Goal: Task Accomplishment & Management: Manage account settings

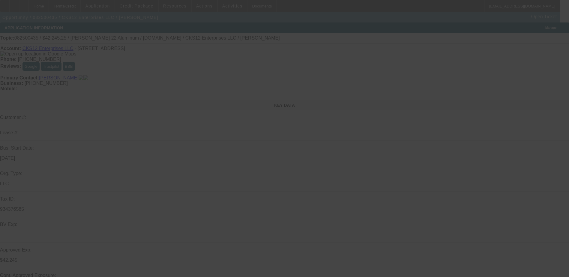
select select "0.1"
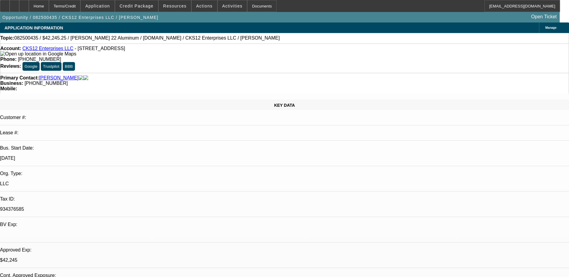
select select "0"
select select "3"
select select "0.1"
select select "4"
select select "0.1"
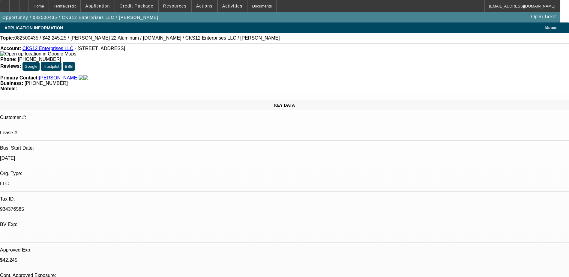
select select "0"
select select "3"
select select "0.1"
select select "4"
select select "0"
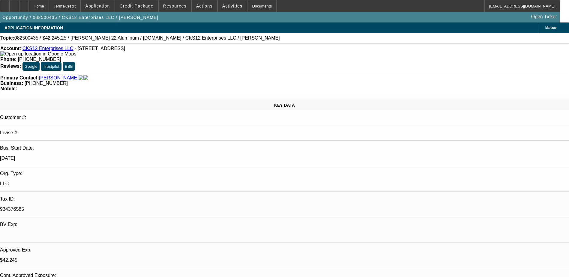
select select "2"
select select "0.1"
select select "4"
select select "0"
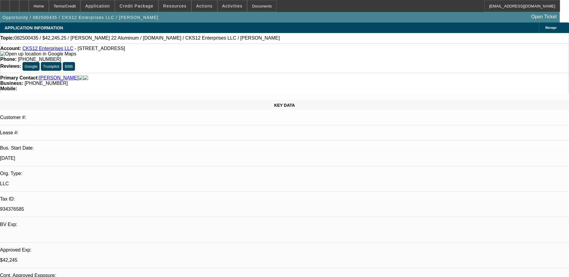
select select "2"
select select "0.1"
select select "4"
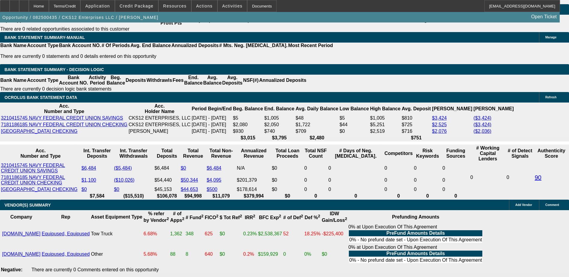
scroll to position [882, 0]
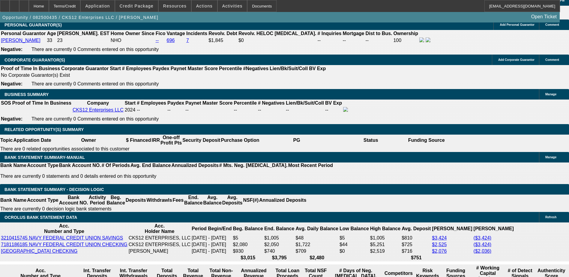
select select "0.1"
select select "2"
select select "0.1"
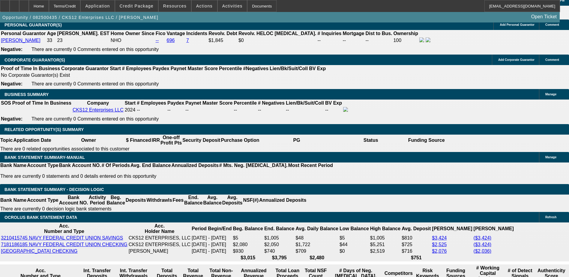
select select "4"
select select "0"
select select "2"
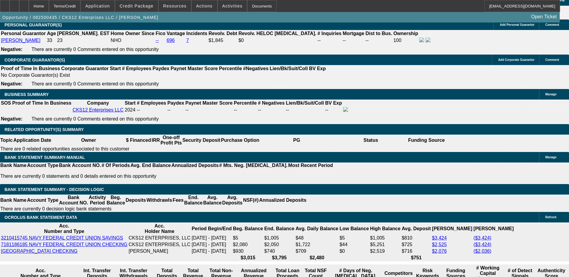
select select "0"
select select "6"
select select "0"
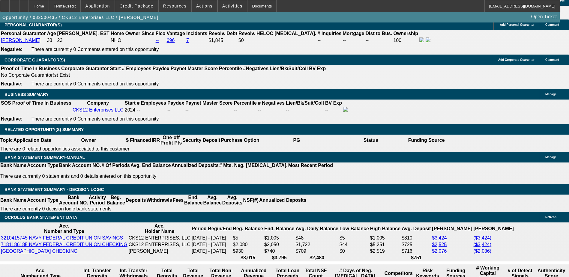
select select "6"
select select "0.1"
select select "0"
select select "9"
select select "0.1"
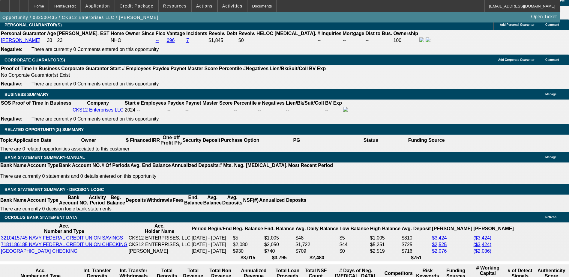
select select "6"
select select "0.1"
select select "2"
select select "0"
select select "6"
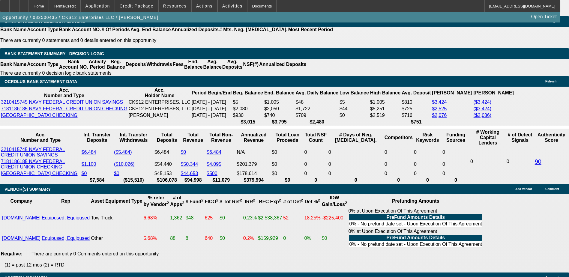
scroll to position [1032, 0]
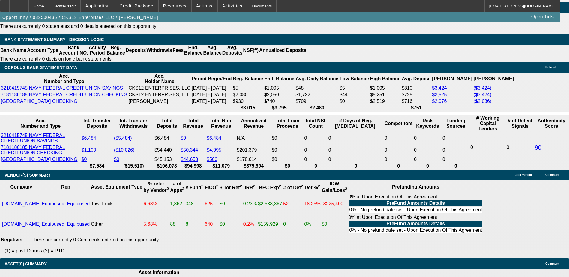
type input "UNKNOWN"
type input "29."
type input "$1,676.23"
type input "2"
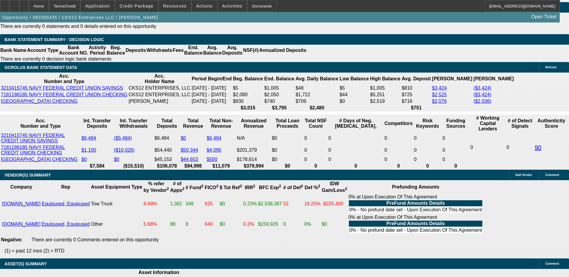
type input "$1,145.70"
type input "28"
type input "$1,654.54"
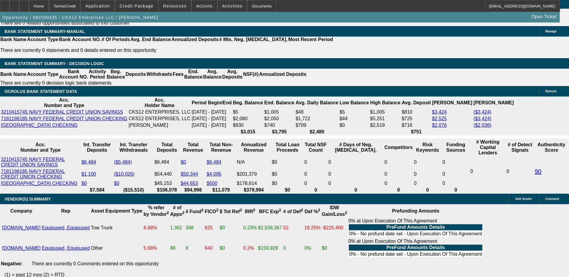
scroll to position [972, 0]
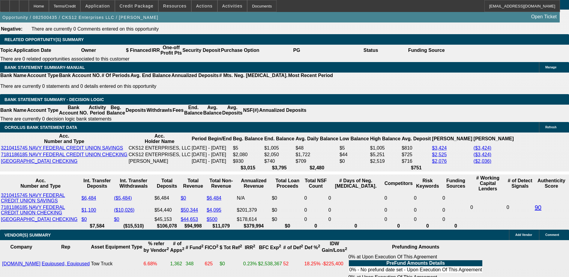
type input "28"
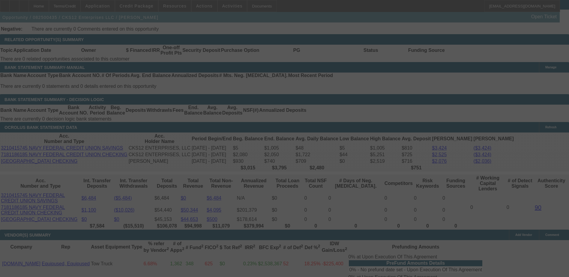
select select "0"
select select "2"
select select "0"
select select "6"
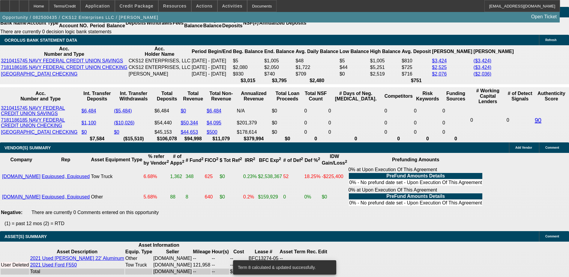
scroll to position [1062, 0]
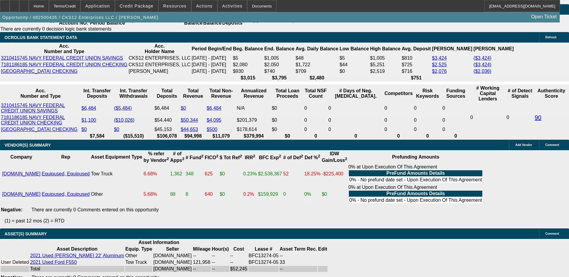
type input "28."
type input "UNKNOWN"
type input "28.5"
type input "$1,665.37"
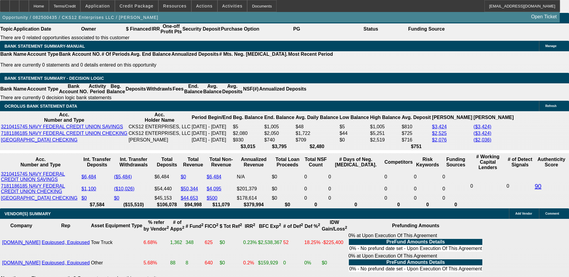
scroll to position [942, 0]
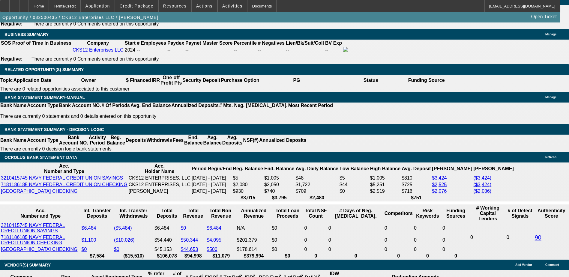
type input "28.5"
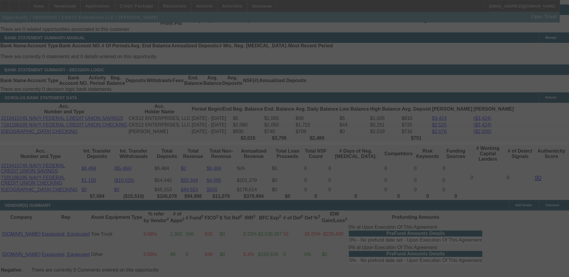
scroll to position [1002, 0]
select select "0"
select select "2"
select select "0"
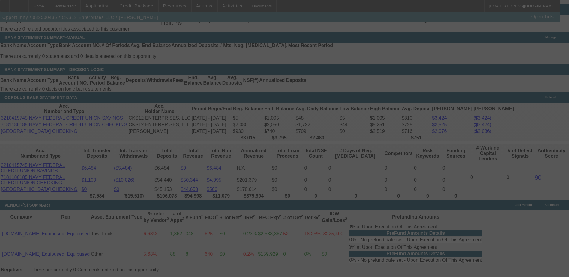
select select "6"
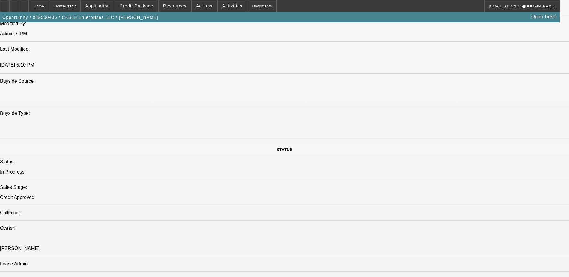
scroll to position [462, 0]
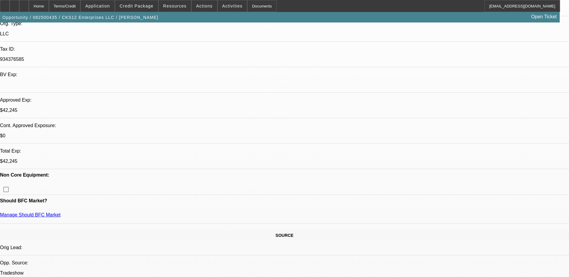
select select "0.1"
select select "0"
select select "0.1"
select select "0"
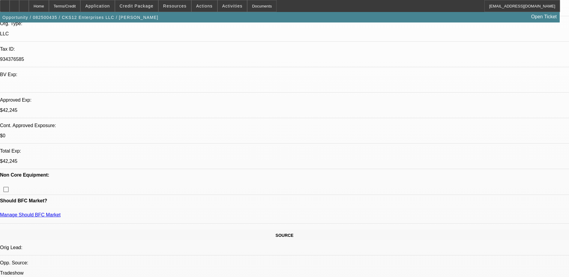
select select "0.1"
select select "0"
select select "2"
select select "0.1"
select select "0"
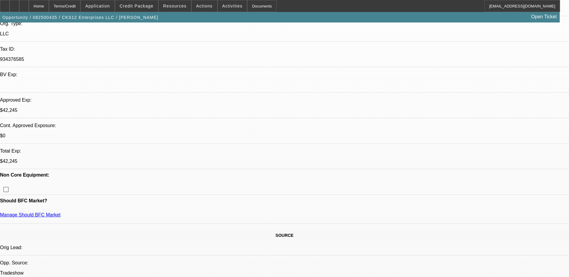
select select "2"
select select "0.1"
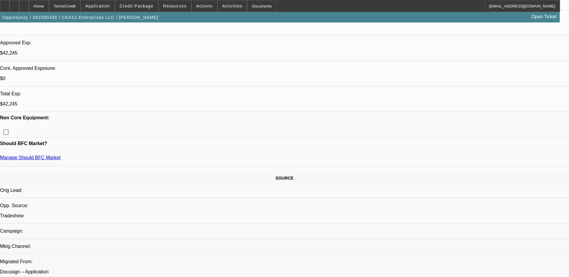
select select "1"
select select "3"
select select "4"
select select "1"
select select "3"
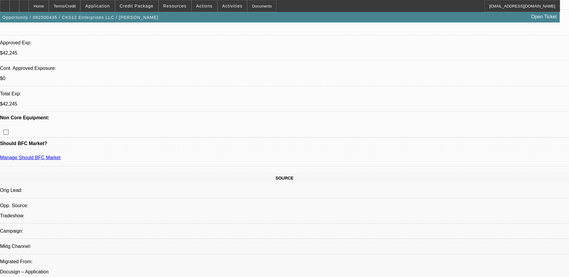
select select "4"
select select "1"
select select "2"
select select "4"
select select "1"
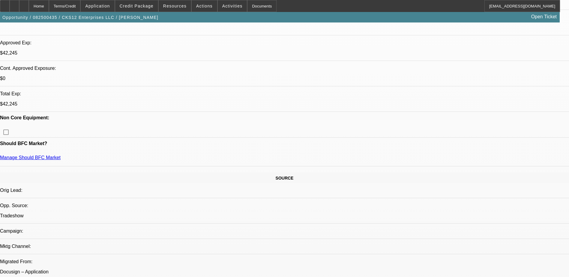
select select "2"
select select "4"
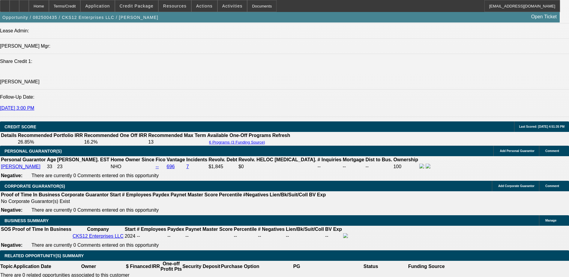
scroll to position [690, 0]
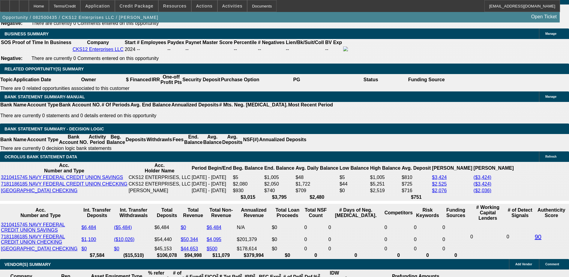
scroll to position [991, 0]
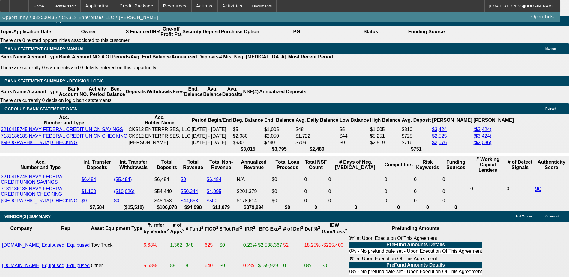
type input "UNKNOWN"
type input "24"
type input "$2,370.34"
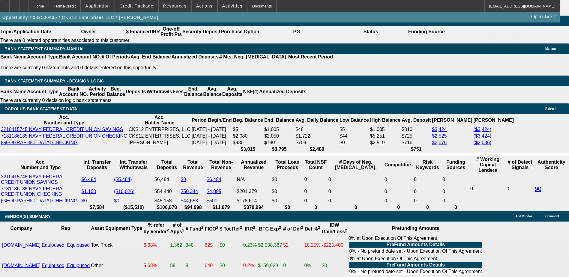
type input "2"
type input "$24,172.72"
type input "48"
type input "$6.14"
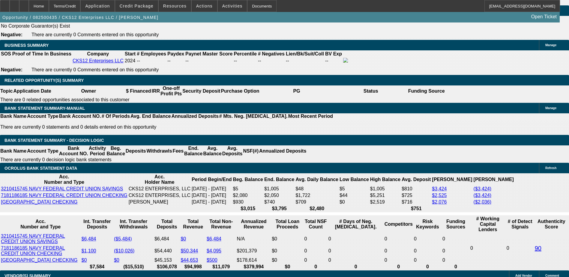
scroll to position [931, 0]
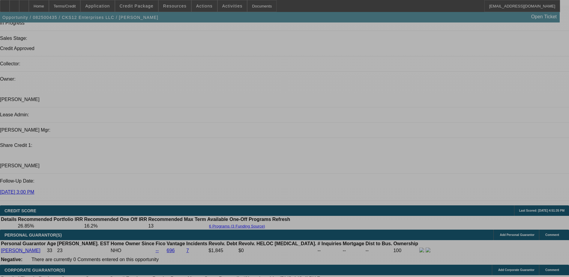
select select "0.1"
select select "0"
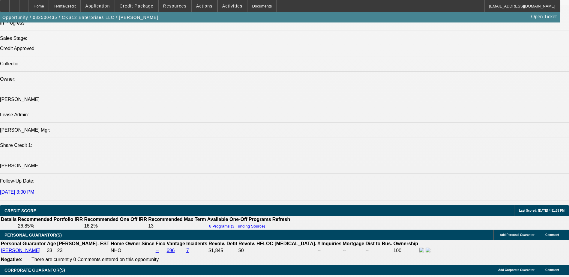
select select "0.1"
select select "0"
select select "0.1"
select select "0"
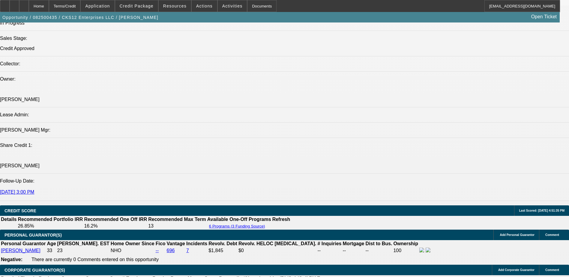
select select "2"
select select "0.1"
select select "0"
select select "2"
select select "0.1"
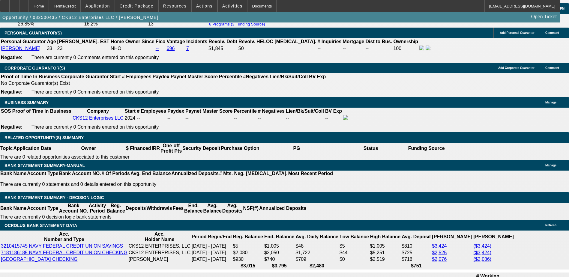
select select "1"
select select "3"
select select "4"
select select "1"
select select "3"
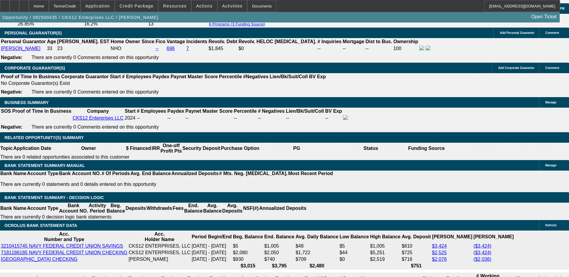
select select "4"
select select "1"
select select "2"
select select "4"
select select "1"
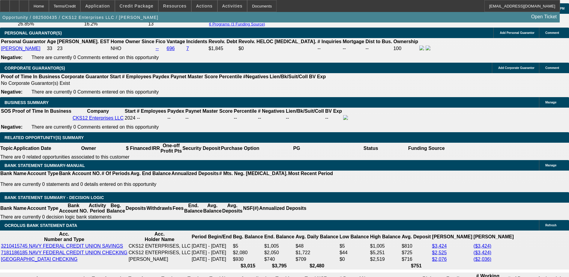
select select "2"
select select "4"
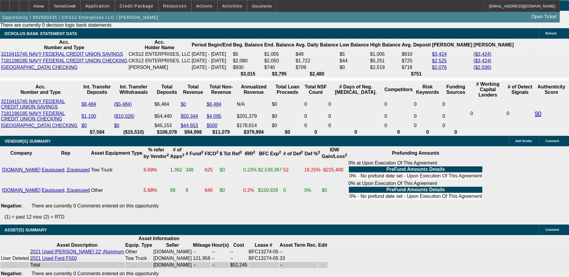
scroll to position [1066, 0]
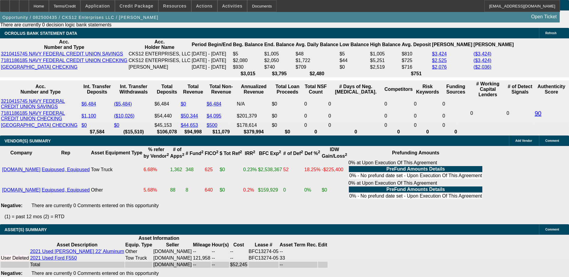
drag, startPoint x: 418, startPoint y: 220, endPoint x: 464, endPoint y: 221, distance: 46.2
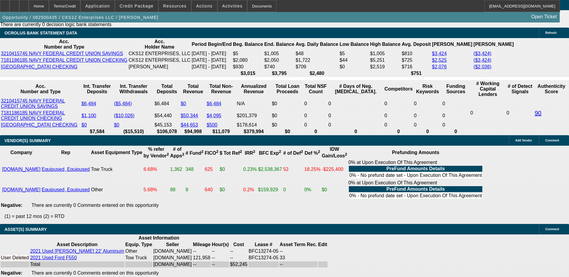
scroll to position [1006, 0]
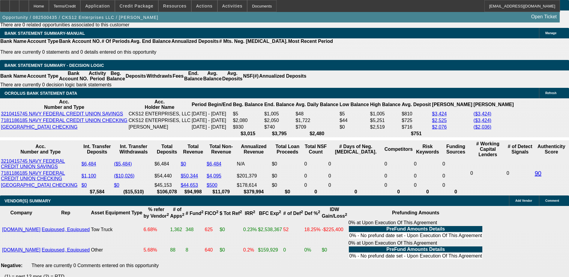
type input "2"
type input "UNKNOWN"
type input "24"
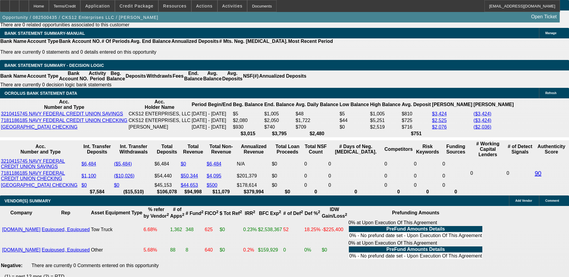
type input "$2,370.34"
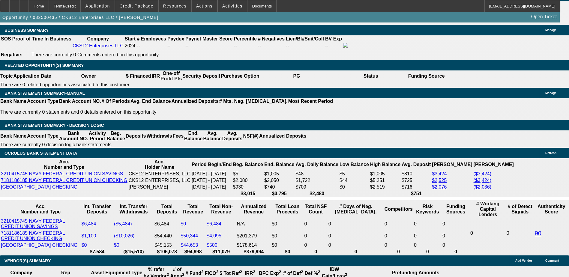
type input "24"
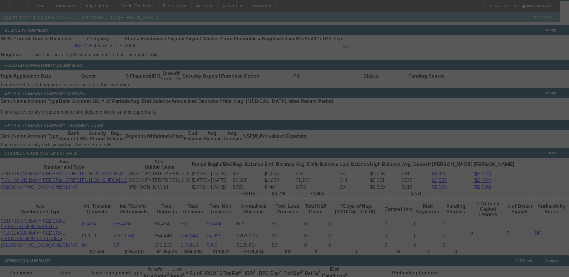
select select "0.1"
select select "0"
select select "3"
select select "0.1"
select select "4"
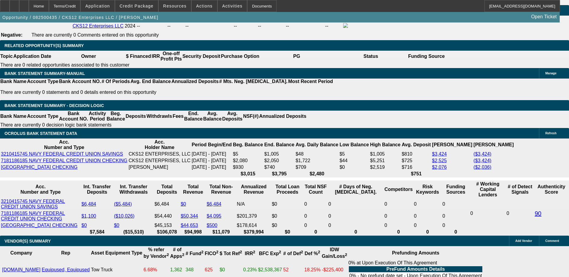
scroll to position [1006, 0]
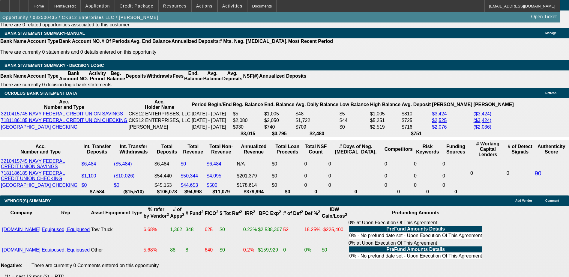
drag, startPoint x: 150, startPoint y: 228, endPoint x: 120, endPoint y: 226, distance: 30.4
drag, startPoint x: 120, startPoint y: 226, endPoint x: 103, endPoint y: 224, distance: 16.9
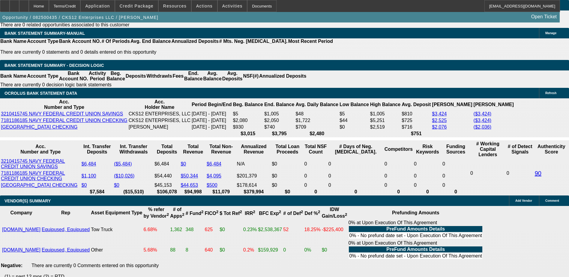
drag, startPoint x: 106, startPoint y: 224, endPoint x: 148, endPoint y: 225, distance: 42.0
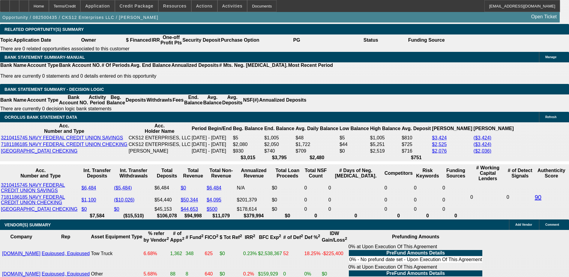
scroll to position [946, 0]
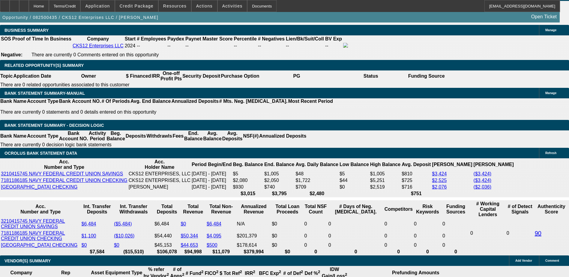
select select "0"
select select "2"
select select "0.1"
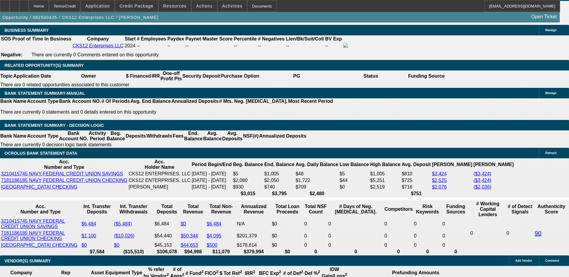
select select "4"
select select "0"
select select "2"
select select "0.1"
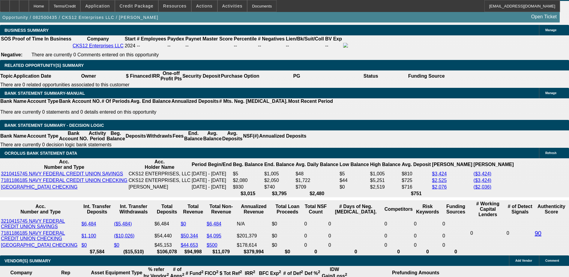
select select "4"
select select "0"
select select "2"
select select "3"
select select "0.1"
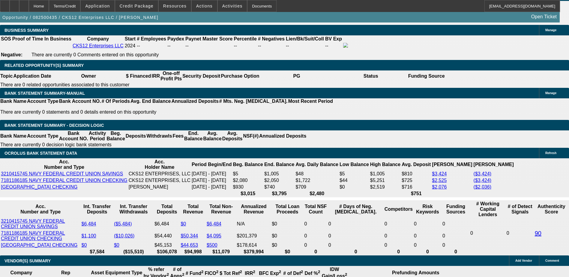
select select "4"
select select "0"
select select "2"
select select "3"
select select "0.1"
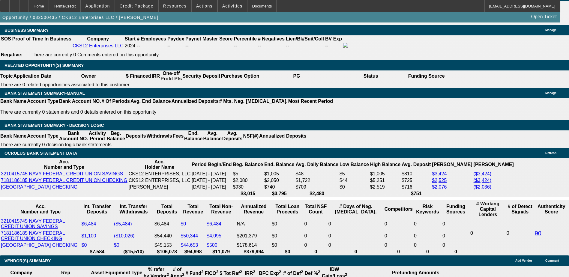
select select "4"
select select "0"
select select "2"
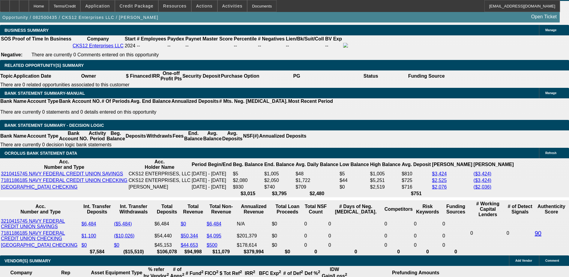
select select "0"
select select "6"
select select "0"
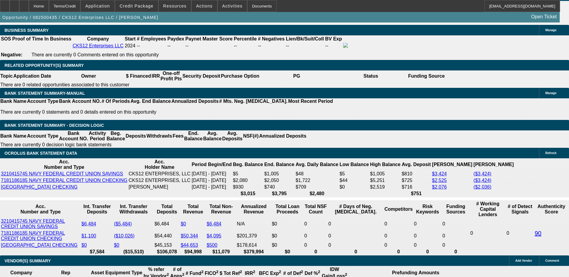
select select "6"
select select "0.1"
select select "0"
select select "9"
select select "0.1"
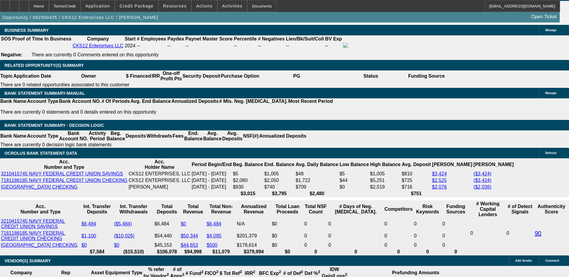
select select "6"
select select "0.1"
select select "2"
select select "0"
select select "6"
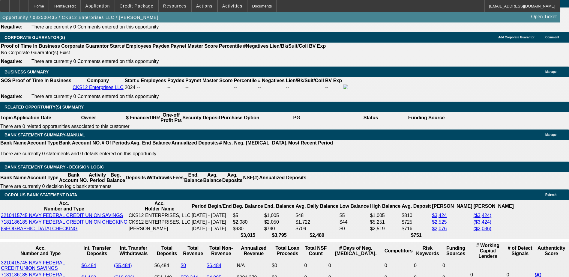
scroll to position [856, 0]
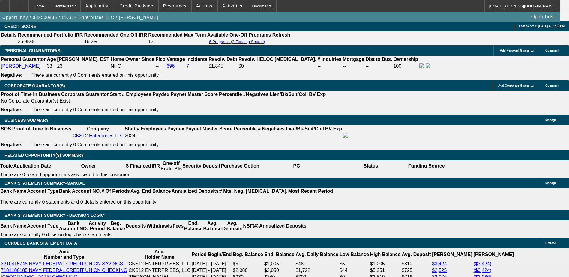
select select "0.1"
select select "0"
select select "3"
select select "0.1"
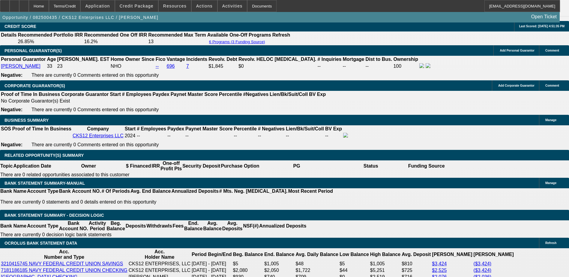
select select "4"
select select "0.1"
select select "0"
select select "3"
select select "0.1"
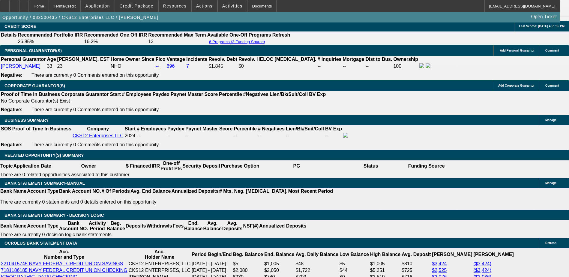
select select "4"
select select "0"
select select "2"
select select "0.1"
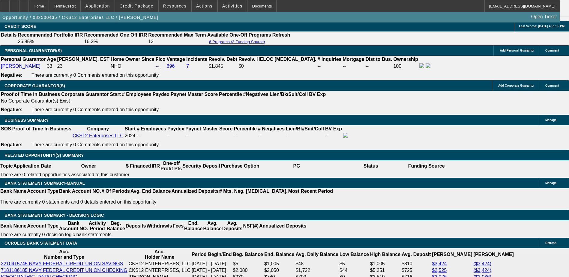
select select "4"
select select "0"
select select "2"
select select "0.1"
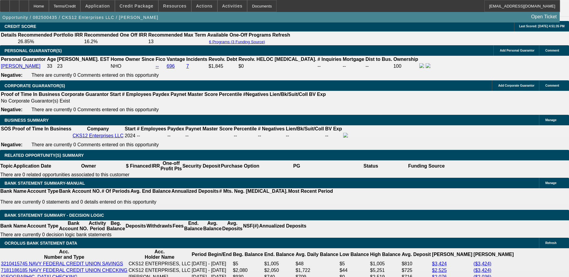
select select "4"
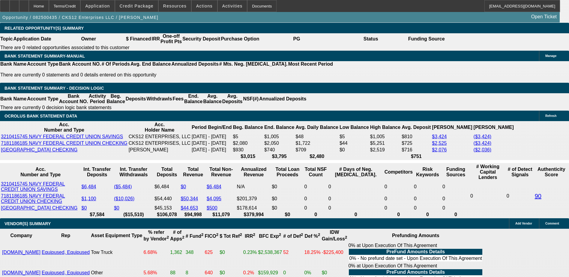
scroll to position [931, 0]
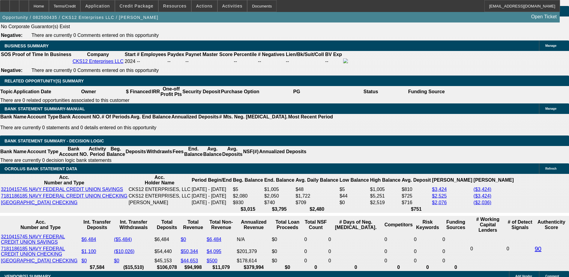
select select "0"
select select "2"
select select "0.1"
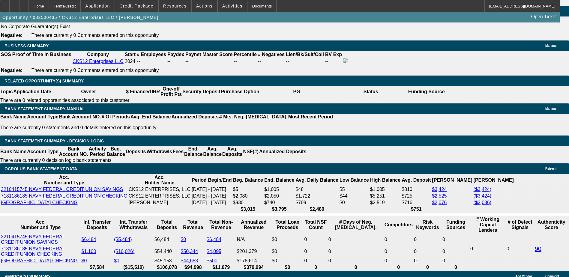
select select "4"
select select "0"
select select "2"
select select "0.1"
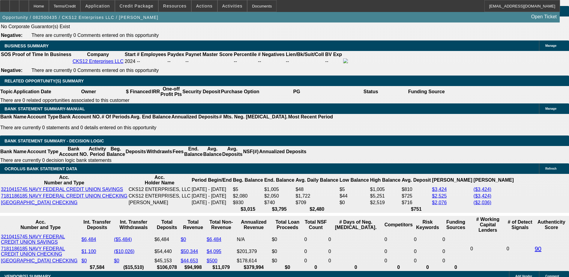
select select "4"
select select "0"
select select "2"
select select "3"
select select "0.1"
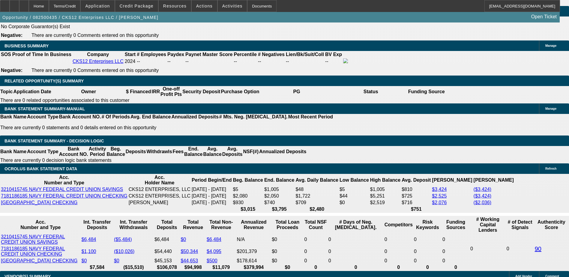
select select "4"
select select "0"
select select "2"
select select "3"
select select "0.1"
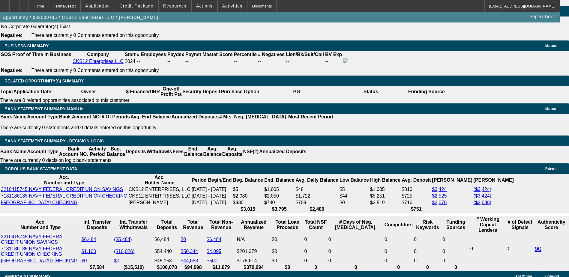
select select "4"
select select "0.1"
select select "0"
select select "3"
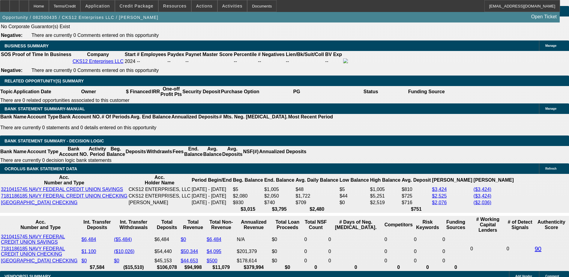
select select "0.1"
select select "4"
select select "0.1"
select select "0"
select select "3"
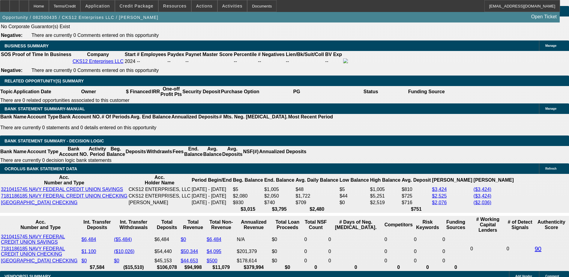
select select "0.1"
select select "4"
select select "0"
select select "2"
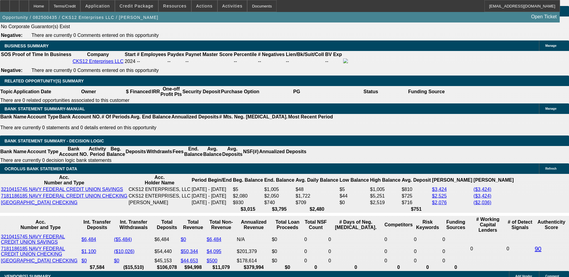
select select "0.1"
select select "4"
select select "0"
select select "2"
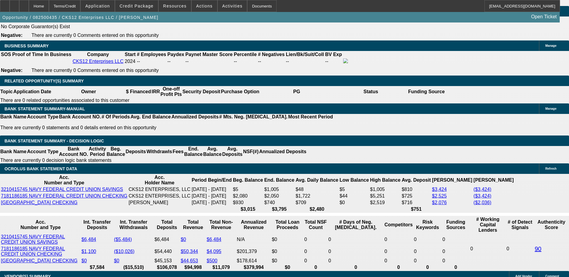
select select "0.1"
select select "4"
select select "0"
select select "2"
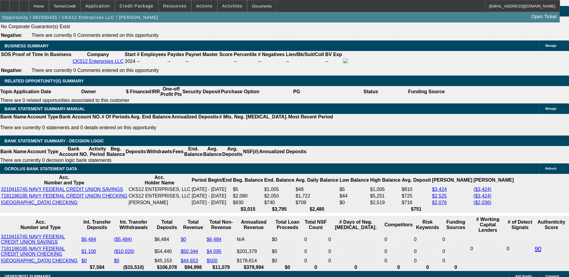
select select "2"
select select "0.1"
select select "4"
select select "0"
select select "2"
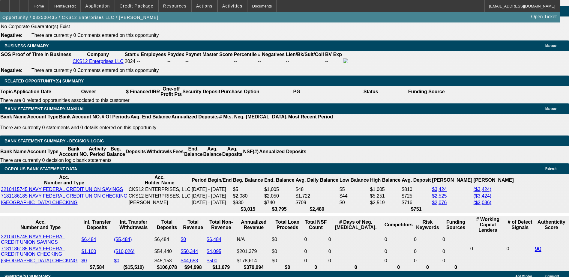
select select "2"
select select "0.1"
select select "4"
select select "0"
select select "2"
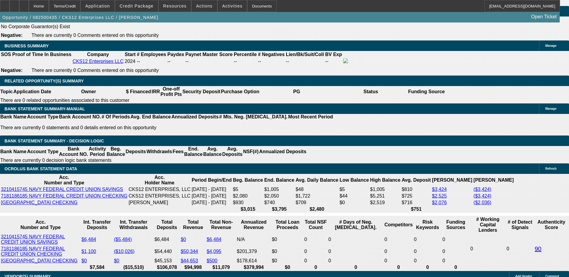
select select "3"
select select "0.1"
select select "4"
select select "0"
select select "2"
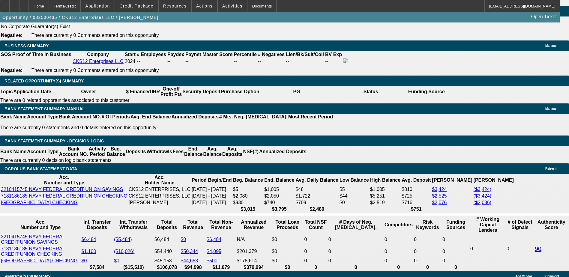
select select "3"
select select "0.1"
select select "4"
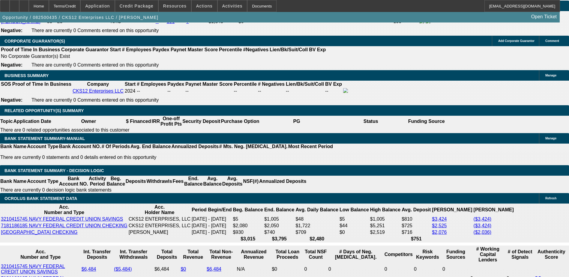
scroll to position [901, 0]
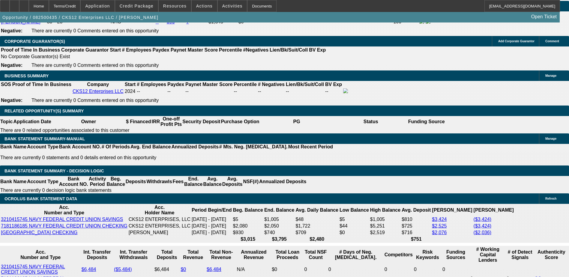
drag, startPoint x: 162, startPoint y: 151, endPoint x: 220, endPoint y: 154, distance: 58.0
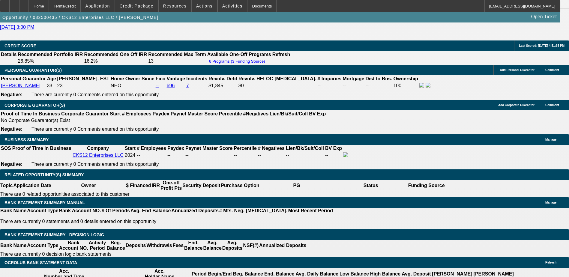
scroll to position [780, 0]
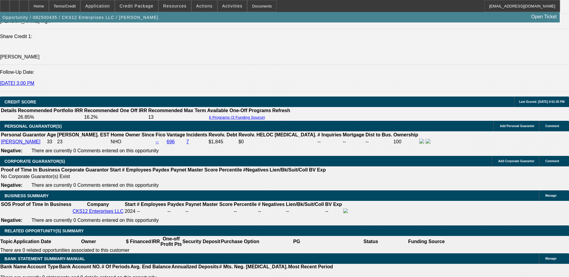
select select "0.1"
select select "0"
select select "3"
select select "0.1"
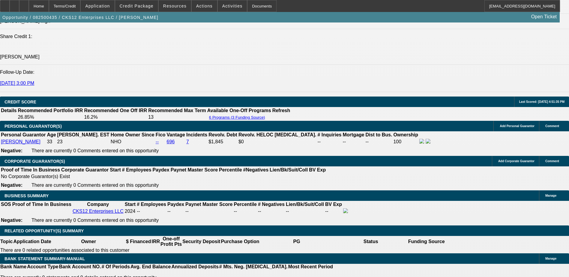
select select "4"
select select "0.1"
select select "0"
select select "3"
select select "0.1"
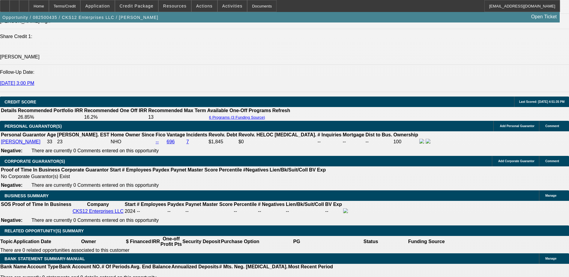
select select "4"
select select "0"
select select "2"
select select "0.1"
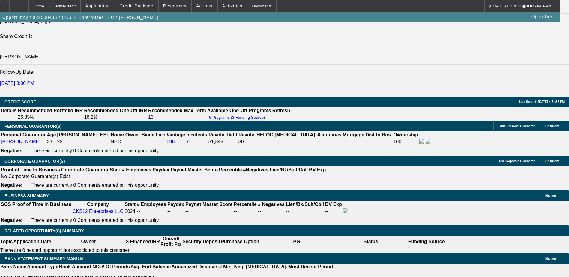
select select "4"
select select "0"
select select "2"
select select "0.1"
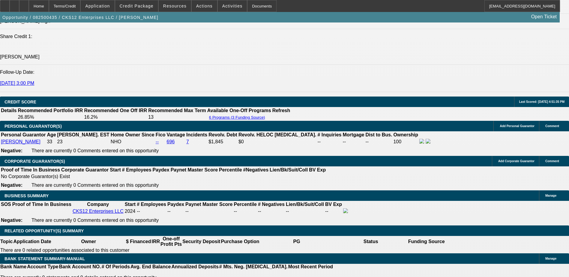
select select "4"
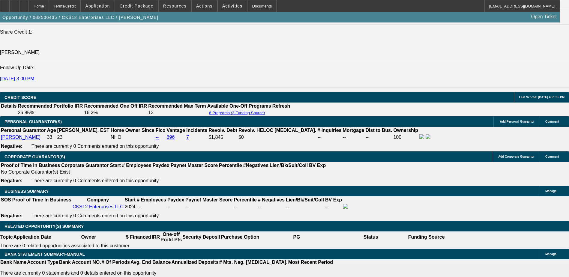
scroll to position [901, 0]
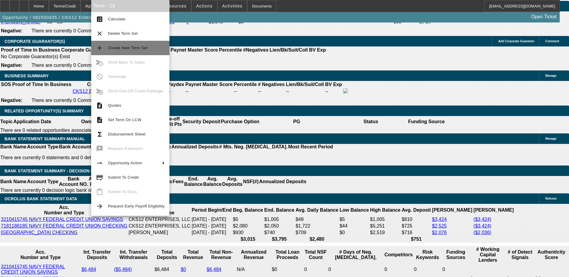
click at [133, 49] on span "Create New Term Set" at bounding box center [128, 48] width 40 height 5
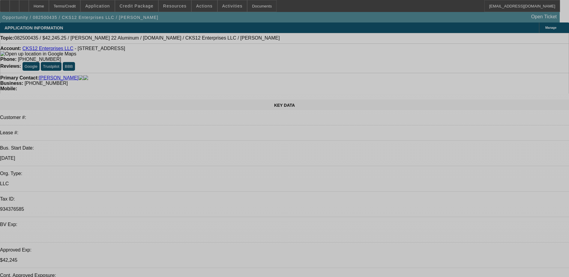
select select "0.1"
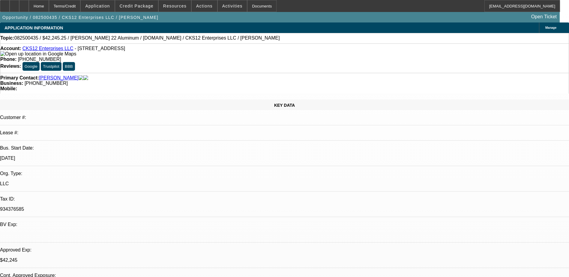
select select "0"
select select "0.1"
select select "0"
select select "0.1"
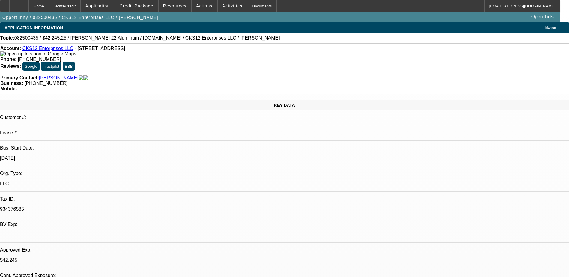
select select "0.1"
select select "0"
select select "0.1"
select select "0"
select select "2"
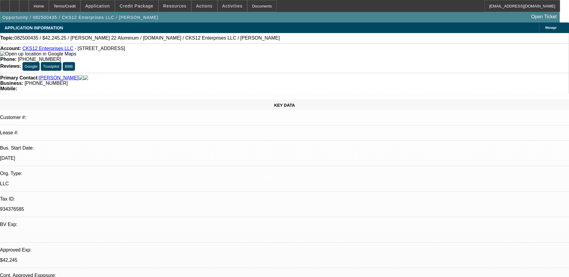
select select "0.1"
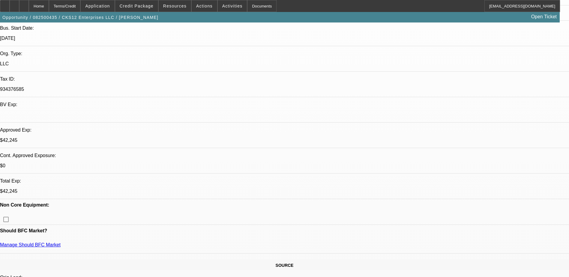
select select "1"
select select "3"
select select "4"
select select "1"
select select "3"
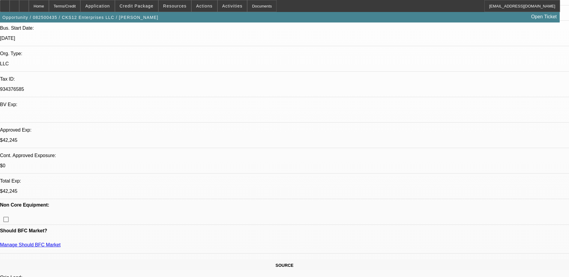
select select "4"
select select "1"
select select "3"
select select "4"
select select "1"
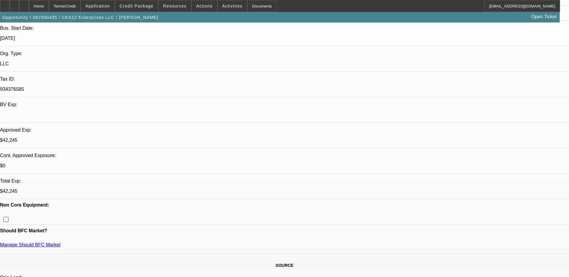
select select "2"
select select "4"
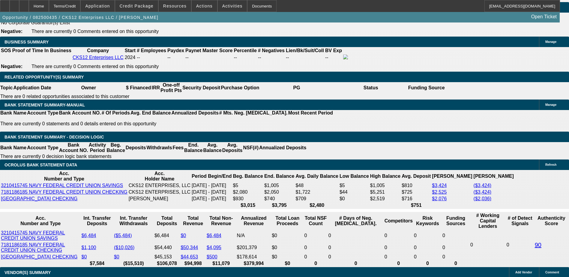
scroll to position [991, 0]
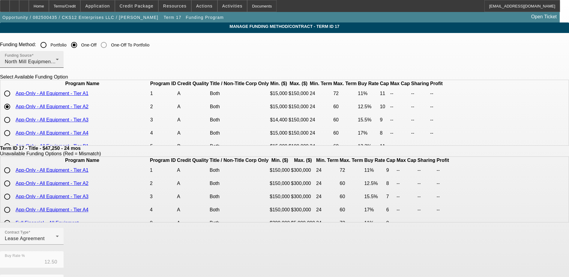
click at [56, 64] on div "North Mill Equipment Finance LLC" at bounding box center [30, 61] width 51 height 7
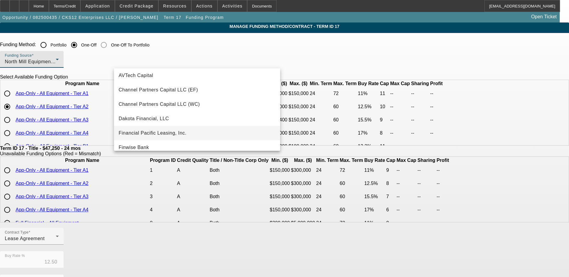
scroll to position [30, 0]
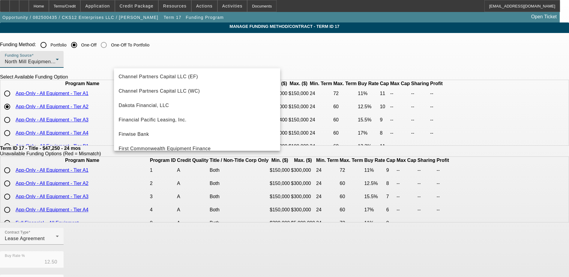
click at [34, 97] on div at bounding box center [284, 138] width 569 height 277
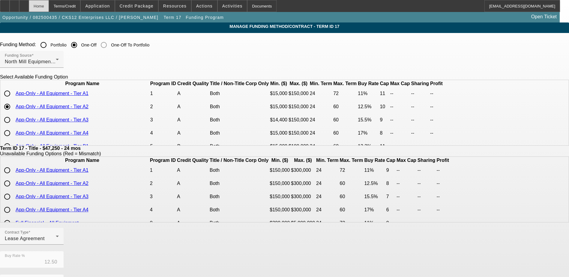
click at [49, 3] on div "Home" at bounding box center [39, 6] width 20 height 12
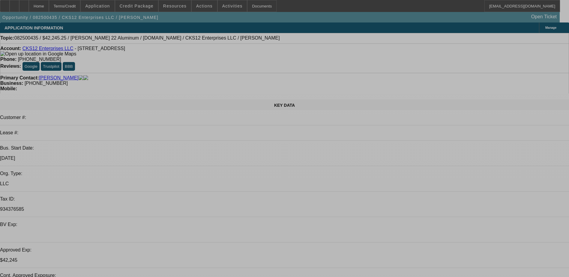
select select "0.1"
select select "0"
select select "3"
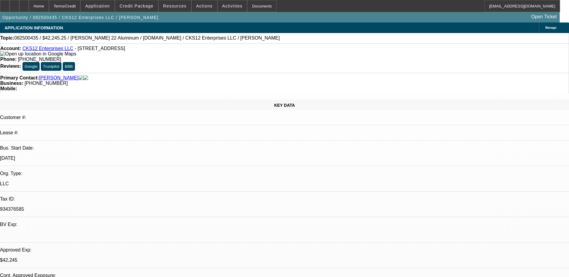
select select "0.1"
select select "4"
select select "0.1"
select select "0"
select select "3"
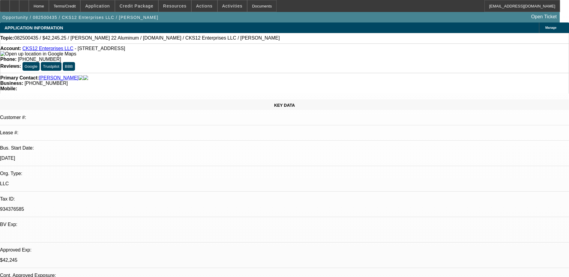
select select "0.1"
select select "4"
select select "0.1"
select select "0"
select select "3"
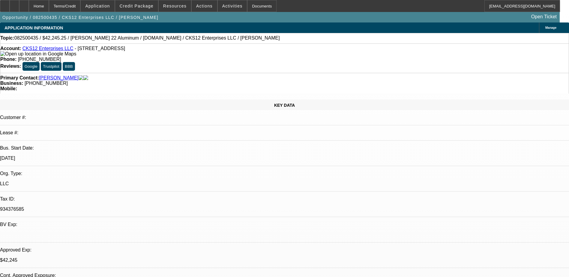
select select "0.1"
select select "4"
select select "0"
select select "2"
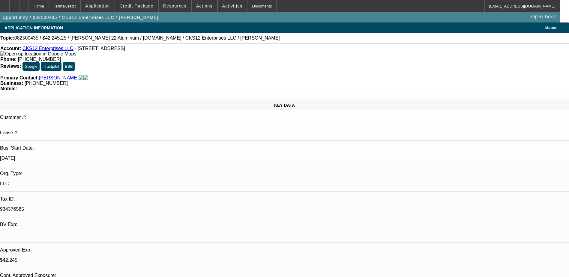
select select "0.1"
select select "4"
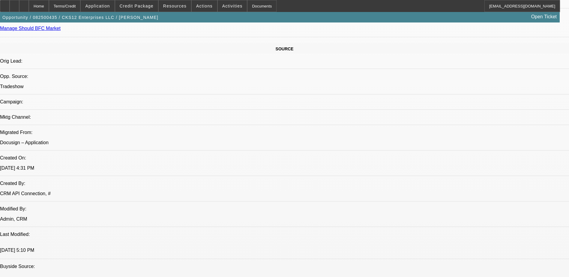
scroll to position [270, 0]
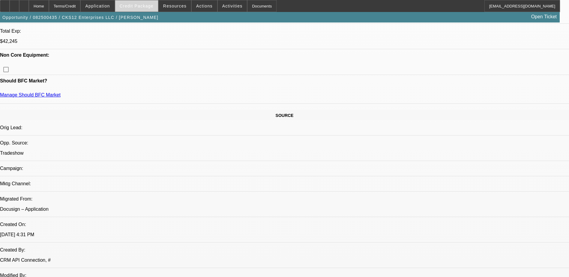
click at [153, 8] on span "Credit Package" at bounding box center [137, 6] width 34 height 5
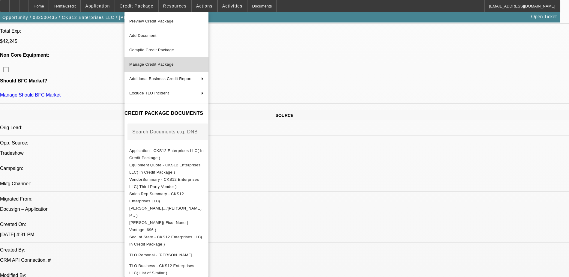
click at [170, 68] on button "Manage Credit Package" at bounding box center [167, 64] width 84 height 14
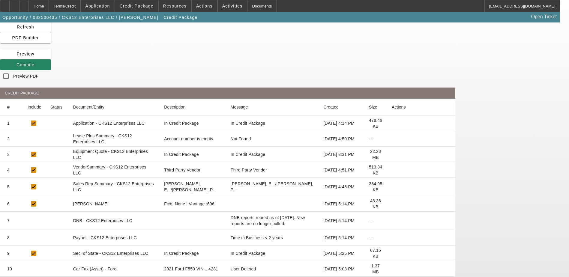
scroll to position [20, 0]
click at [392, 155] on icon at bounding box center [392, 155] width 0 height 0
click at [392, 171] on icon at bounding box center [392, 171] width 0 height 0
click at [392, 155] on icon at bounding box center [392, 155] width 0 height 0
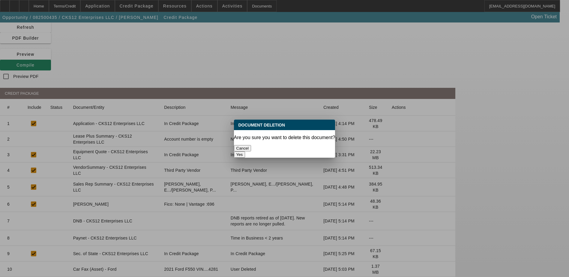
scroll to position [0, 0]
click at [246, 152] on button "Yes" at bounding box center [239, 155] width 11 height 6
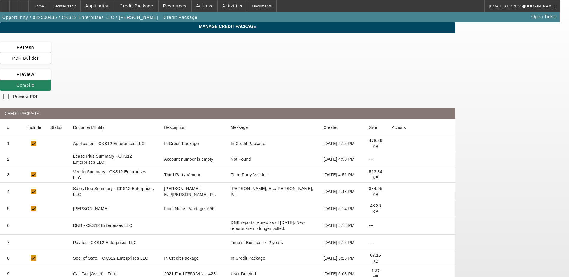
click at [392, 175] on icon at bounding box center [392, 175] width 0 height 0
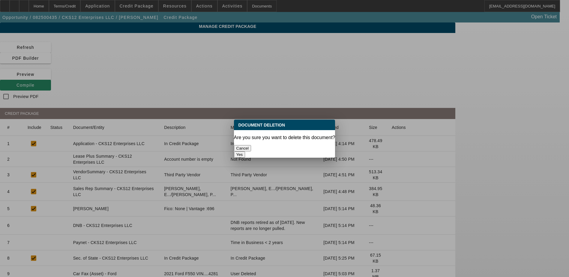
click at [246, 152] on button "Yes" at bounding box center [239, 155] width 11 height 6
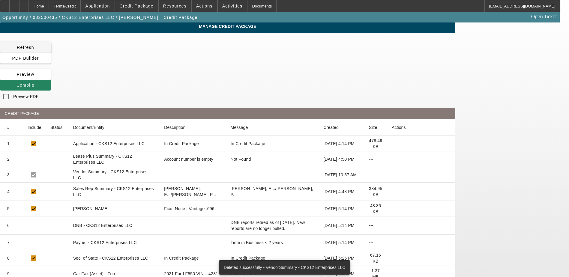
click at [34, 49] on span "Refresh" at bounding box center [25, 47] width 17 height 5
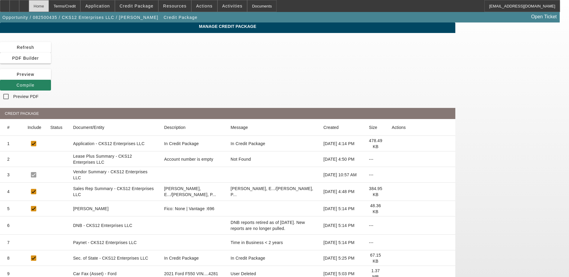
click at [49, 1] on div "Home" at bounding box center [39, 6] width 20 height 12
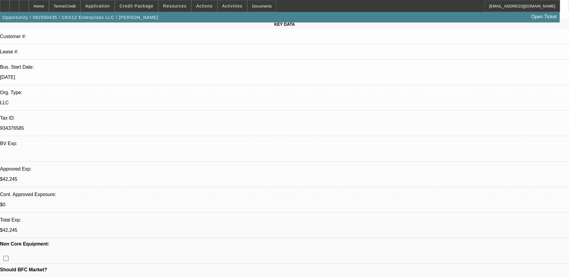
select select "0.1"
select select "0"
select select "3"
select select "0.1"
select select "4"
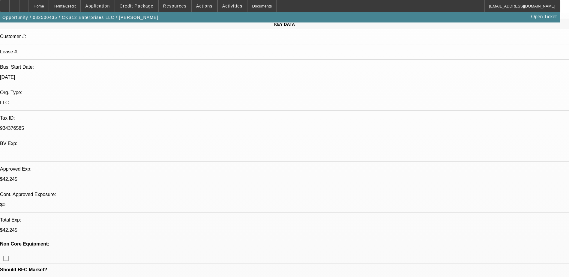
select select "0.1"
select select "0"
select select "3"
select select "0.1"
select select "4"
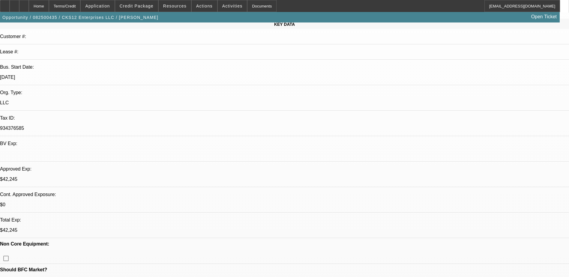
select select "0.1"
select select "0"
select select "3"
select select "0.1"
select select "4"
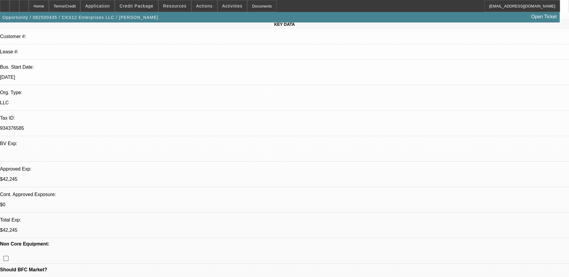
select select "0"
select select "2"
select select "0.1"
select select "4"
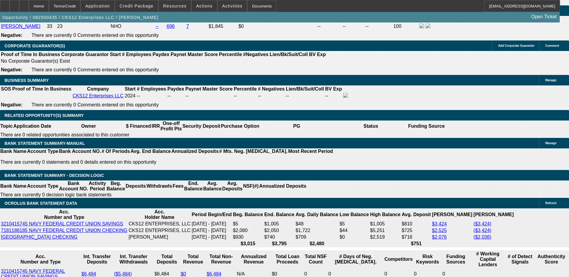
scroll to position [1021, 0]
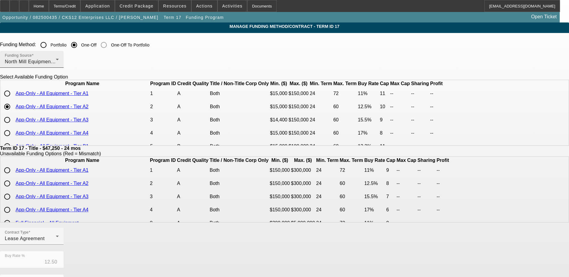
click at [83, 62] on span "North Mill Equipment Finance LLC" at bounding box center [44, 61] width 78 height 5
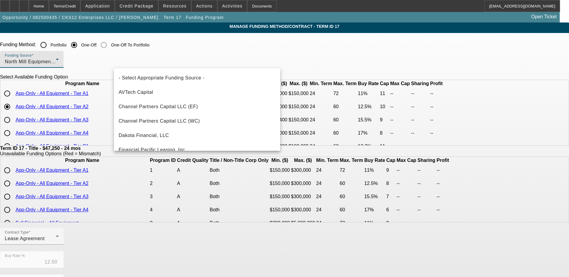
click at [159, 43] on div at bounding box center [284, 138] width 569 height 277
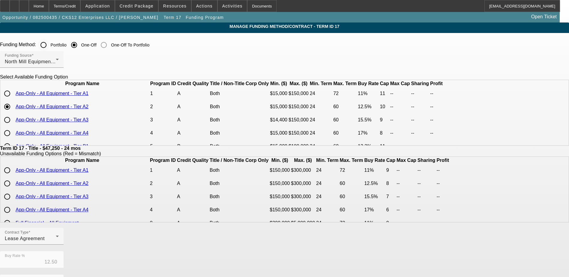
click at [50, 43] on input "Portfolio" at bounding box center [44, 45] width 12 height 12
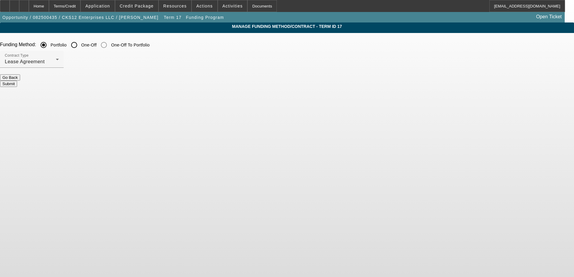
click at [17, 81] on button "Submit" at bounding box center [8, 84] width 17 height 6
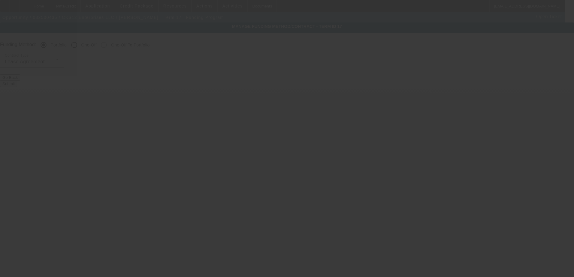
radio input "false"
radio input "true"
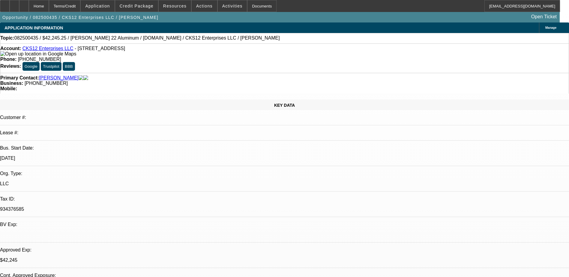
select select "0.1"
select select "0"
select select "3"
select select "0.1"
select select "4"
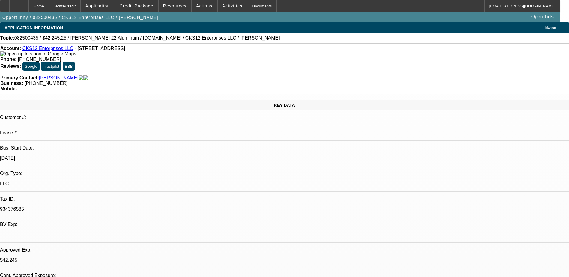
select select "0.1"
select select "0"
select select "3"
select select "0.1"
select select "4"
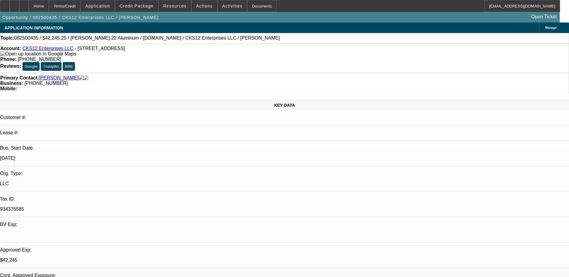
select select "0.1"
select select "0"
select select "3"
select select "0.1"
select select "4"
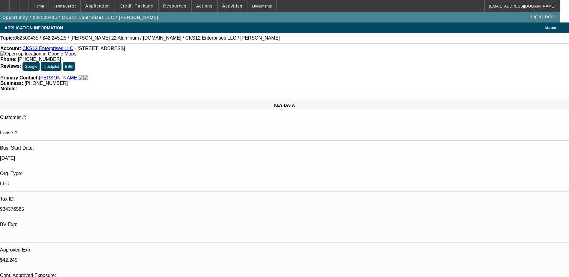
select select "0"
select select "2"
select select "0.1"
select select "4"
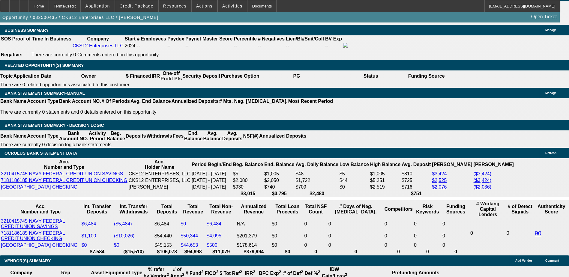
scroll to position [991, 0]
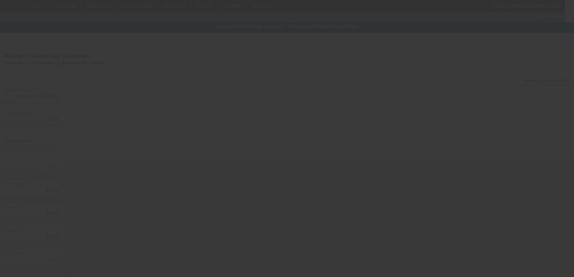
type input "$52,500.00"
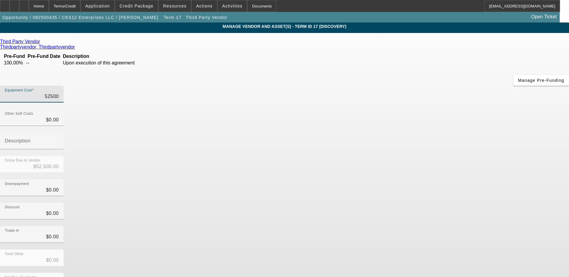
click at [59, 93] on input "52500" at bounding box center [32, 96] width 54 height 7
type input "4"
type input "$4.00"
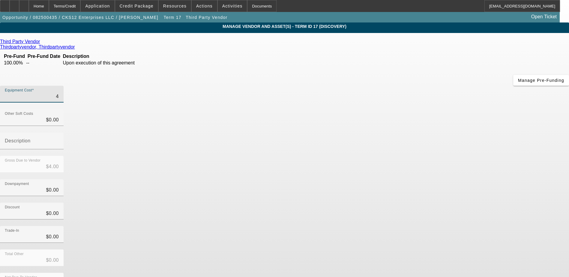
type input "49"
type input "$49.00"
type input "490"
type input "$490.00"
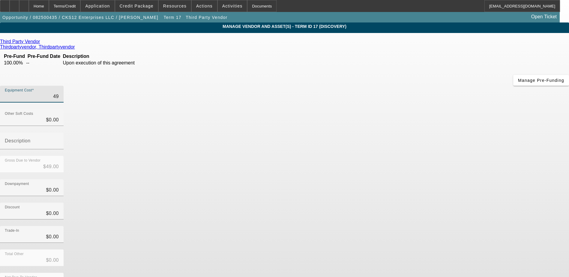
type input "$490.00"
type input "4900"
type input "$4,900.00"
type input "49000"
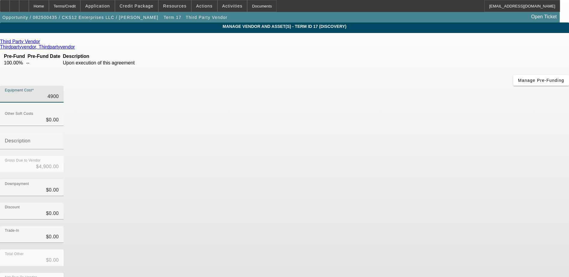
type input "$49,000.00"
click at [404, 226] on div "Trade-In $0.00" at bounding box center [284, 237] width 569 height 23
click at [41, 42] on icon at bounding box center [41, 41] width 0 height 5
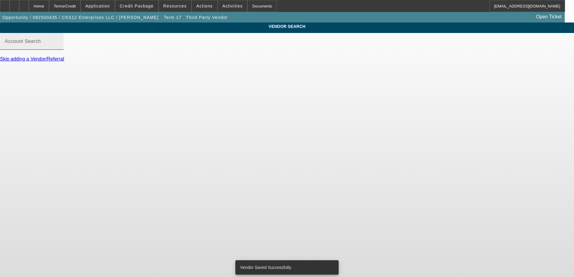
click at [59, 47] on input "Account Search" at bounding box center [32, 43] width 54 height 7
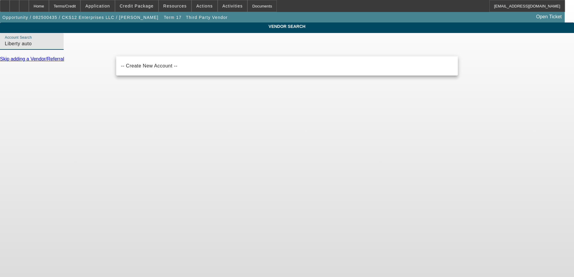
drag, startPoint x: 155, startPoint y: 50, endPoint x: 133, endPoint y: 55, distance: 22.2
click at [59, 50] on div "Account Search Liberty auto" at bounding box center [32, 41] width 54 height 17
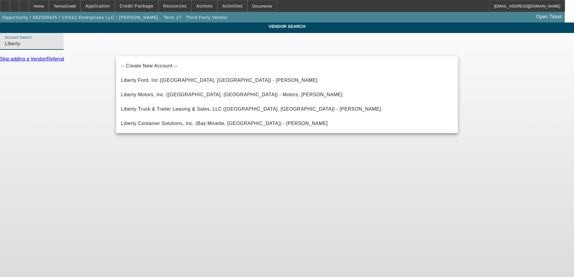
click at [59, 47] on input "Liberty" at bounding box center [32, 43] width 54 height 7
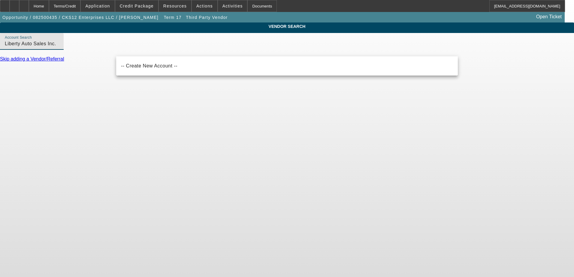
click at [146, 110] on body "Home Terms/Credit Application Credit Package Resources Actions Activities Docum…" at bounding box center [287, 138] width 574 height 277
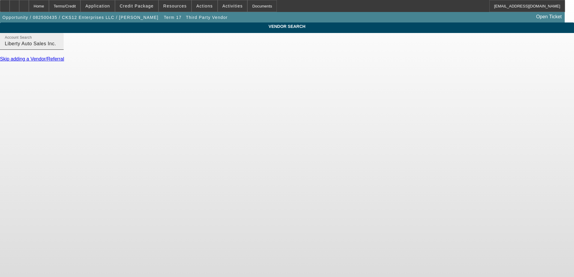
click at [59, 50] on div "Account Search Liberty Auto Sales Inc." at bounding box center [32, 41] width 54 height 17
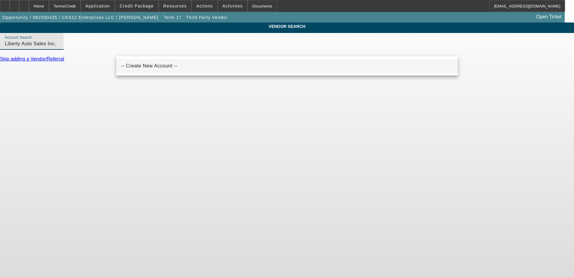
click at [162, 67] on span "-- Create New Account --" at bounding box center [149, 65] width 56 height 5
type input "-- Create New Account --"
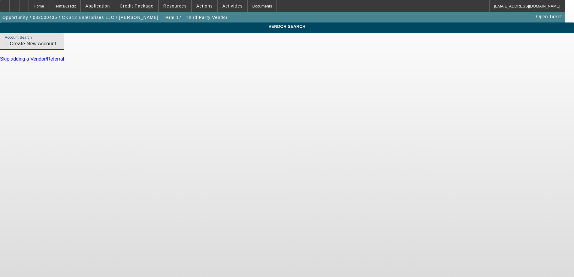
click at [59, 47] on input "-- Create New Account --" at bounding box center [32, 43] width 54 height 7
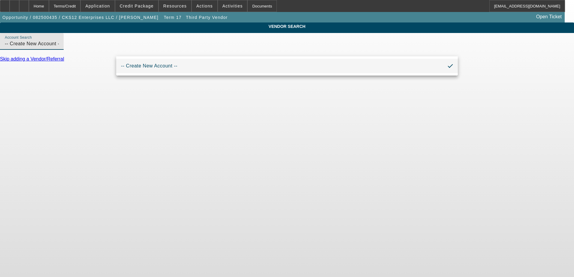
click at [59, 47] on input "-- Create New Account --" at bounding box center [32, 43] width 54 height 7
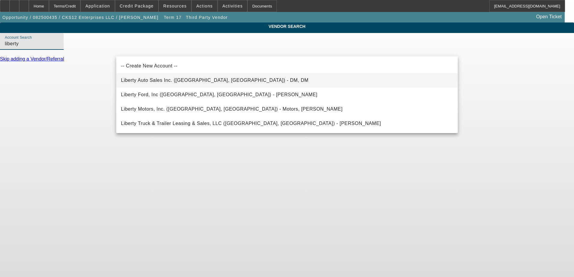
click at [176, 74] on mat-option "Liberty Auto Sales Inc. (Fair Haven, VT) - DM, DM" at bounding box center [287, 80] width 342 height 14
type input "Liberty Auto Sales Inc. (Fair Haven, VT) - DM, DM"
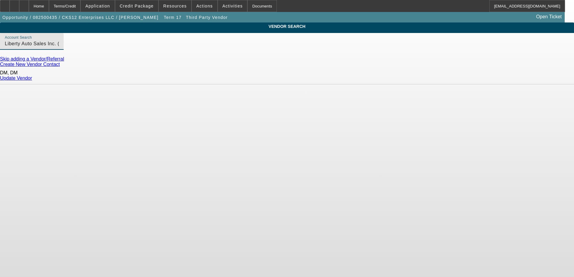
click at [32, 77] on link "Update Vendor" at bounding box center [16, 78] width 32 height 5
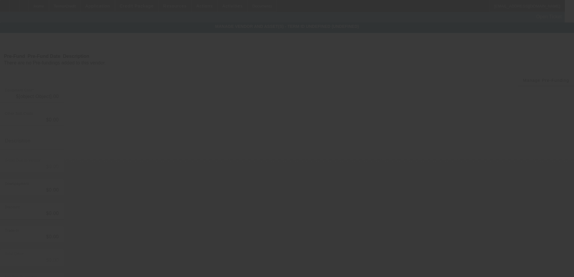
type input "$49,000.00"
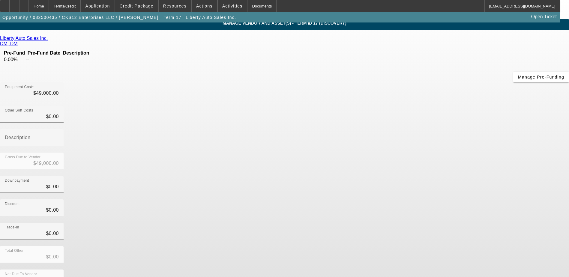
scroll to position [4, 0]
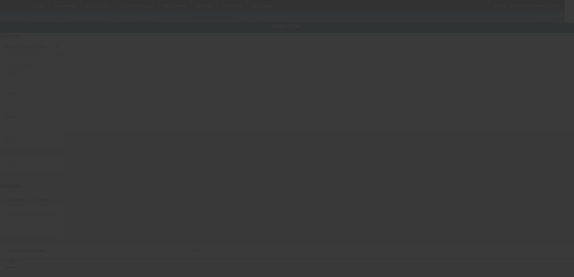
type input "[US_VEHICLE_IDENTIFICATION_NUMBER]"
type input "Ford"
type input "F650"
radio input "true"
type input "[STREET_ADDRESS]"
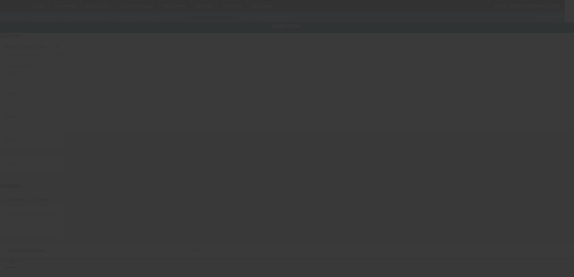
type input "[GEOGRAPHIC_DATA]"
type input "30315"
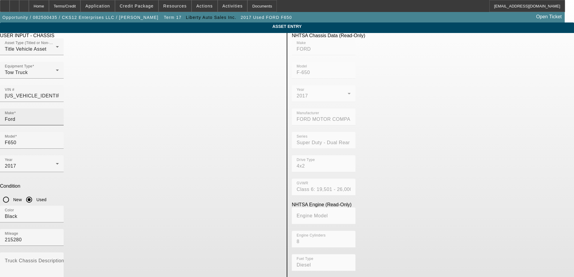
click at [59, 116] on input "Ford" at bounding box center [32, 119] width 54 height 7
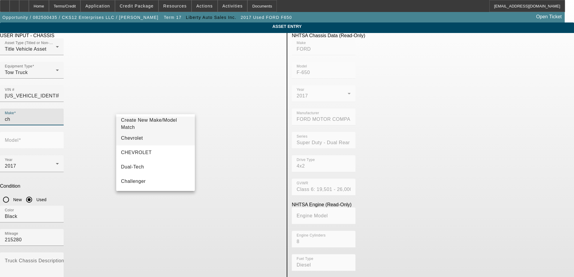
click at [140, 138] on mat-option "Chevrolet" at bounding box center [155, 138] width 79 height 14
type input "Chevrolet"
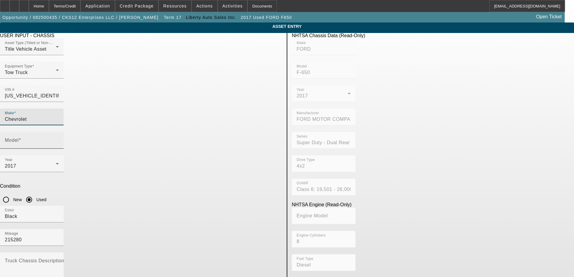
click at [19, 138] on mat-label "Model" at bounding box center [12, 140] width 14 height 5
click at [59, 139] on input "Model" at bounding box center [32, 142] width 54 height 7
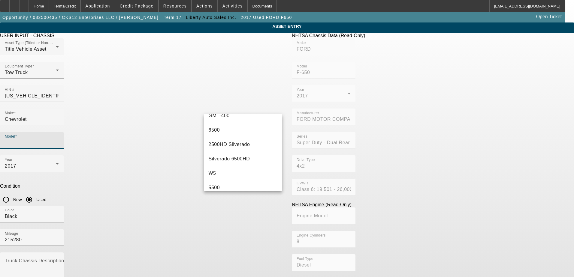
scroll to position [210, 0]
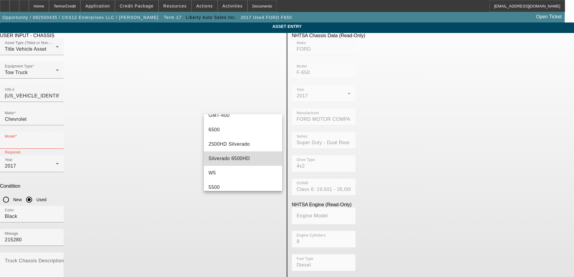
click at [245, 157] on mat-option "Silverado 6500HD" at bounding box center [243, 159] width 79 height 14
type input "Silverado 6500HD"
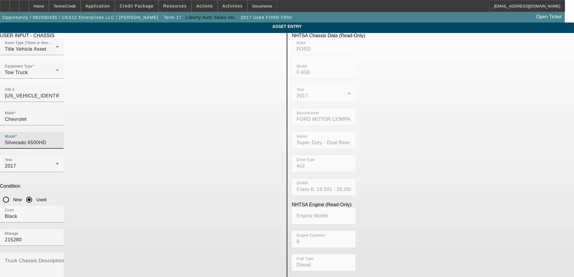
click at [79, 146] on app-asset-collateral-manage "ASSET ENTRY Delete asset USER INPUT - CHASSIS Asset Type (Titled or Non-Titled)…" at bounding box center [287, 189] width 574 height 333
click at [59, 213] on input "Black" at bounding box center [32, 216] width 54 height 7
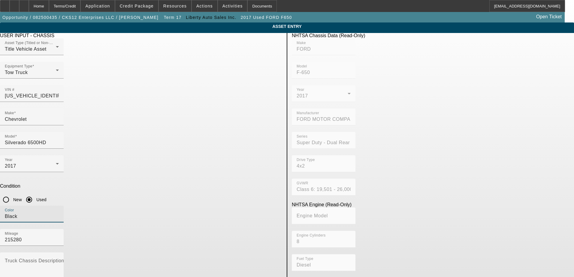
click at [59, 213] on input "Black" at bounding box center [32, 216] width 54 height 7
type input "Silver"
click at [56, 163] on div "2017" at bounding box center [30, 166] width 51 height 7
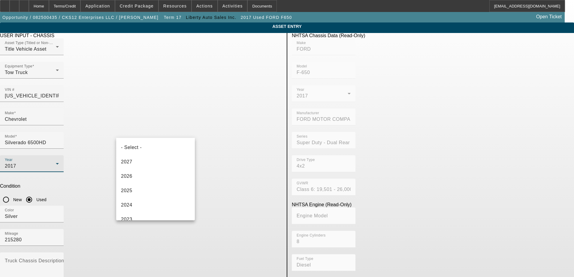
scroll to position [93, 0]
drag, startPoint x: 152, startPoint y: 140, endPoint x: 156, endPoint y: 137, distance: 6.0
click at [153, 138] on mat-option "2022" at bounding box center [155, 141] width 79 height 14
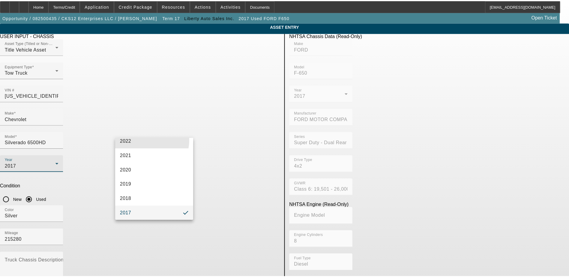
scroll to position [0, 0]
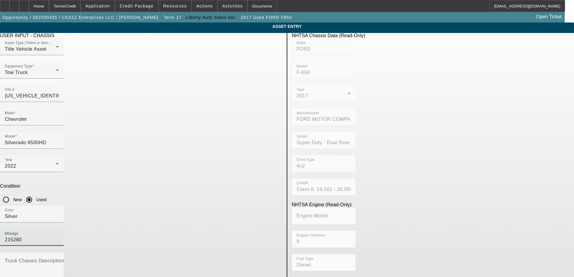
click at [59, 237] on input "215280" at bounding box center [32, 240] width 54 height 7
type input "166344"
click at [75, 140] on app-asset-collateral-manage "ASSET ENTRY Delete asset USER INPUT - CHASSIS Asset Type (Titled or Non-Titled)…" at bounding box center [287, 189] width 574 height 333
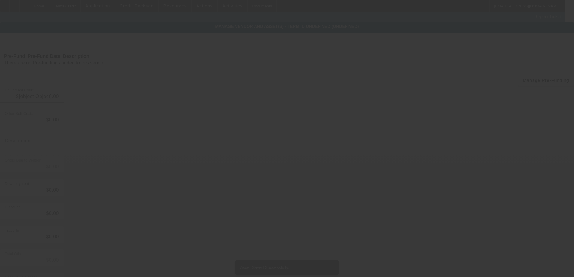
type input "$49,000.00"
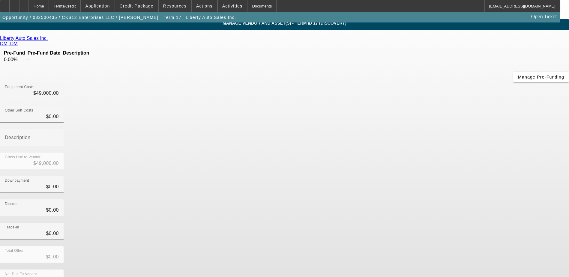
scroll to position [4, 0]
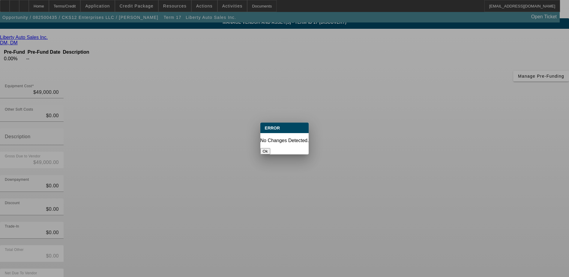
scroll to position [0, 0]
click at [270, 148] on button "Ok" at bounding box center [266, 151] width 10 height 6
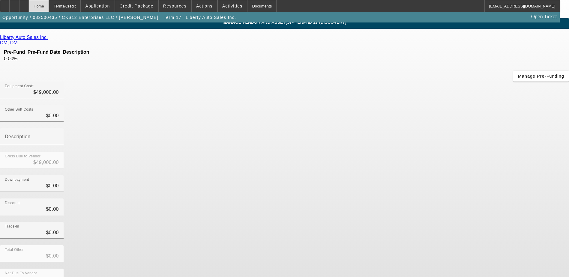
click at [49, 5] on div "Home" at bounding box center [39, 6] width 20 height 12
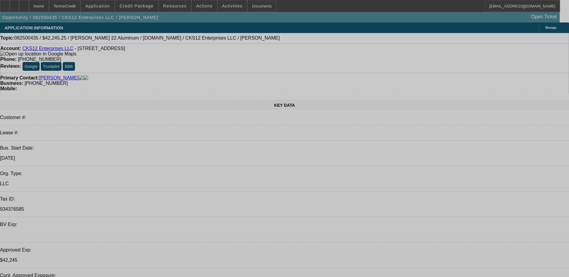
select select "0.1"
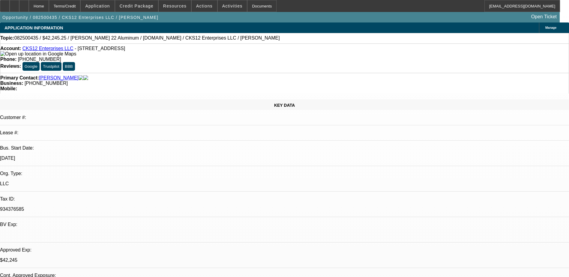
select select "0"
select select "3"
select select "0.1"
select select "4"
select select "0.1"
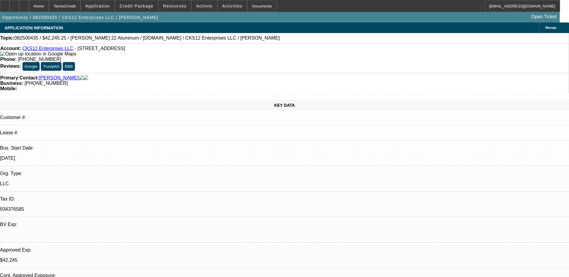
select select "0"
select select "3"
select select "0.1"
select select "4"
select select "0.1"
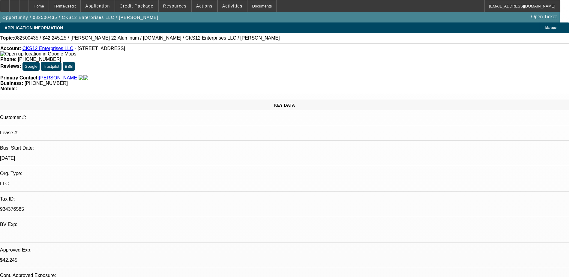
select select "0"
select select "3"
select select "0.1"
select select "4"
select select "0"
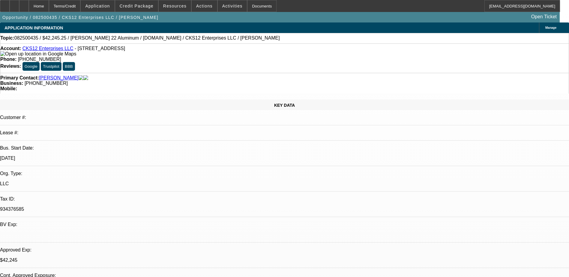
select select "2"
select select "0.1"
select select "4"
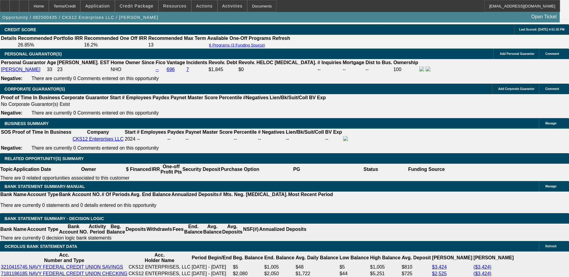
scroll to position [965, 0]
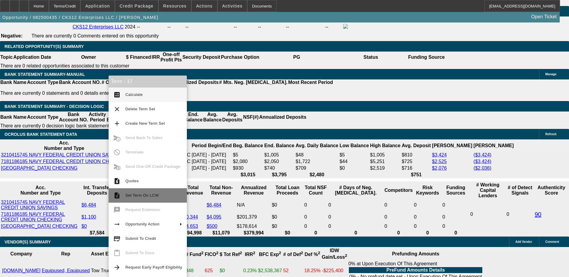
click at [125, 195] on span "Set Term On LCW" at bounding box center [141, 195] width 33 height 5
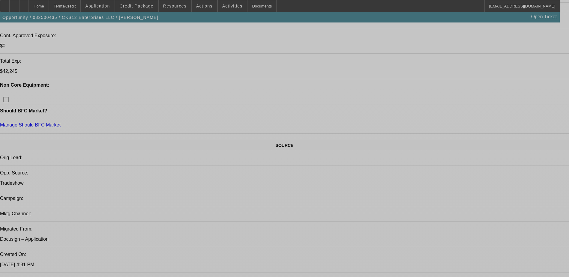
select select "0.1"
select select "0"
select select "0.1"
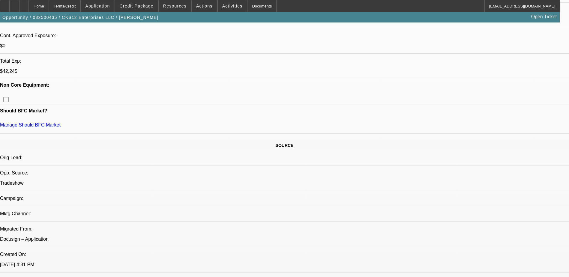
select select "0.1"
select select "0"
select select "0.1"
select select "0"
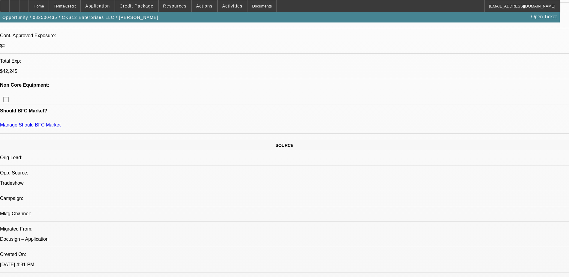
select select "0.1"
select select "0"
select select "2"
select select "0.1"
select select "1"
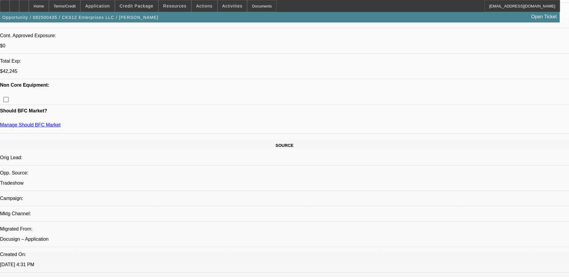
select select "3"
select select "4"
select select "1"
select select "3"
select select "4"
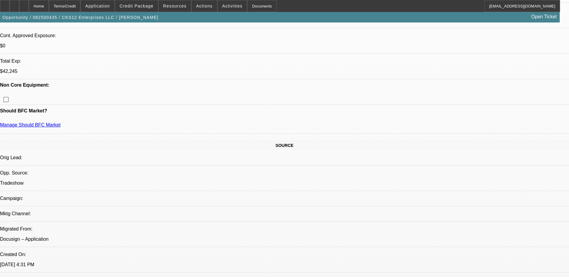
select select "1"
select select "3"
select select "4"
select select "1"
select select "2"
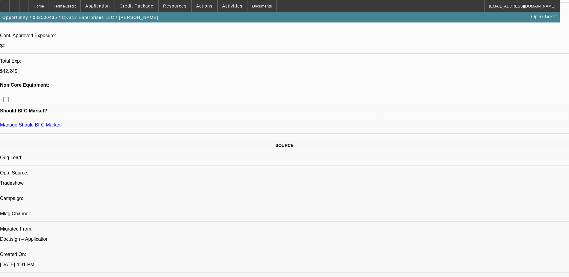
select select "4"
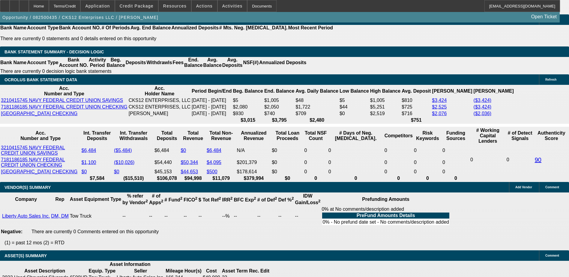
scroll to position [1021, 0]
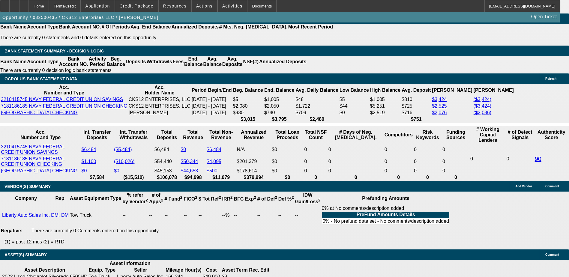
select select "2"
type input "UNKNOWN"
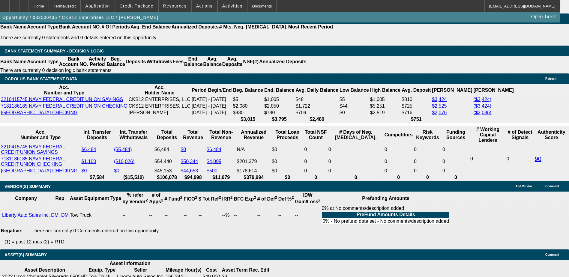
select select "2"
type input "$4,424.64"
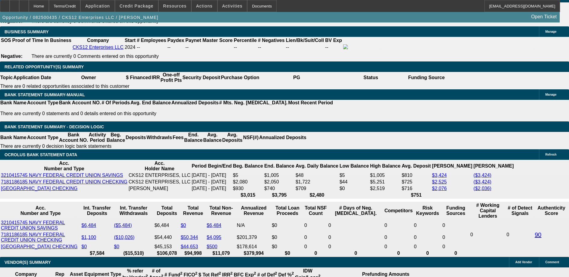
scroll to position [931, 0]
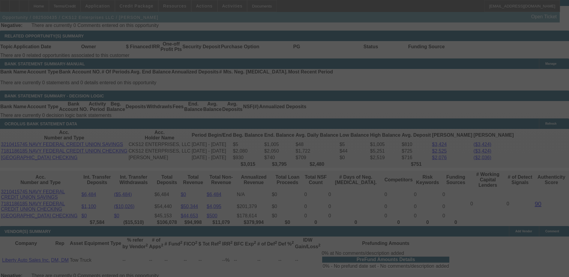
scroll to position [1051, 0]
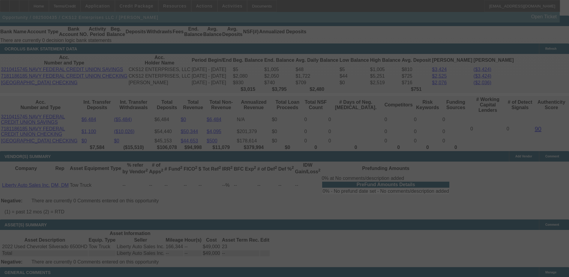
select select "0.1"
select select "2"
select select "0.1"
select select "4"
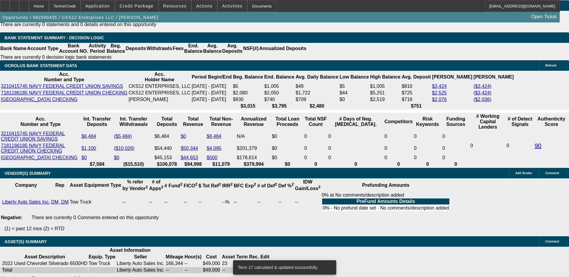
scroll to position [1021, 0]
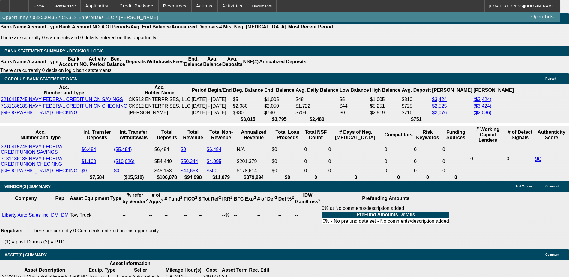
select select "0.2"
type input "$9,800.00"
type input "UNKNOWN"
type input "$3,933.02"
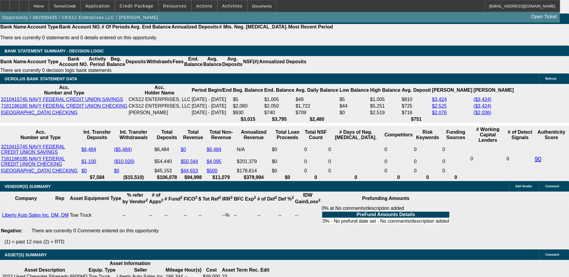
type input "$1,966.51"
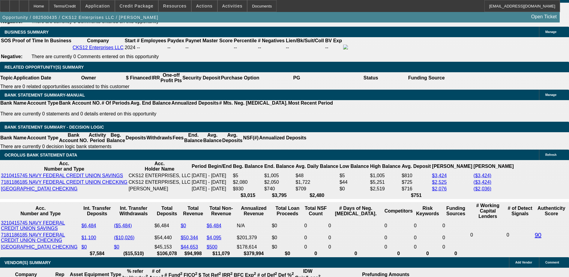
scroll to position [931, 0]
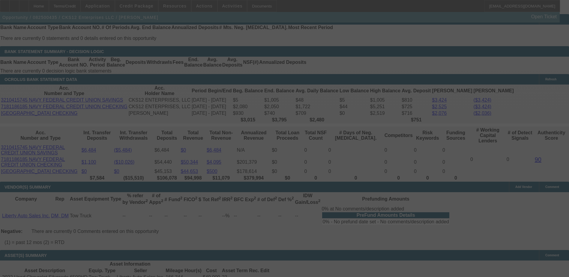
scroll to position [1021, 0]
select select "0.2"
select select "2"
select select "0.1"
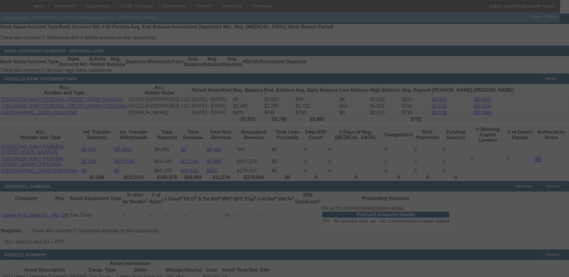
select select "4"
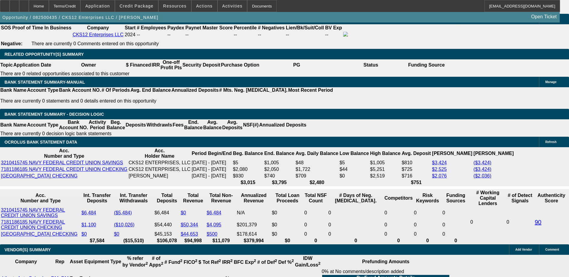
type input "$9,000.00"
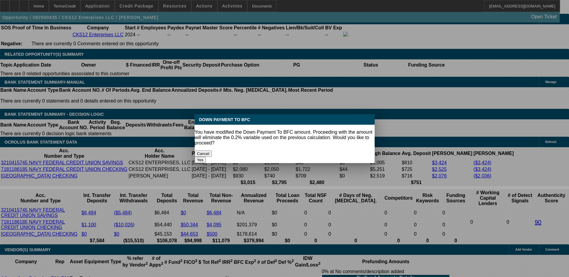
click at [206, 157] on button "Yes" at bounding box center [200, 160] width 11 height 6
select select "0"
type input "UNKNOWN"
type input "$4,013.28"
type input "$2,006.64"
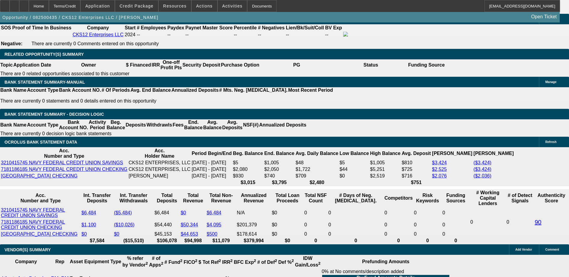
scroll to position [897, 0]
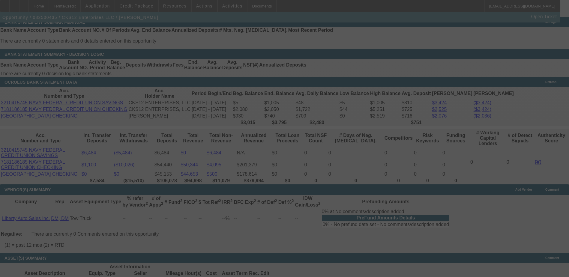
scroll to position [1014, 0]
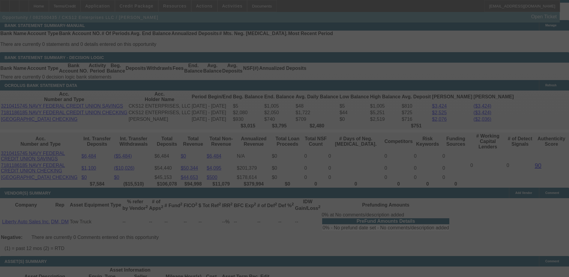
select select "0"
select select "2"
select select "0.1"
select select "4"
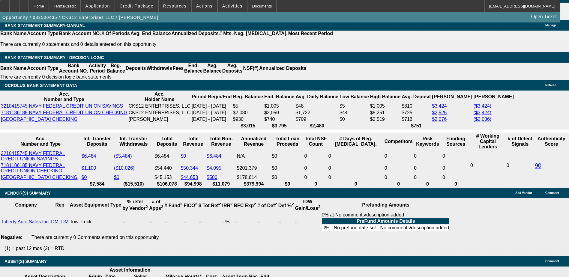
type input "1"
type input "UNKNOWN"
type input "18"
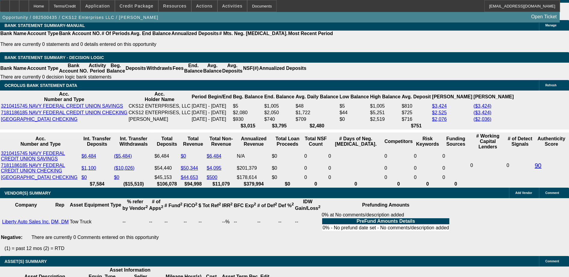
type input "$1,684.08"
type input "$3,368.16"
type input "$1,996.96"
type input "$3,993.92"
type input "1"
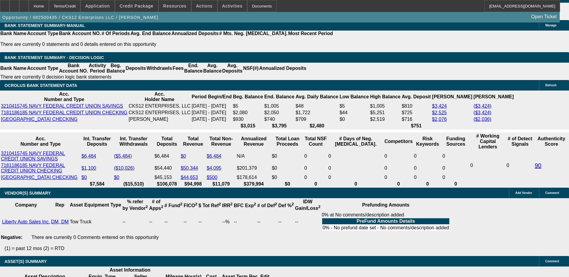
type input "$1,684.08"
type input "$3,368.16"
type input "17"
type input "$1,977.69"
type input "$3,955.38"
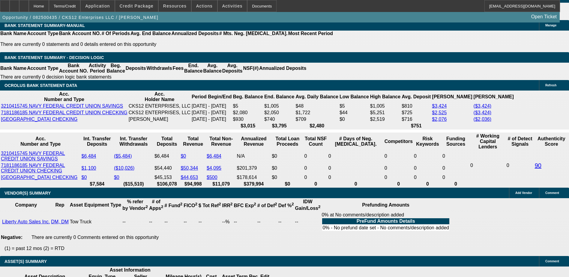
type input "17.9"
type input "$1,995.03"
type input "$3,990.06"
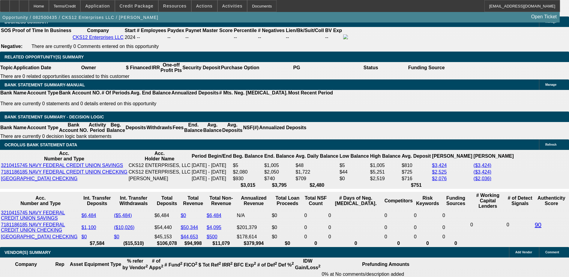
scroll to position [954, 0]
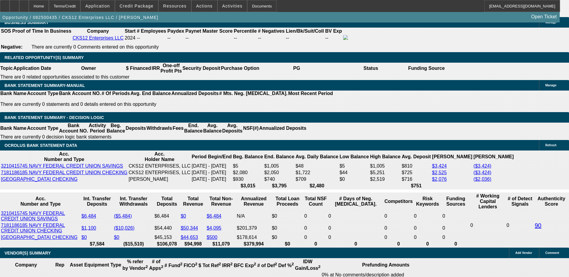
type input "17.9"
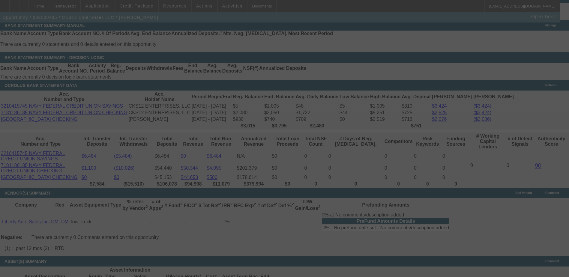
scroll to position [1011, 0]
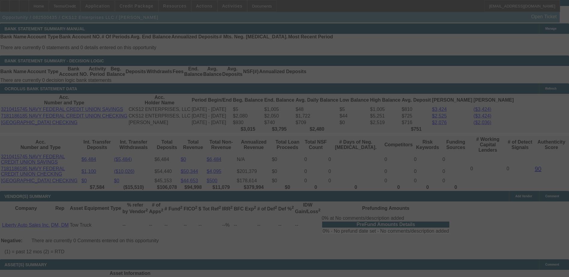
select select "0"
select select "2"
select select "0.1"
select select "4"
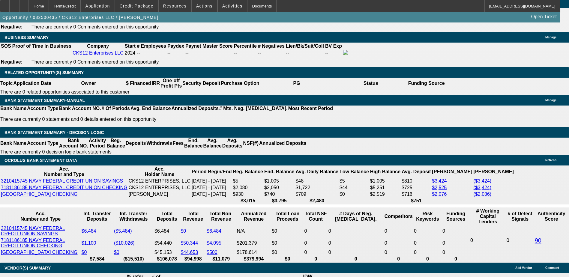
scroll to position [921, 0]
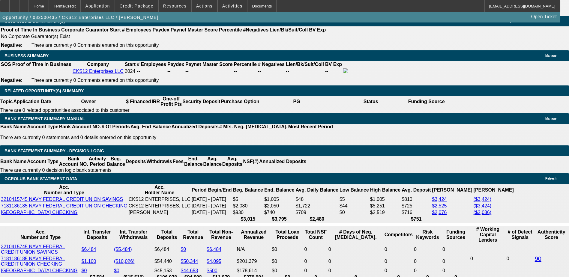
select select "0"
select select "2"
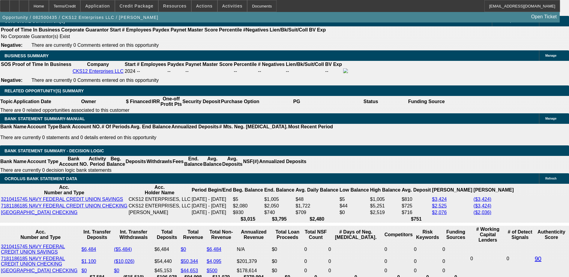
select select "0.1"
select select "4"
select select "0"
select select "2"
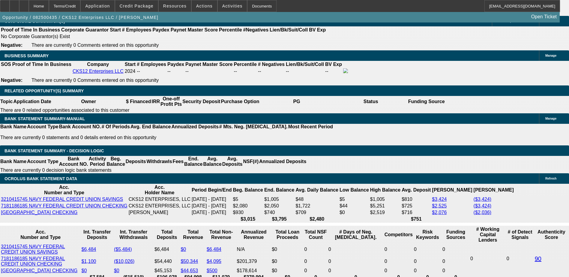
select select "0.1"
select select "4"
select select "0"
select select "2"
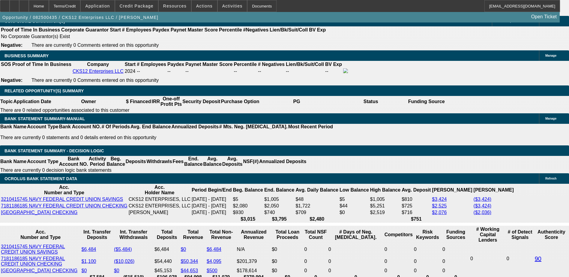
select select "0.1"
select select "4"
select select "0"
select select "2"
select select "3"
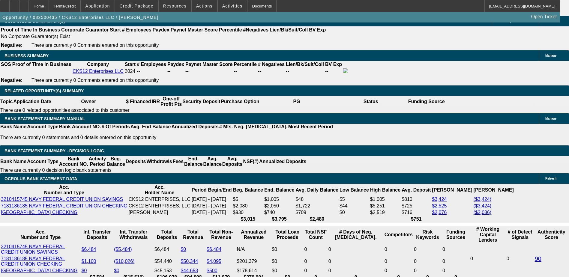
select select "0.1"
select select "4"
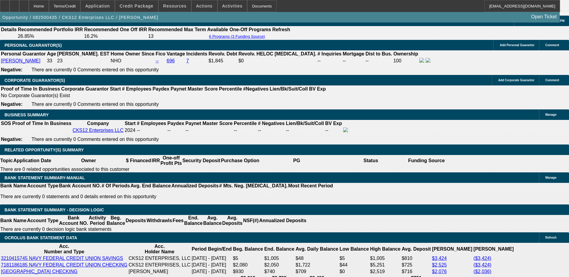
scroll to position [861, 0]
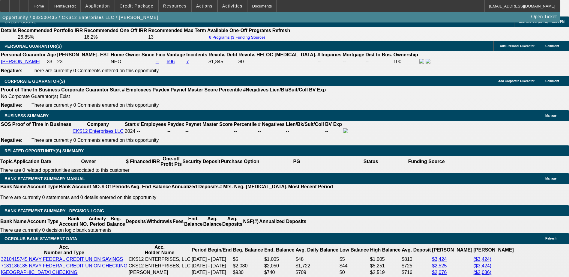
select select "0"
select select "2"
select select "0.1"
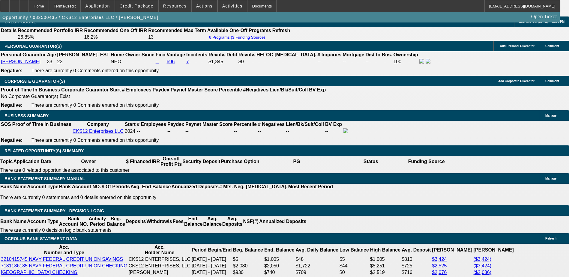
select select "4"
select select "0.1"
select select "0"
select select "3"
select select "0.1"
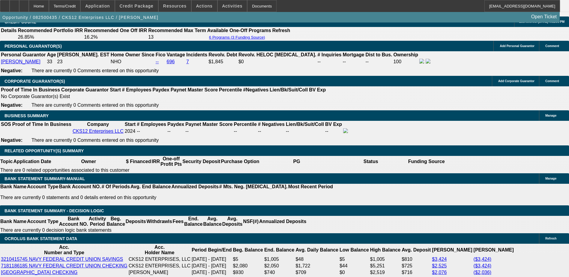
select select "4"
select select "0.1"
select select "0"
select select "3"
select select "0.1"
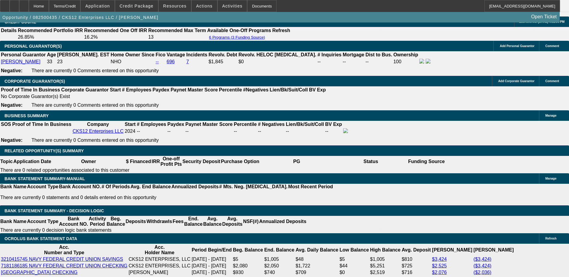
select select "4"
select select "0"
select select "2"
select select "0.1"
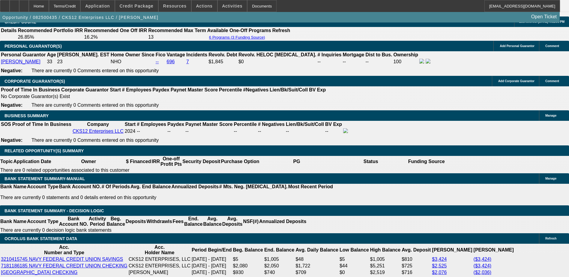
select select "4"
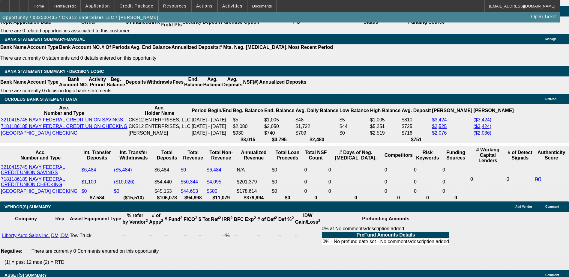
scroll to position [1011, 0]
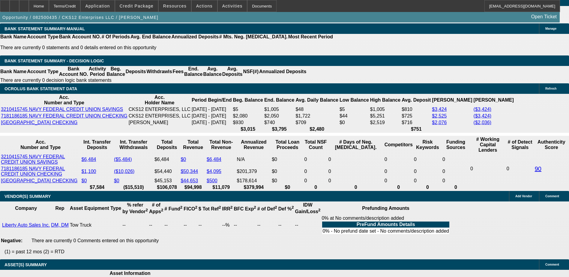
type input "UNKNOWN"
type input "30"
type input "$27,466.14"
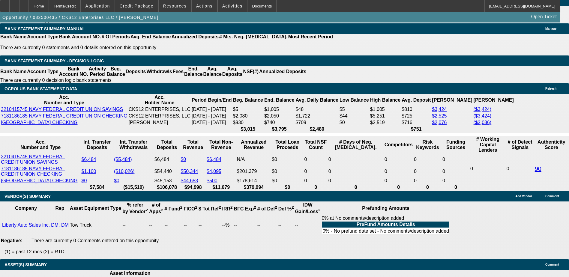
type input "$13,733.07"
type input "$3,327.20"
type input "$1,663.60"
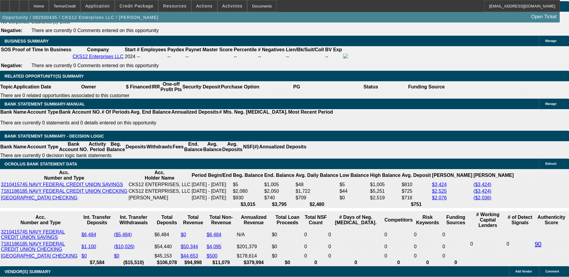
scroll to position [921, 0]
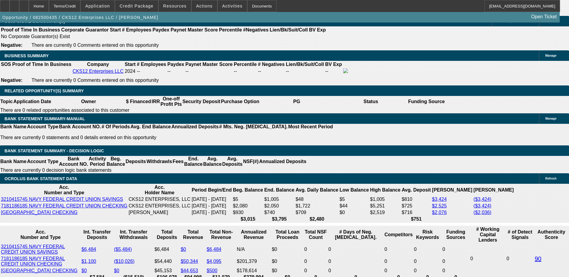
type input "30"
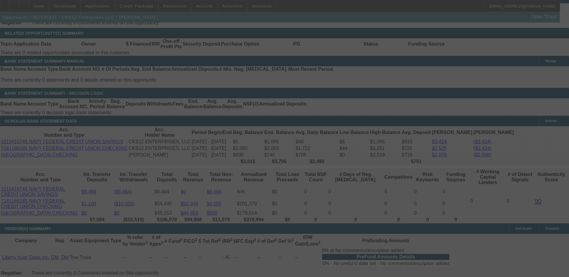
scroll to position [981, 0]
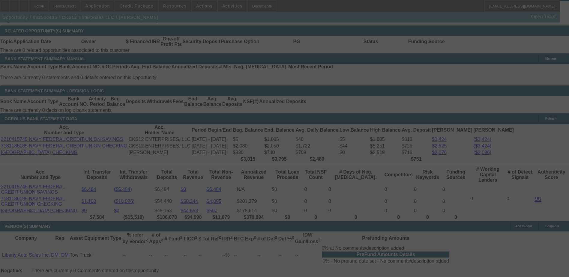
select select "0"
select select "2"
select select "0.1"
select select "4"
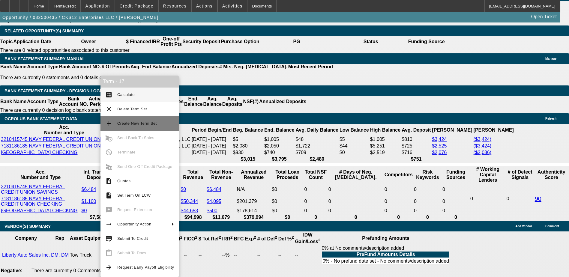
click at [128, 122] on span "Create New Term Set" at bounding box center [137, 123] width 40 height 5
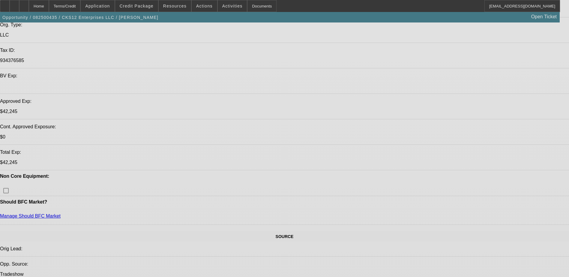
select select "0"
select select "2"
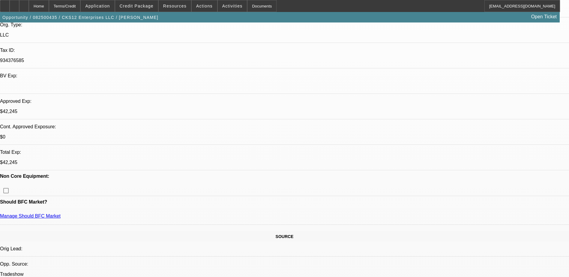
select select "0.1"
select select "0"
select select "2"
select select "0.1"
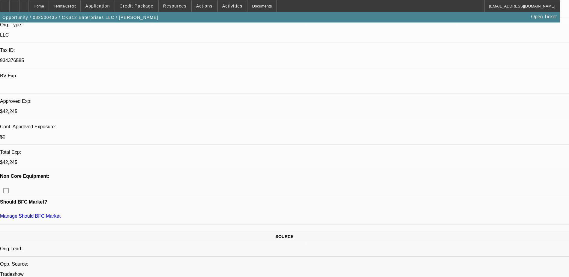
select select "0"
select select "0.1"
select select "0"
select select "0.1"
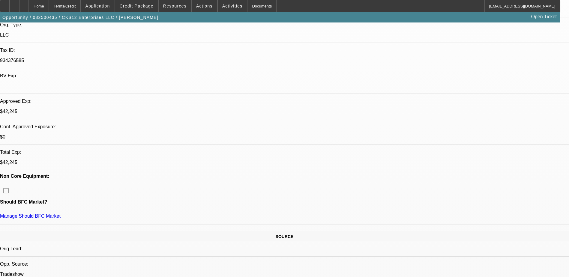
select select "2"
select select "4"
select select "2"
select select "4"
select select "3"
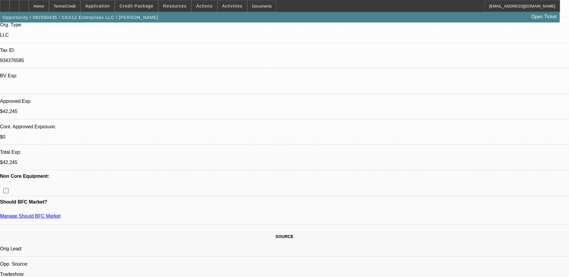
select select "4"
select select "3"
select select "4"
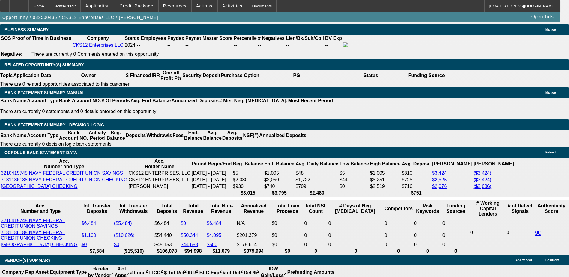
scroll to position [961, 0]
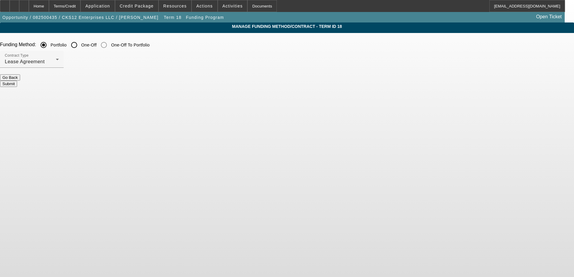
click at [97, 47] on label "One-Off" at bounding box center [88, 45] width 17 height 6
click at [80, 47] on input "One-Off" at bounding box center [74, 45] width 12 height 12
radio input "true"
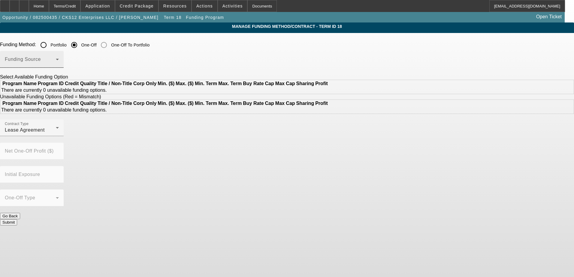
click at [56, 63] on span at bounding box center [30, 61] width 51 height 7
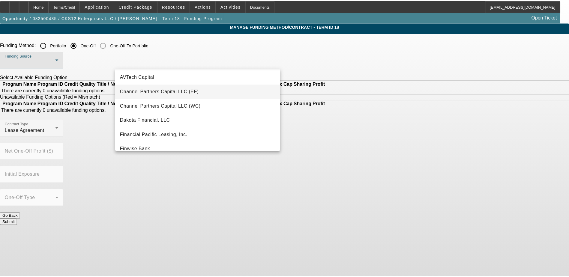
scroll to position [30, 0]
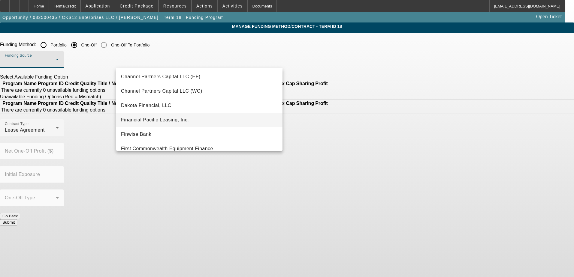
click at [158, 119] on span "Financial Pacific Leasing, Inc." at bounding box center [155, 119] width 68 height 7
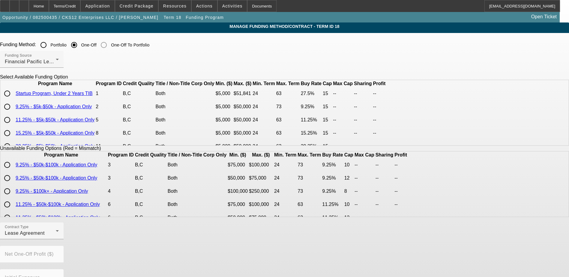
click at [13, 100] on input "radio" at bounding box center [7, 94] width 12 height 12
radio input "true"
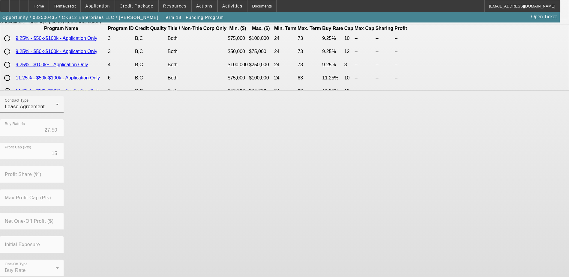
scroll to position [132, 0]
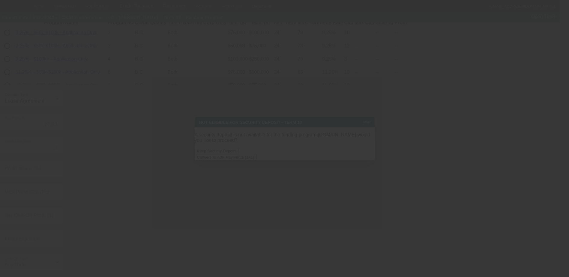
scroll to position [0, 0]
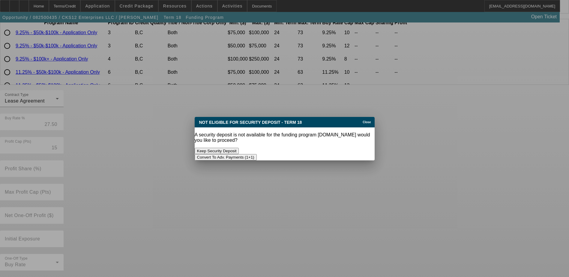
click at [257, 154] on button "Convert To Adv. Payments (1+1)" at bounding box center [226, 157] width 62 height 6
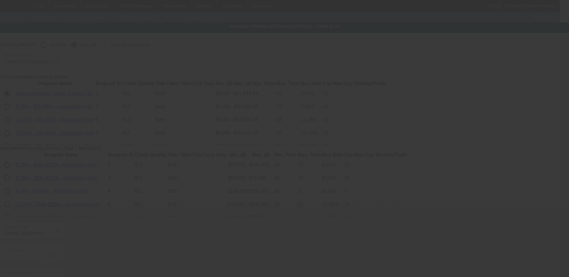
scroll to position [132, 0]
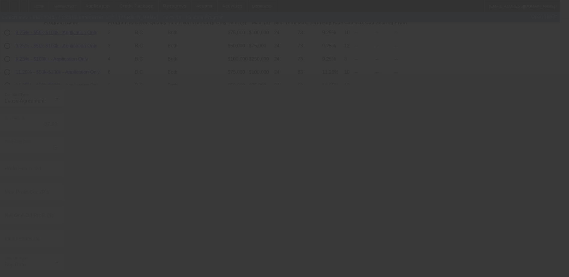
radio input "true"
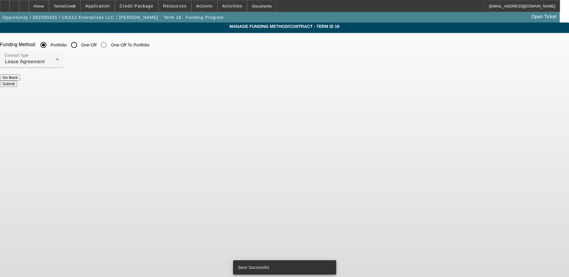
scroll to position [0, 0]
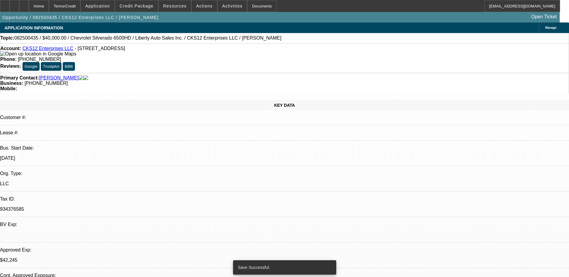
select select "0"
select select "0.1"
select select "4"
select select "0"
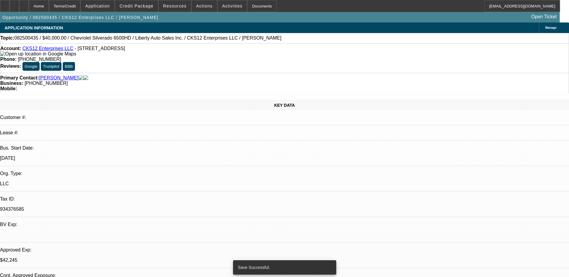
select select "2"
select select "0.1"
select select "4"
select select "0.1"
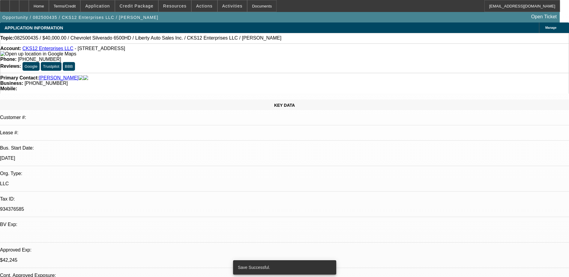
select select "0"
select select "3"
select select "0.1"
select select "4"
select select "0.1"
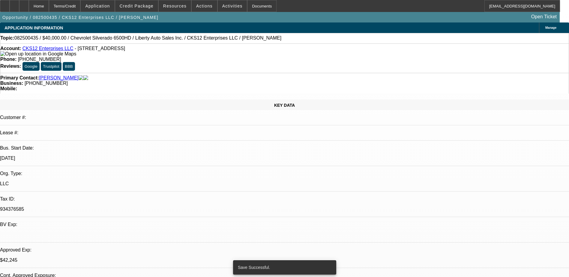
select select "0"
select select "3"
select select "0.1"
select select "4"
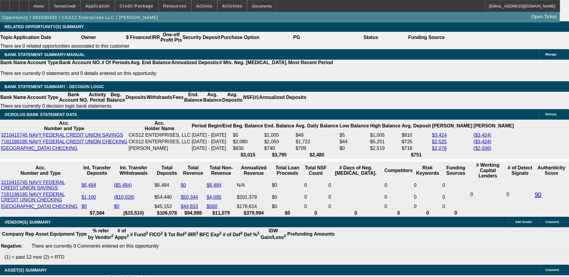
scroll to position [931, 0]
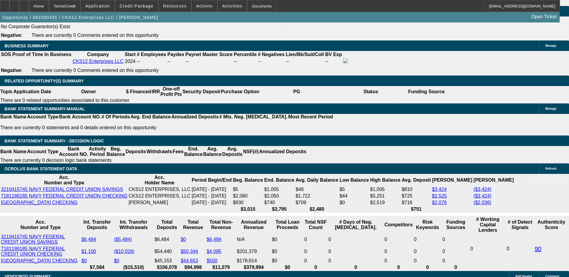
type input "UNKNOWN"
type input "36"
type input "$1,444.09"
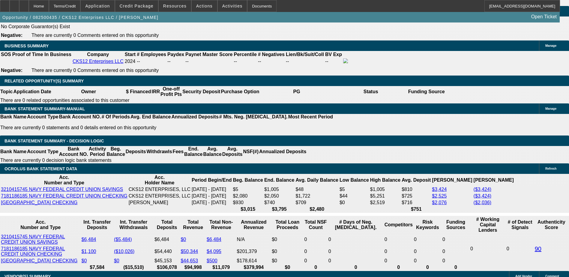
type input "36"
type input "2"
type input "$1,145.70"
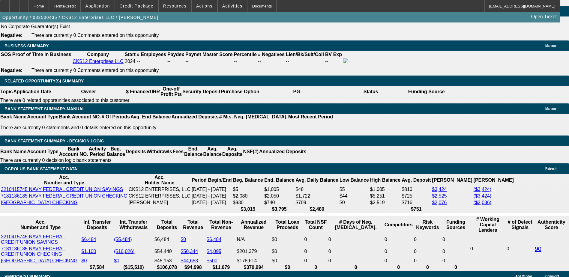
type input "28"
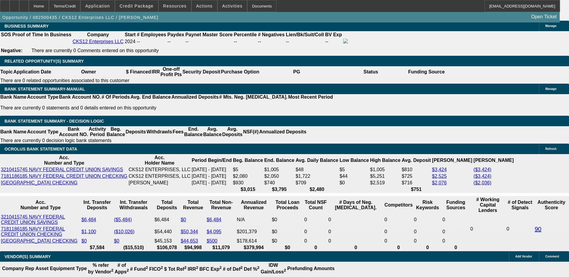
type input "$1,654.54"
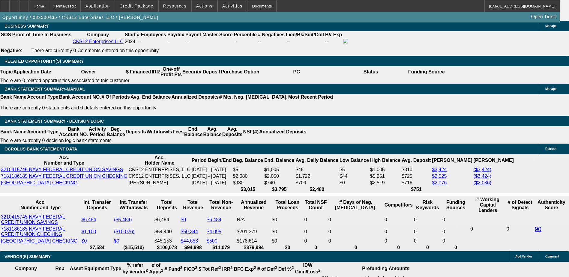
type input "28"
select select "2"
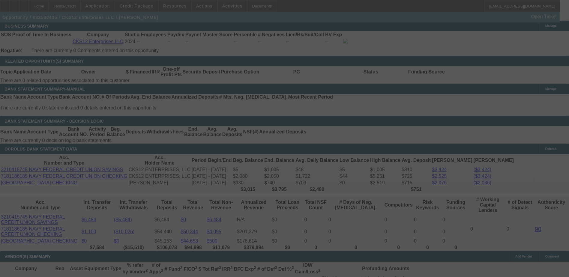
scroll to position [1010, 0]
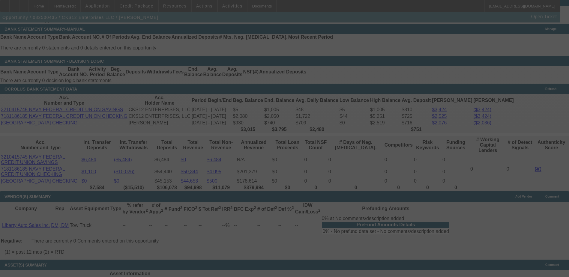
select select "0"
select select "2"
select select "0.1"
select select "4"
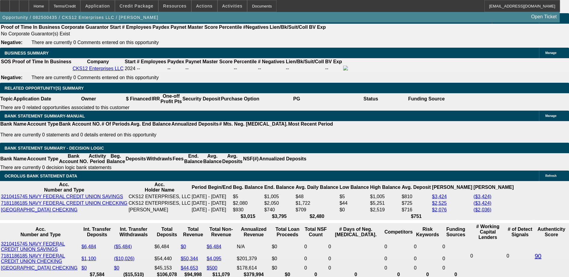
scroll to position [920, 0]
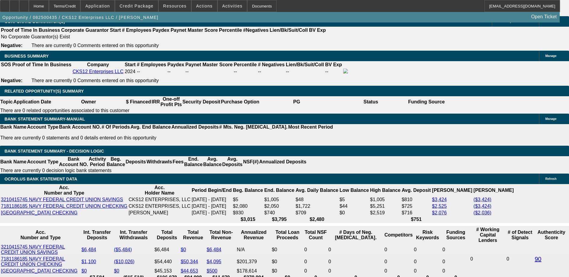
type input "$10,000.00"
type input "UNKNOWN"
type input "$1,613.18"
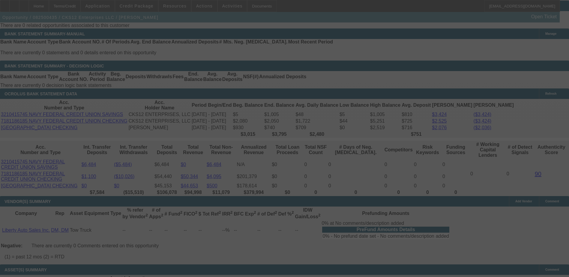
scroll to position [1040, 0]
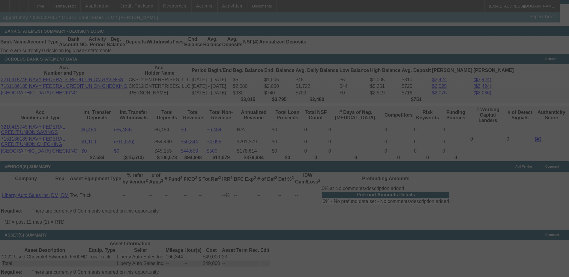
select select "0"
select select "2"
select select "0.1"
select select "4"
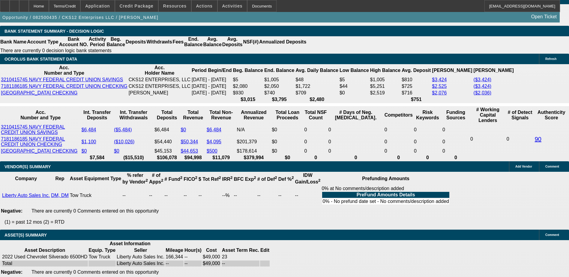
type input "28."
type input "UNKNOWN"
type input "28.9"
type input "$1,632.20"
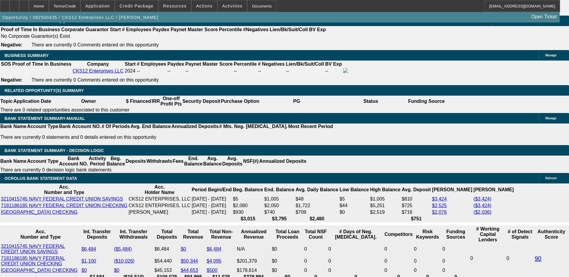
scroll to position [920, 0]
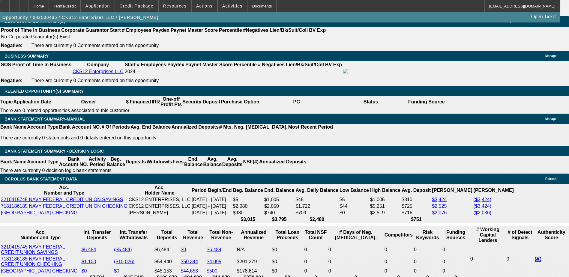
type input "28.9"
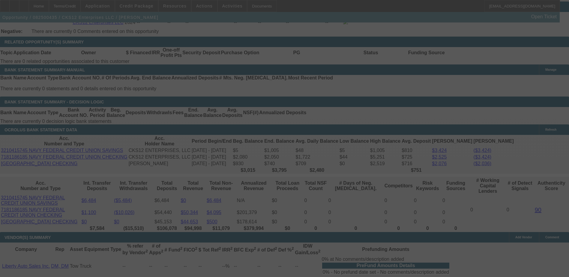
scroll to position [980, 0]
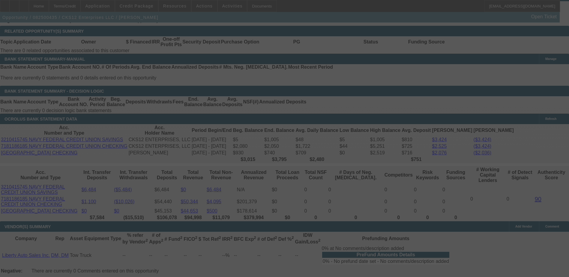
select select "0"
select select "2"
select select "0.1"
select select "4"
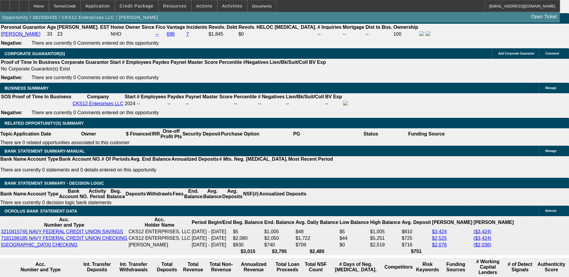
scroll to position [920, 0]
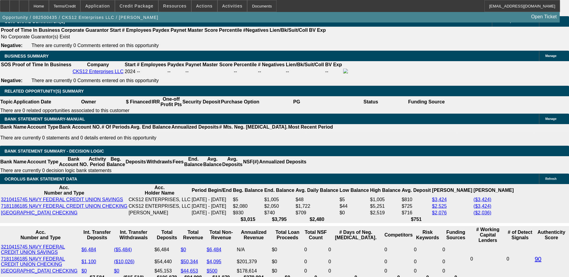
type input "17."
type input "UNKNOWN"
type input "17.8"
type input "$3,291.92"
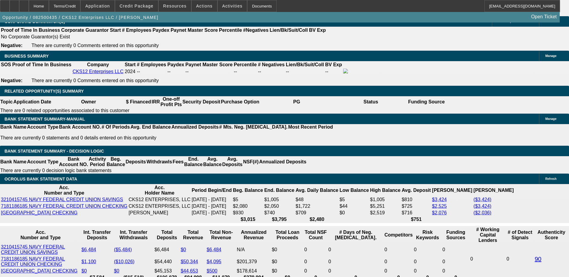
type input "$1,645.96"
type input "$3,323.28"
type input "$1,661.64"
type input "17."
type input "$3,291.92"
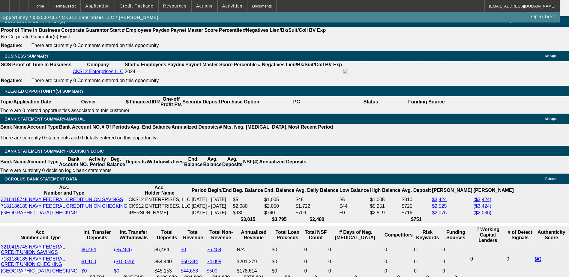
type input "$1,645.96"
type input "17.7"
type input "$3,319.34"
type input "$1,659.67"
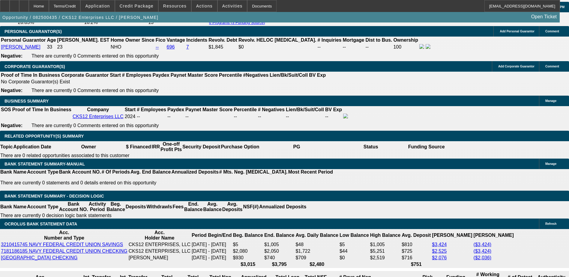
scroll to position [860, 0]
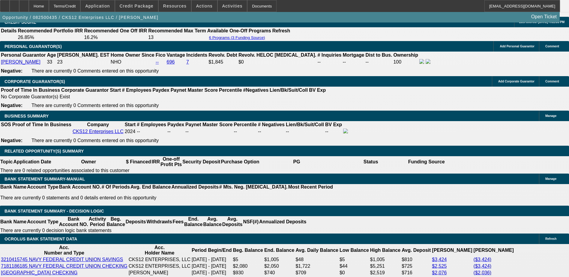
type input "17.7"
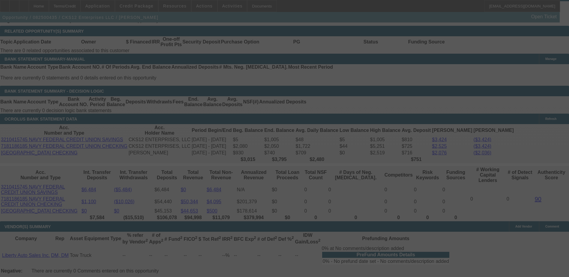
scroll to position [1070, 0]
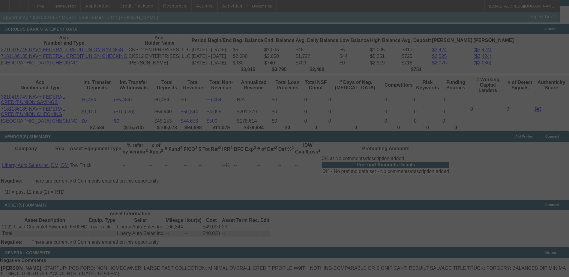
select select "0"
select select "2"
select select "0.1"
select select "4"
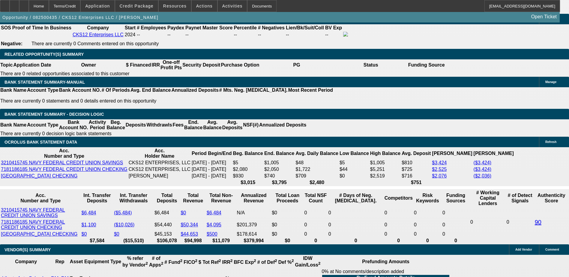
scroll to position [950, 0]
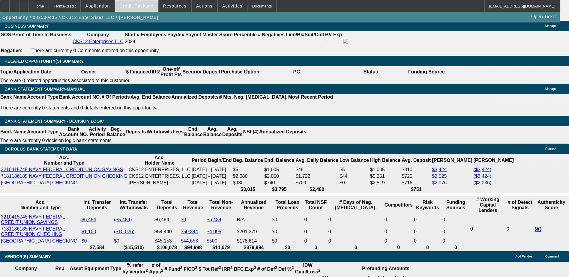
click at [152, 7] on span "Credit Package" at bounding box center [137, 6] width 34 height 5
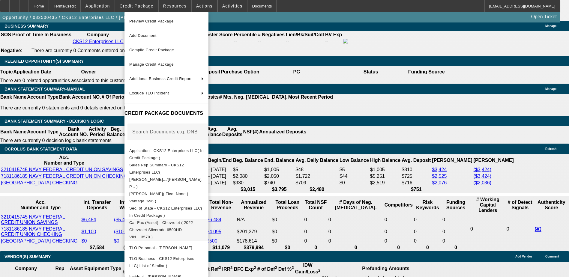
click at [193, 221] on span "Car Fax (Asset) - Chevrolet ( 2022 Chevrolet Silverado 6500HD VIN....3570 )" at bounding box center [161, 230] width 64 height 19
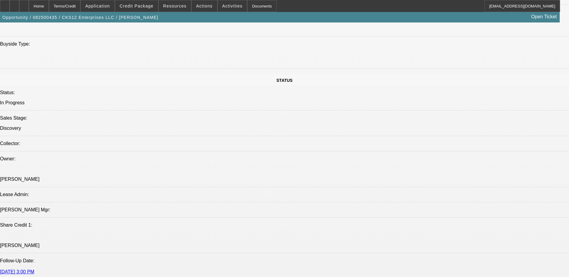
scroll to position [590, 0]
click at [143, 6] on span "Credit Package" at bounding box center [137, 6] width 34 height 5
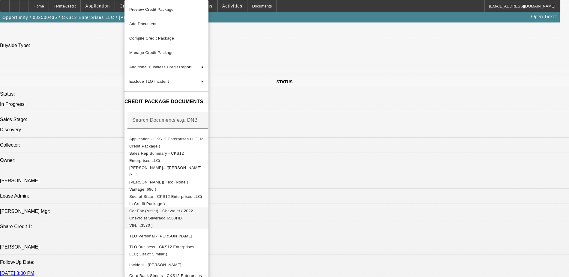
click at [175, 209] on span "Car Fax (Asset) - Chevrolet ( 2022 Chevrolet Silverado 6500HD VIN....3570 )" at bounding box center [161, 218] width 64 height 19
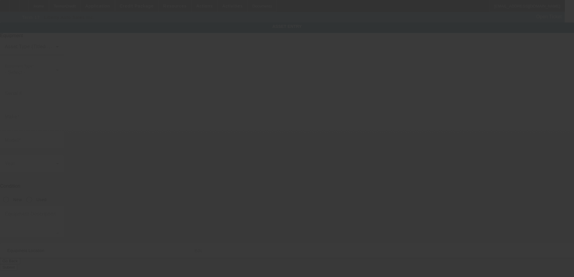
type input "1FDWX6DCXHDB03570"
type input "Chevrolet"
type input "Silverado 6500HD"
radio input "true"
type input "2087 Lakewood Trl SE"
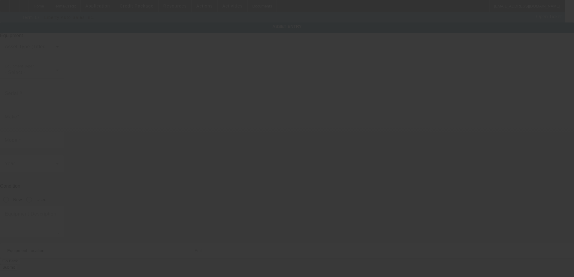
type input "Atlanta"
type input "30315"
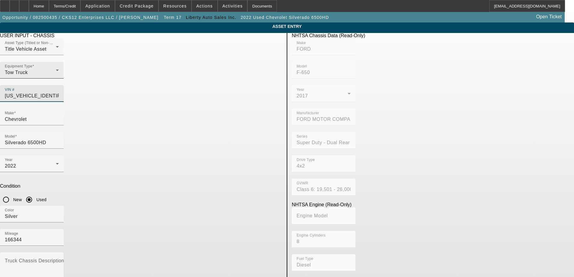
drag, startPoint x: 261, startPoint y: 83, endPoint x: 194, endPoint y: 84, distance: 66.6
click at [194, 84] on div "Asset Type (Titled or Non-Titled) Title Vehicle Asset Equipment Type Tow Truck …" at bounding box center [141, 73] width 282 height 70
click at [59, 92] on input "VIN #" at bounding box center [32, 95] width 54 height 7
paste input "1HTKHPVM5NH726485"
type input "1HTKHPVM5NH726485"
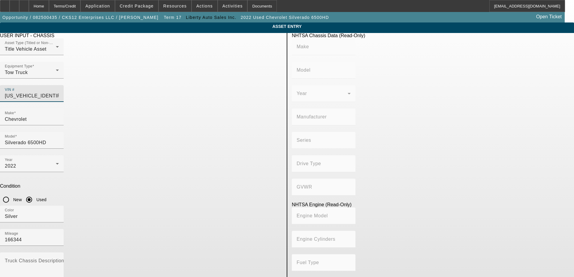
type input "GM"
type input "GM515"
type input "INTERNATIONAL MOTORS, LLC"
type input "GM - Chevrolet Silverado Medium Duty"
type input "4x2"
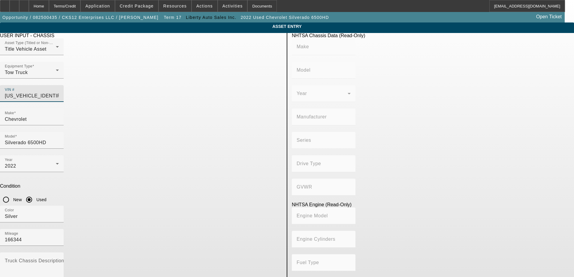
type input "Class 6: 19,501 - 26,000 lb (8,845 - 11,794 kg)"
type input "L5D"
type input "8"
type input "Diesel"
type input "402.75671102523"
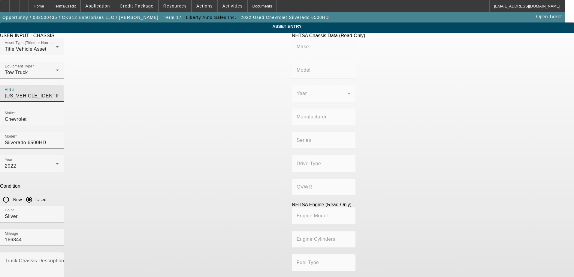
type input "6.6"
type input "1HTKHPVM5NH726485"
click at [91, 118] on app-asset-collateral-manage "ASSET ENTRY Delete asset USER INPUT - CHASSIS Asset Type (Titled or Non-Titled)…" at bounding box center [287, 189] width 574 height 333
type input "GM"
type input "GM515"
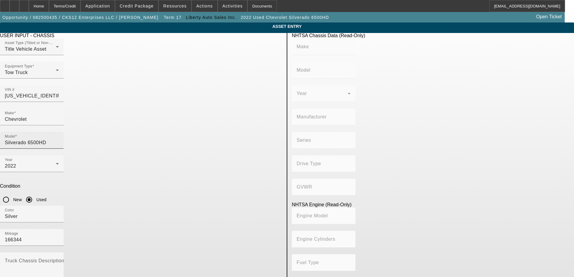
type input "INTERNATIONAL MOTORS, LLC"
type input "GM - Chevrolet Silverado Medium Duty"
type input "4x2"
type input "Class 6: 19,501 - 26,000 lb (8,845 - 11,794 kg)"
type input "L5D"
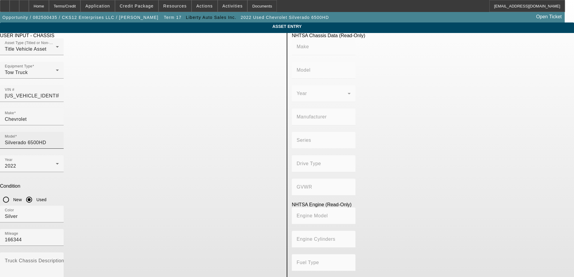
type input "8"
type input "Diesel"
type input "402.75671102523"
type input "6.6"
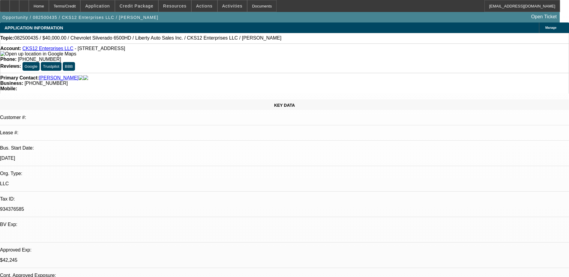
select select "0"
select select "2"
select select "0.1"
select select "4"
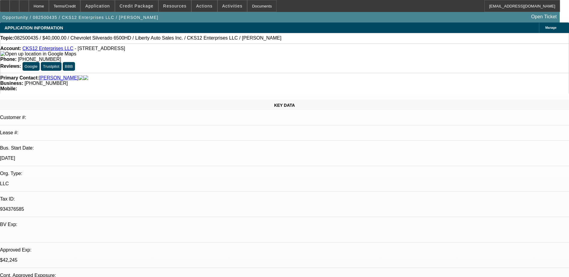
select select "0"
select select "2"
select select "0.1"
select select "4"
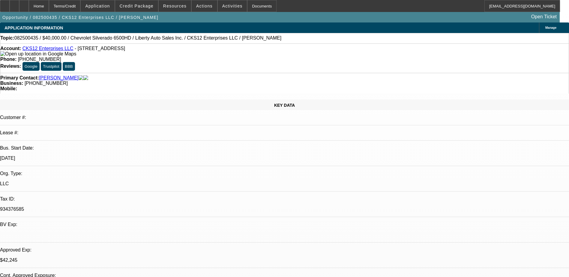
select select "0.1"
select select "0"
select select "3"
select select "0.1"
select select "4"
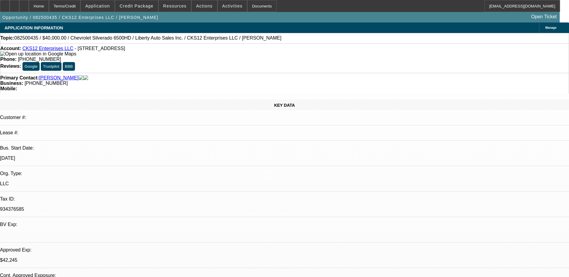
select select "0.1"
select select "0"
select select "3"
select select "0.1"
select select "4"
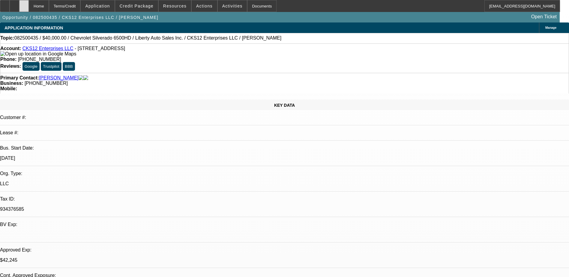
click at [24, 4] on icon at bounding box center [24, 4] width 0 height 0
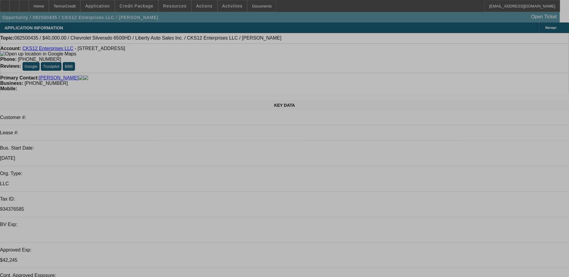
select select "0"
select select "0.1"
select select "0"
select select "2"
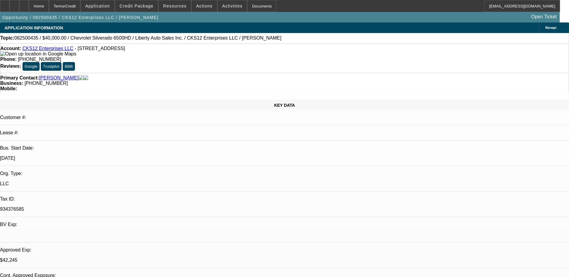
select select "0.1"
select select "0"
select select "0.1"
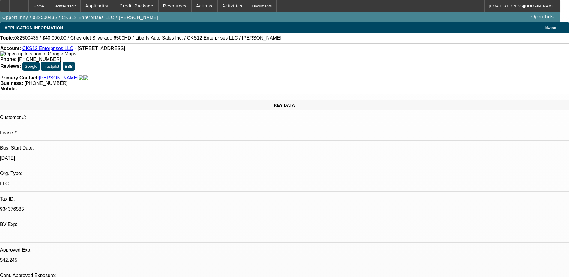
select select "0"
select select "0.1"
select select "1"
select select "2"
select select "4"
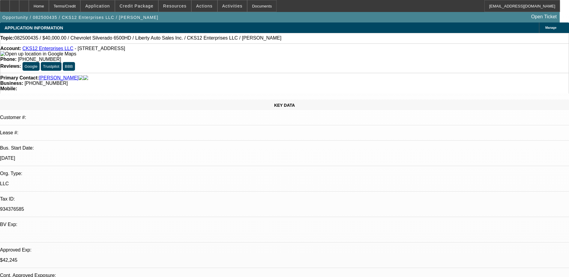
select select "1"
select select "2"
select select "4"
select select "1"
select select "3"
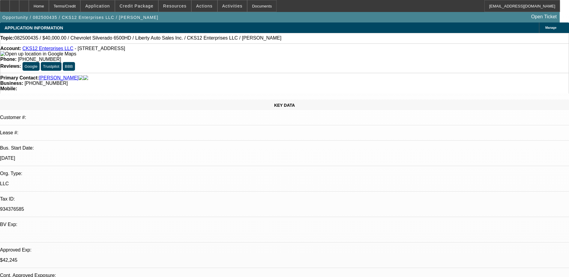
select select "4"
select select "1"
select select "3"
select select "4"
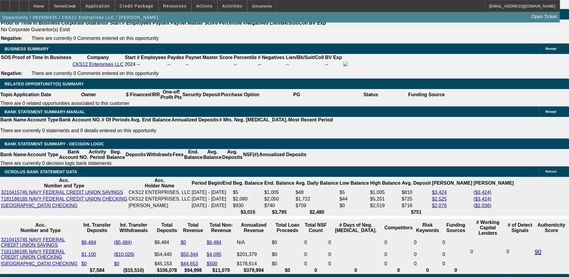
scroll to position [931, 0]
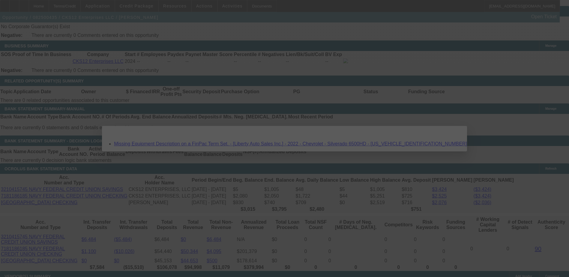
scroll to position [0, 0]
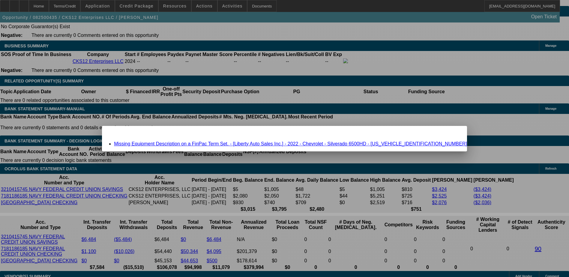
click at [215, 143] on link "Missing Equipment Description on a FinPac Term Set. - [Liberty Auto Sales Inc.]…" at bounding box center [290, 143] width 353 height 5
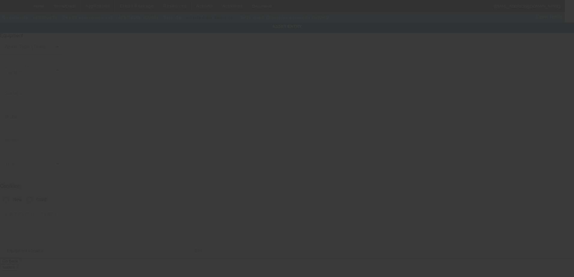
type input "[US_VEHICLE_IDENTIFICATION_NUMBER]"
type input "Chevrolet"
type input "Silverado 6500HD"
radio input "true"
type input "[STREET_ADDRESS]"
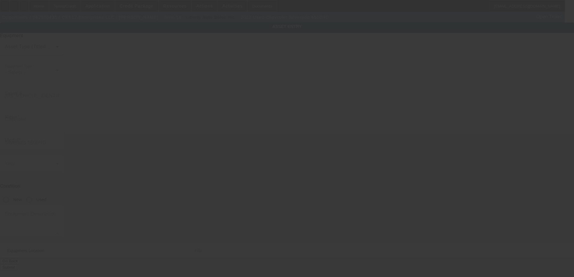
type input "[GEOGRAPHIC_DATA]"
type input "30315"
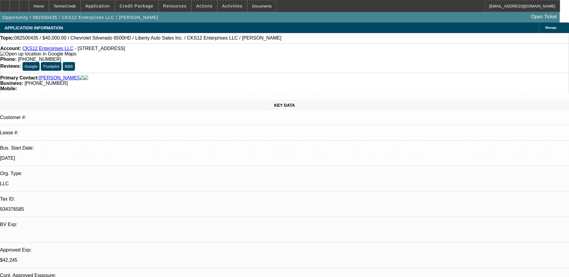
select select "0"
select select "2"
select select "0.1"
select select "4"
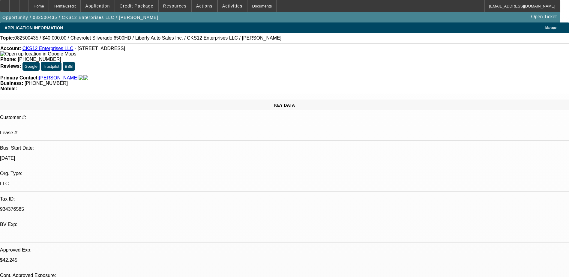
select select "0"
select select "2"
select select "0.1"
select select "4"
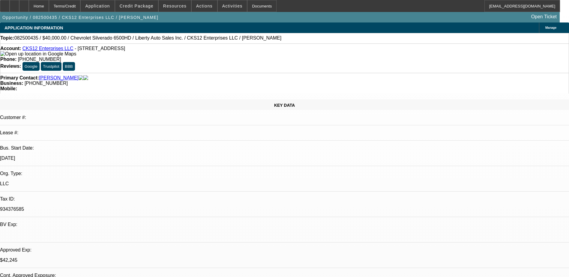
select select "0.1"
select select "0"
select select "3"
select select "0.1"
select select "4"
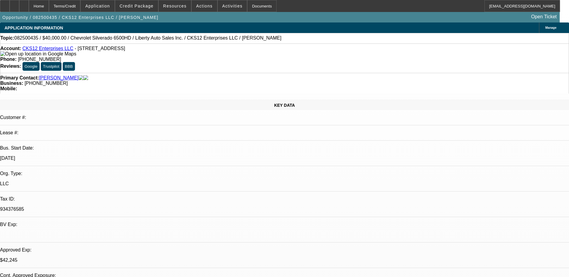
select select "0.1"
select select "0"
select select "3"
select select "0.1"
select select "4"
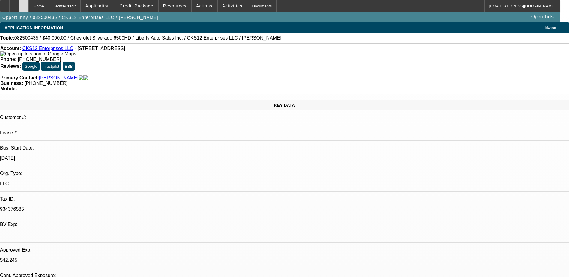
click at [29, 5] on div at bounding box center [24, 6] width 10 height 12
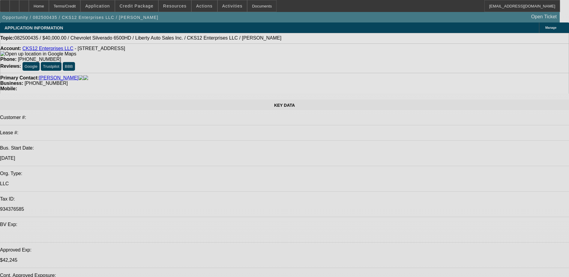
select select "0"
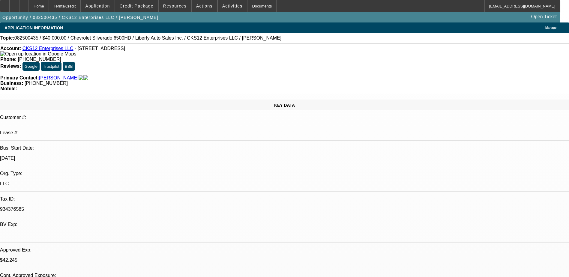
select select "0"
select select "0.1"
select select "0"
select select "2"
select select "0.1"
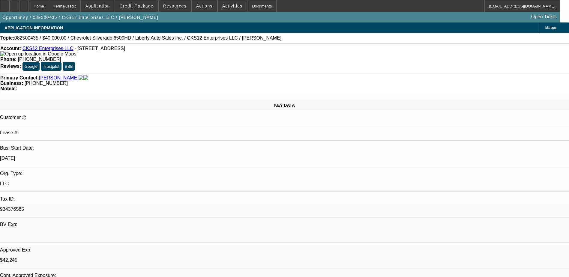
select select "0.1"
select select "0"
select select "0.1"
select select "0"
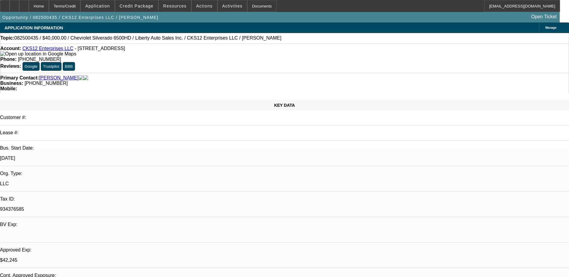
select select "0.1"
select select "1"
select select "2"
select select "4"
select select "1"
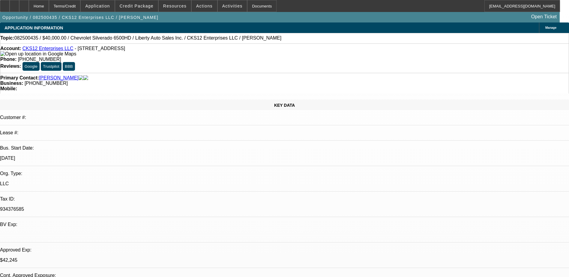
select select "2"
select select "4"
select select "1"
select select "3"
select select "4"
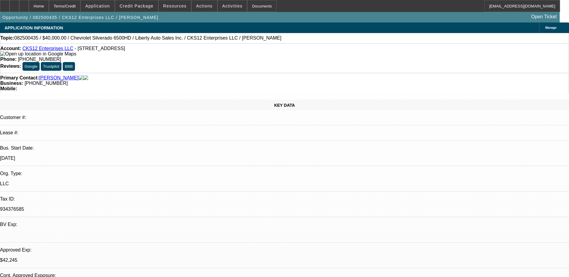
select select "1"
select select "3"
select select "4"
click at [142, 8] on span "Credit Package" at bounding box center [137, 6] width 34 height 5
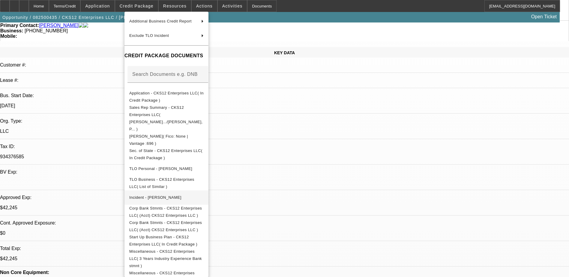
scroll to position [60, 0]
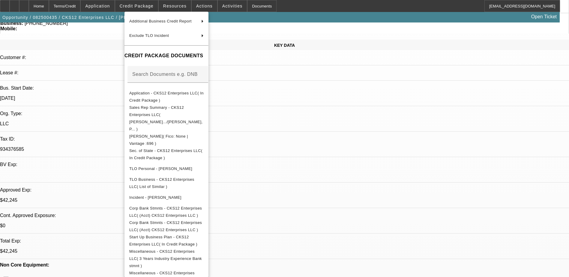
click at [308, 131] on div at bounding box center [284, 138] width 569 height 277
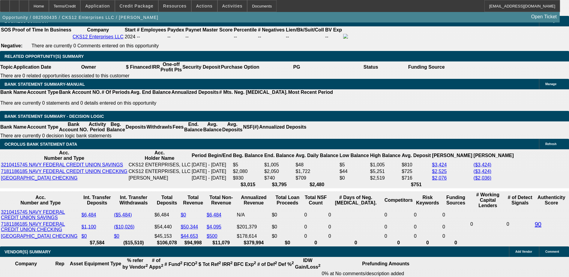
scroll to position [961, 0]
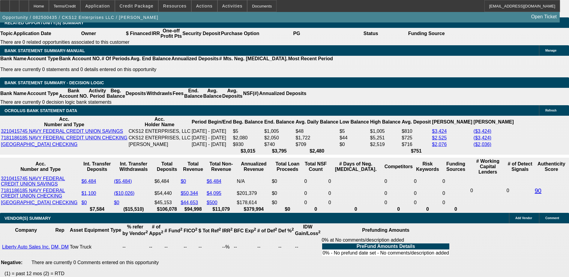
scroll to position [1021, 0]
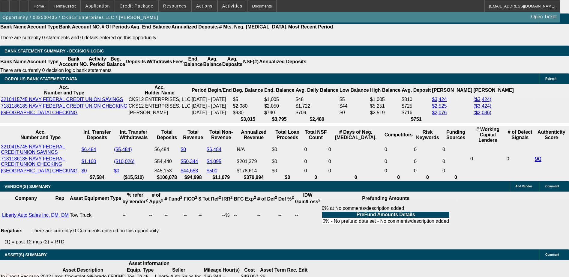
type input "UNKNOWN"
type input "2"
type input "$40,887.16"
type input "$20,443.58"
type input "26"
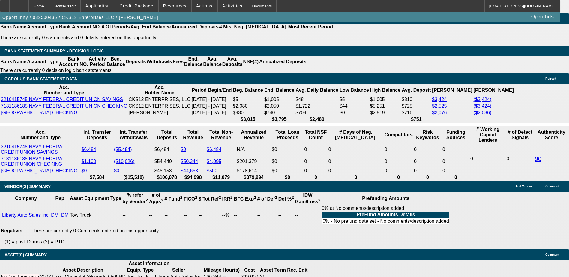
type input "$3,726.90"
type input "$1,863.45"
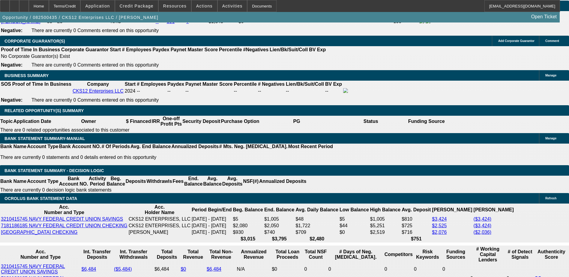
scroll to position [901, 0]
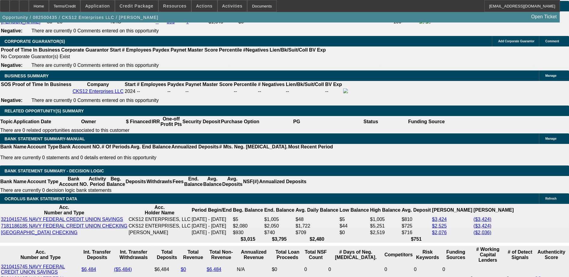
type input "26"
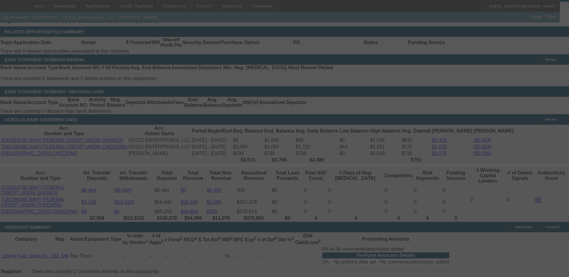
scroll to position [991, 0]
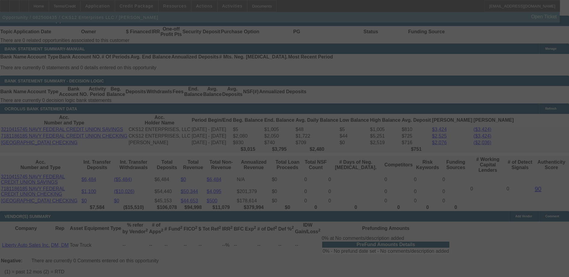
select select "0"
select select "2"
select select "0.1"
select select "4"
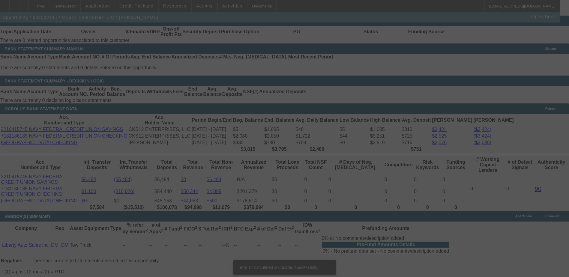
scroll to position [984, 0]
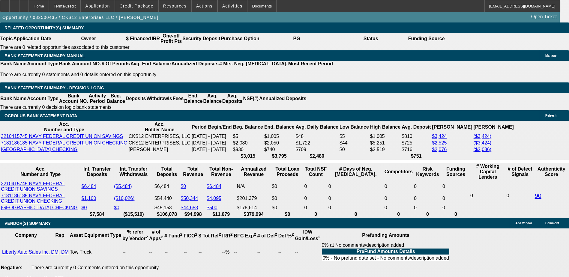
type input "UNKNOWN"
type input "1"
type input "$3,111.66"
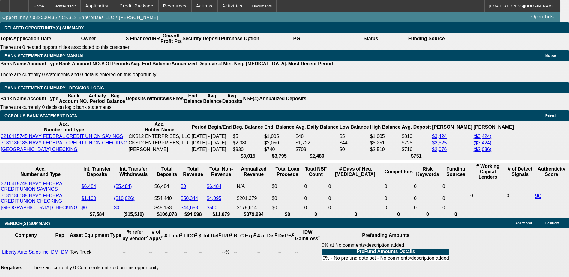
type input "$1,555.83"
type input "17"
type input "$3,699.80"
type input "$1,849.90"
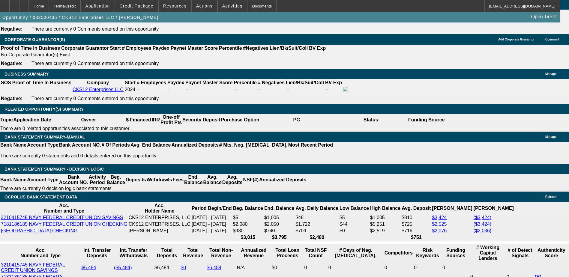
scroll to position [894, 0]
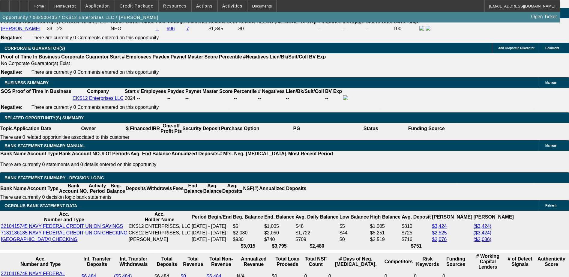
type input "17"
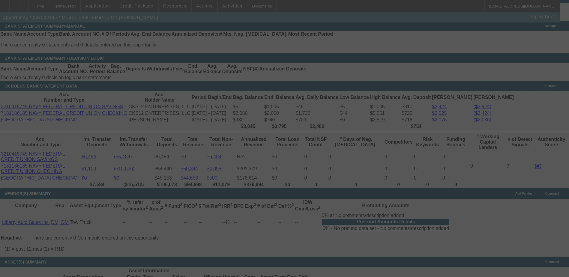
scroll to position [1014, 0]
select select "0"
select select "2"
select select "0.1"
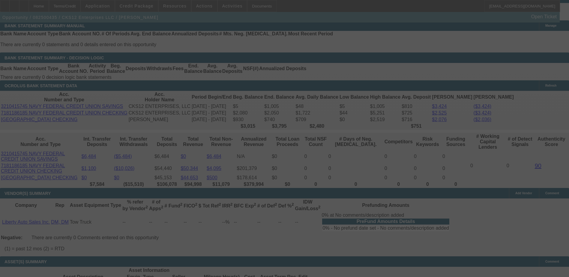
select select "4"
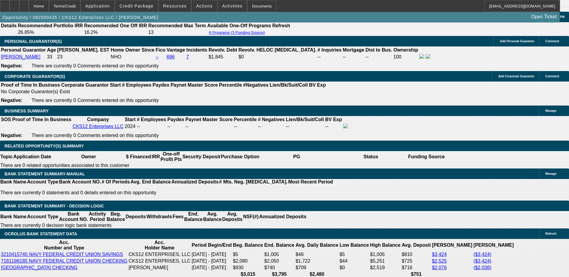
scroll to position [864, 0]
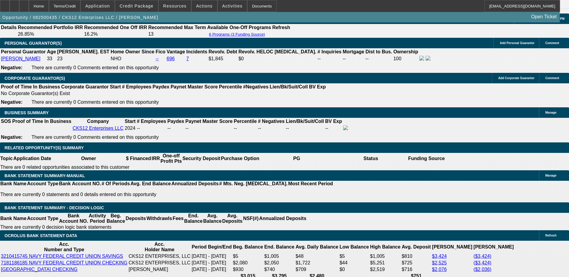
select select "0"
select select "2"
select select "0.1"
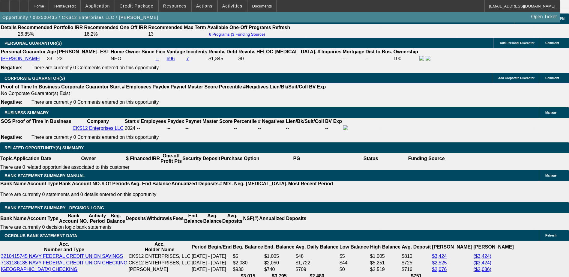
select select "4"
select select "0"
select select "2"
select select "0.1"
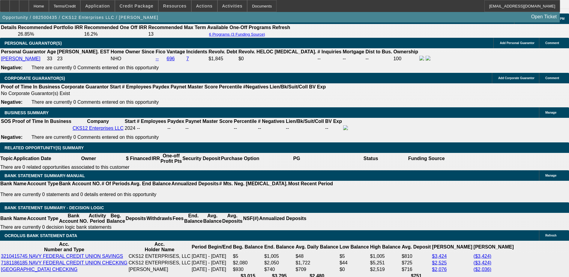
select select "4"
select select "0"
select select "2"
select select "0.1"
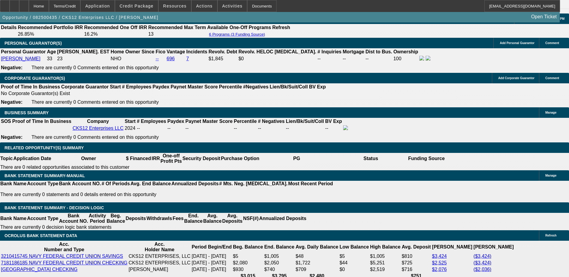
select select "4"
select select "0"
select select "2"
select select "0.1"
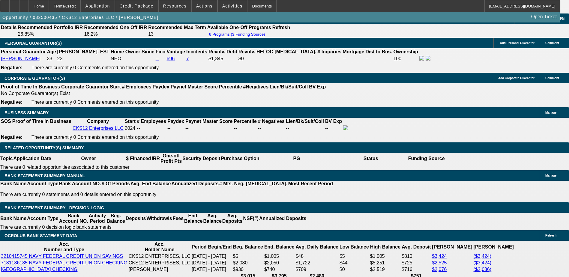
select select "4"
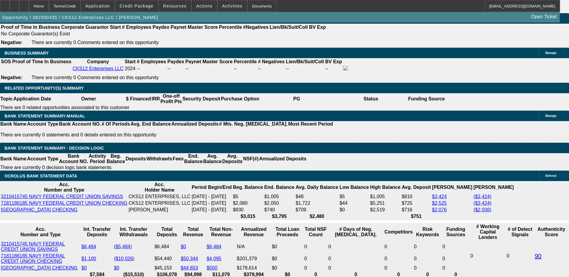
scroll to position [924, 0]
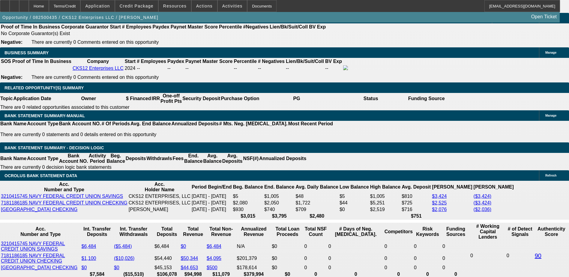
select select "0"
select select "2"
select select "0.1"
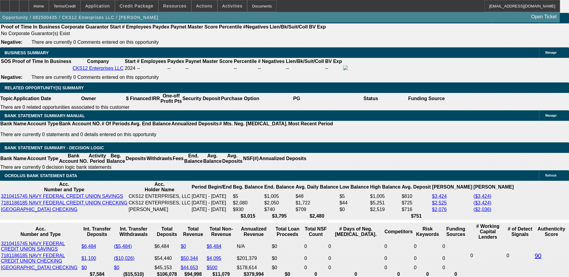
select select "4"
select select "0"
select select "2"
select select "0.1"
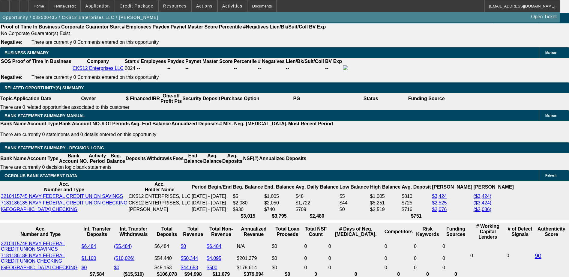
select select "4"
select select "0.1"
select select "0"
select select "3"
select select "0.1"
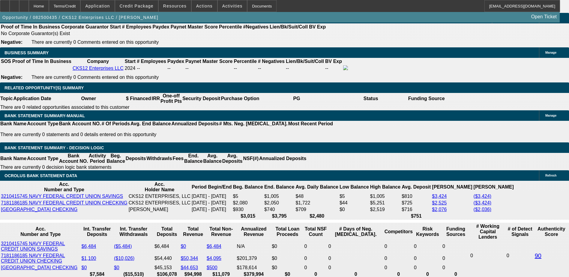
select select "4"
select select "0.1"
select select "0"
select select "3"
select select "0.1"
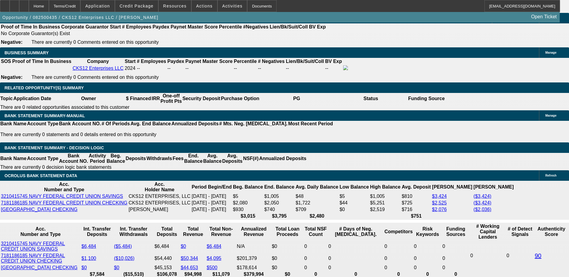
select select "4"
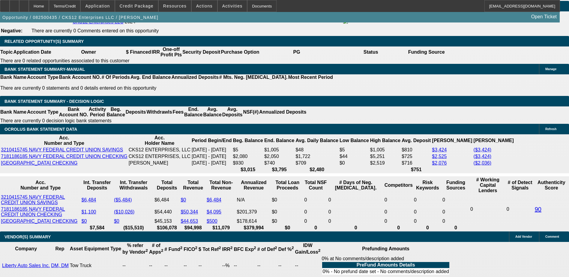
scroll to position [984, 0]
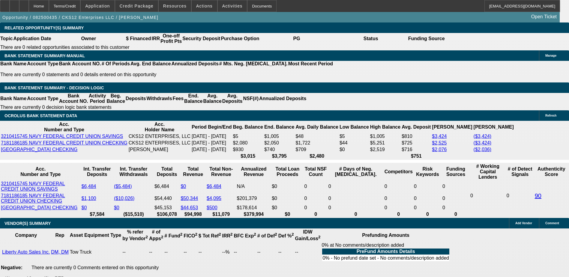
type input "UNKNOWN"
type input "30"
type input "$27,425.76"
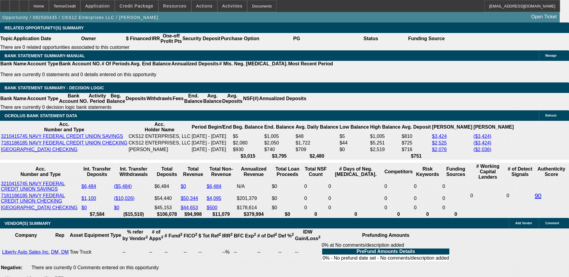
type input "$13,712.88"
type input "$3,291.92"
type input "$1,645.96"
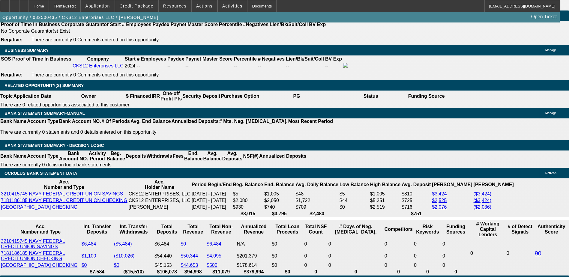
scroll to position [924, 0]
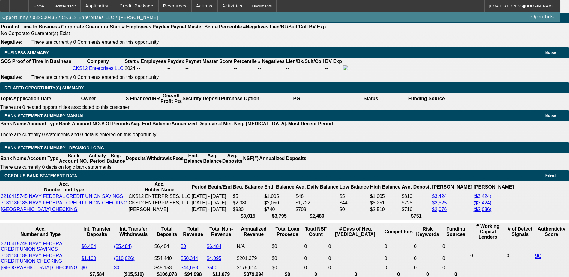
type input "30"
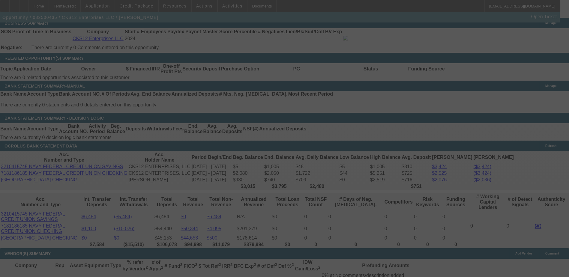
scroll to position [954, 0]
select select "0"
select select "2"
select select "0.1"
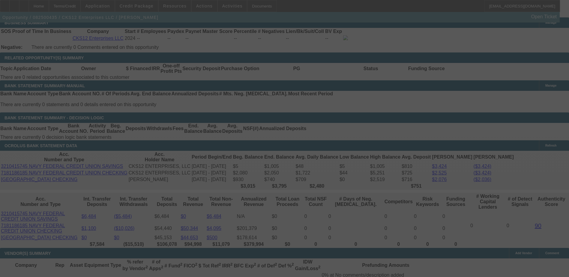
select select "4"
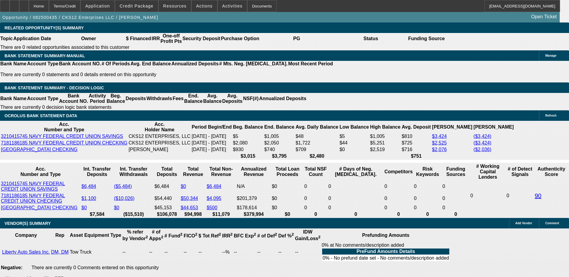
scroll to position [1014, 0]
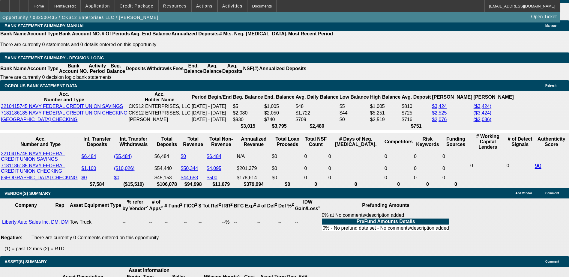
type input "17.9"
type input "UNKNOWN"
type input "$1,663.60"
type input "$3,327.20"
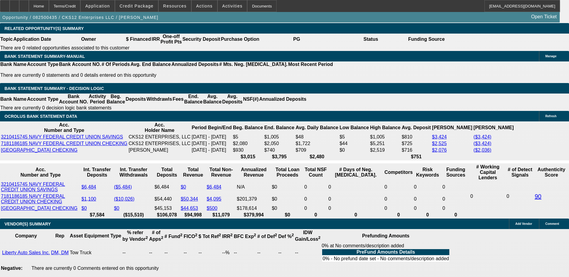
scroll to position [954, 0]
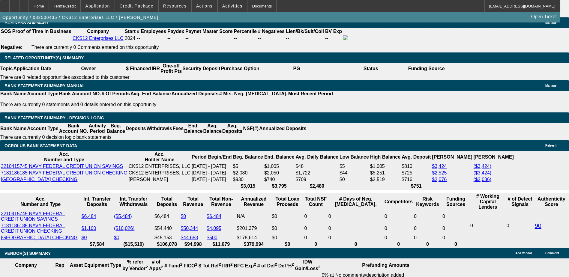
type input "17.9"
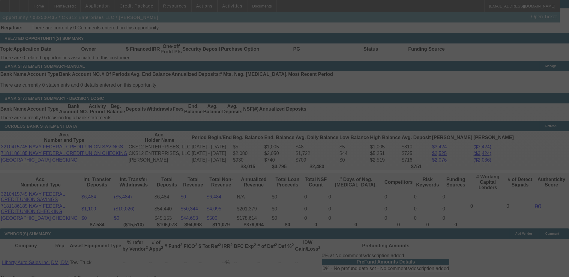
scroll to position [984, 0]
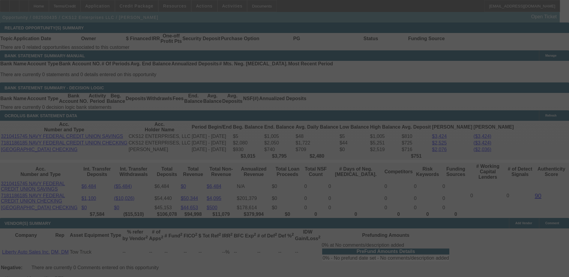
select select "0"
select select "2"
select select "0.1"
select select "4"
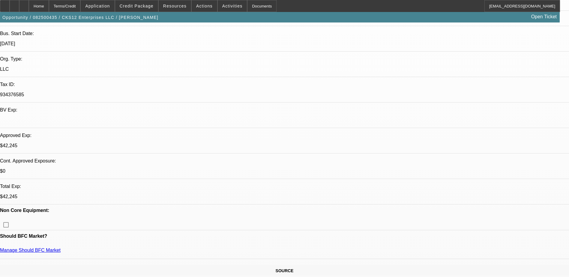
scroll to position [0, 0]
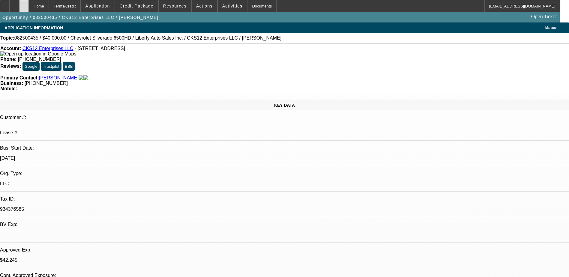
click at [29, 5] on div at bounding box center [24, 6] width 10 height 12
select select "0"
select select "0.1"
select select "0"
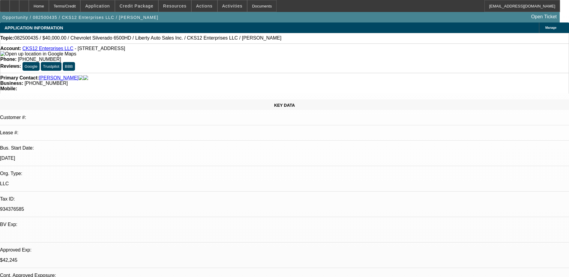
select select "2"
select select "0.1"
select select "0"
select select "0.1"
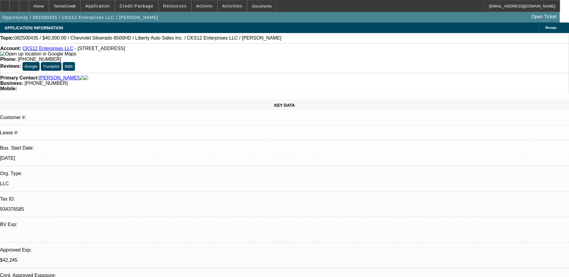
select select "0.1"
select select "0"
select select "0.1"
select select "1"
select select "2"
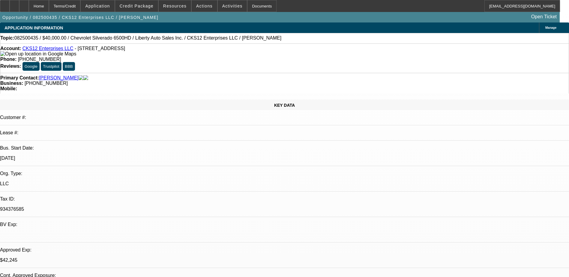
select select "4"
select select "1"
select select "2"
select select "4"
select select "1"
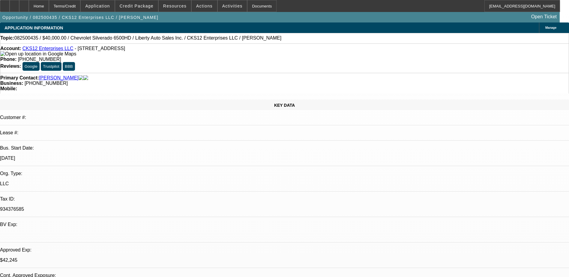
select select "3"
select select "4"
select select "1"
select select "3"
select select "4"
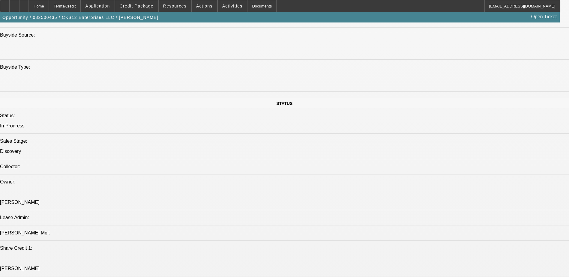
scroll to position [570, 0]
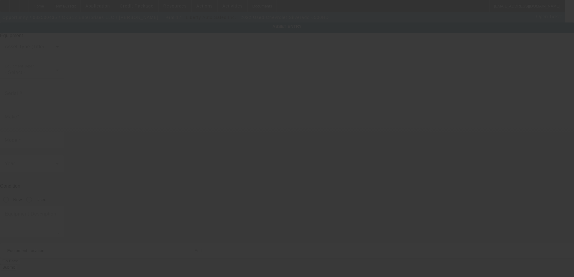
type input "1HTKHPVM5NH726485"
type input "Chevrolet"
type input "Silverado 6500HD"
radio input "true"
type input "2087 Lakewood Trl SE"
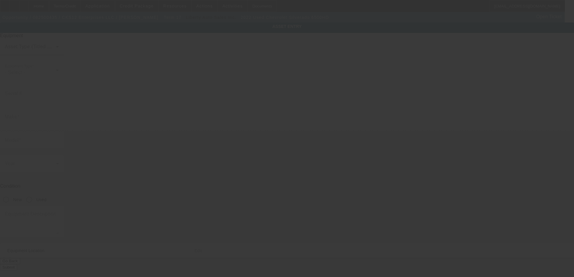
type input "Atlanta"
type input "30315"
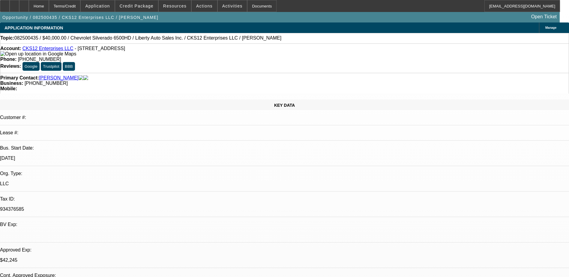
select select "0"
select select "2"
select select "0.1"
select select "4"
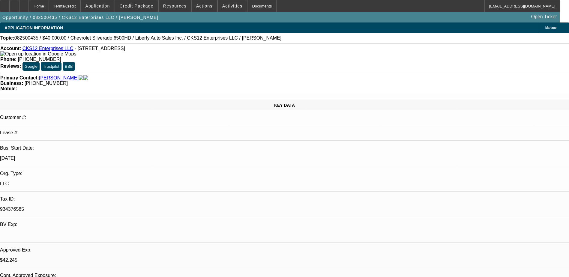
select select "0"
select select "2"
select select "0.1"
select select "4"
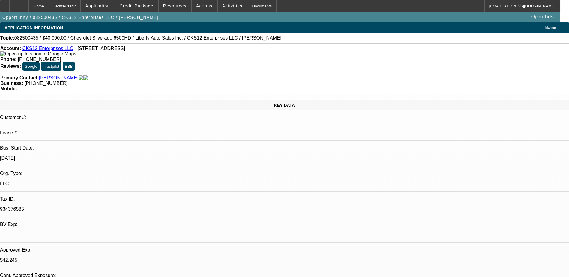
select select "0.1"
select select "0"
select select "3"
select select "0.1"
select select "4"
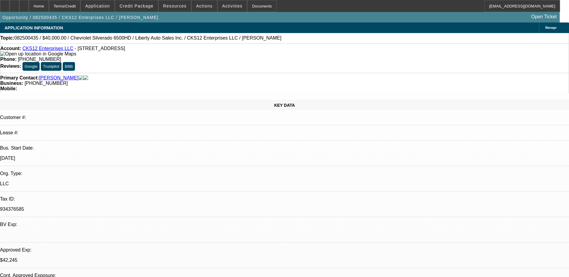
select select "0.1"
select select "0"
select select "3"
select select "0.1"
select select "4"
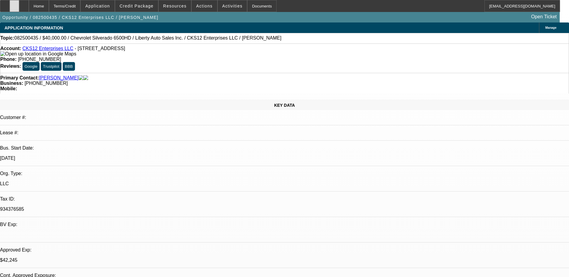
click at [14, 4] on icon at bounding box center [14, 4] width 0 height 0
select select "0"
select select "0.1"
select select "0"
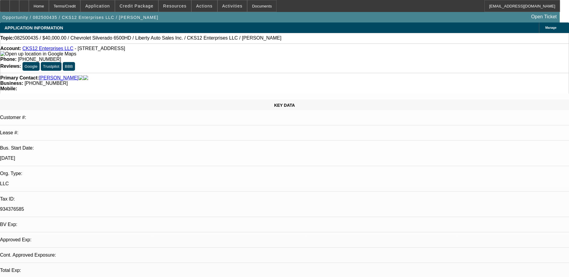
select select "2"
select select "0.1"
select select "0"
select select "0.1"
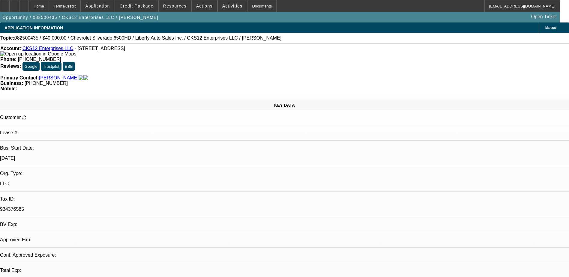
select select "0.1"
select select "0"
select select "0.1"
select select "1"
select select "2"
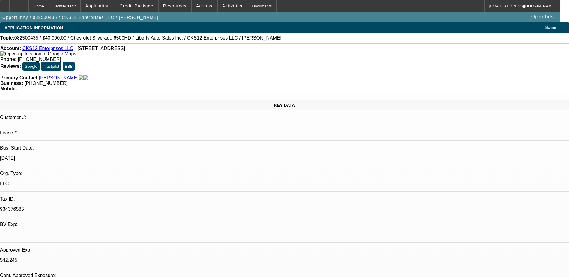
select select "4"
select select "1"
select select "2"
select select "4"
select select "1"
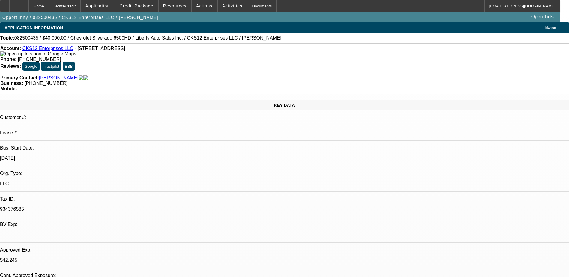
select select "3"
select select "4"
select select "1"
select select "3"
select select "4"
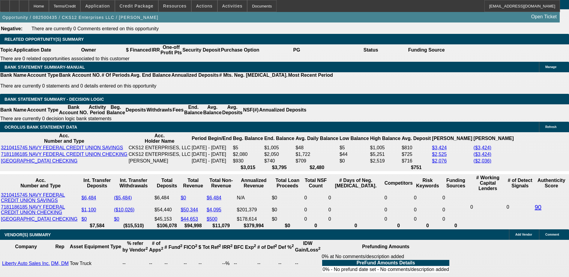
scroll to position [931, 0]
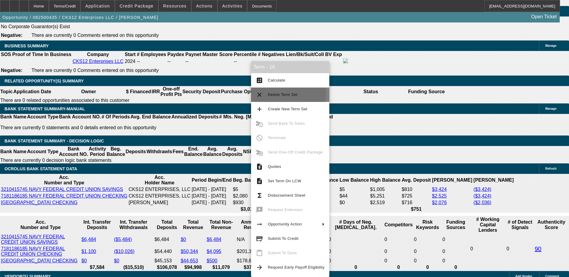
click at [279, 94] on span "Delete Term Set" at bounding box center [283, 94] width 30 height 5
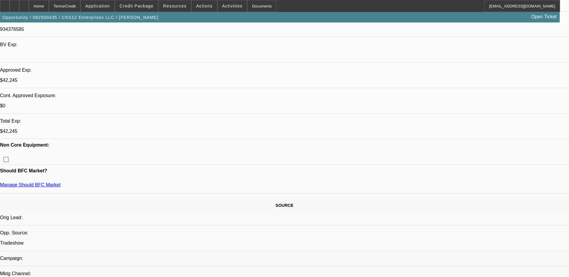
select select "0"
select select "0.1"
select select "0"
select select "2"
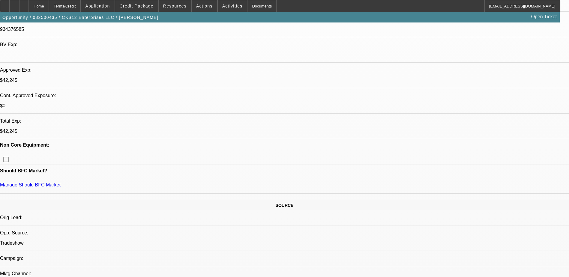
select select "0.1"
select select "0"
select select "0.1"
select select "0"
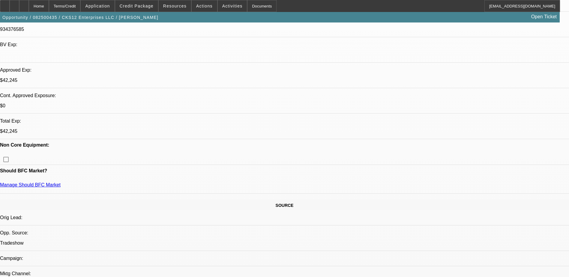
select select "2"
select select "0.1"
select select "1"
select select "2"
select select "4"
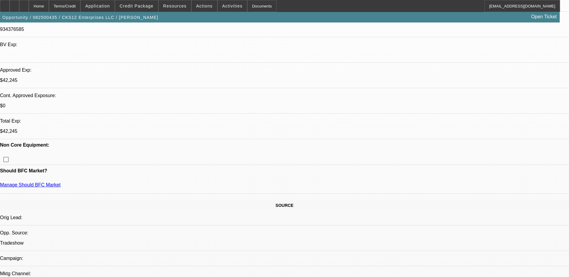
select select "1"
select select "2"
select select "4"
select select "1"
select select "3"
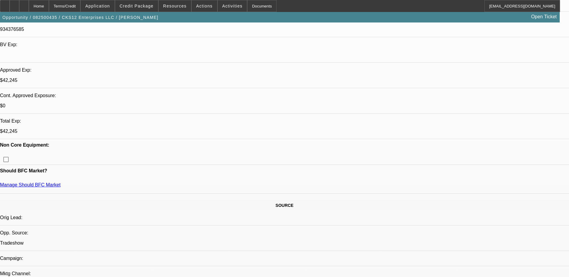
select select "4"
select select "1"
select select "2"
select select "4"
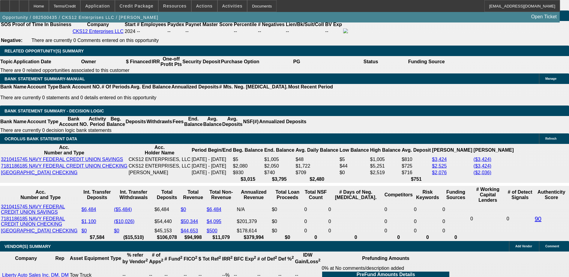
scroll to position [991, 0]
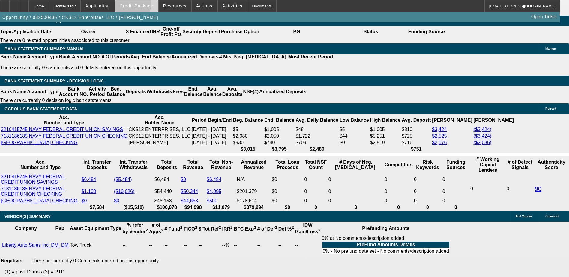
click at [137, 5] on span "Credit Package" at bounding box center [137, 6] width 34 height 5
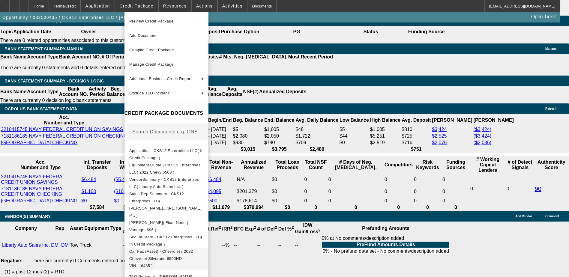
click at [193, 249] on span "Car Fax (Asset) - Chevrolet ( 2022 Chevrolet Silverado 6500HD VIN....6485 )" at bounding box center [161, 258] width 64 height 19
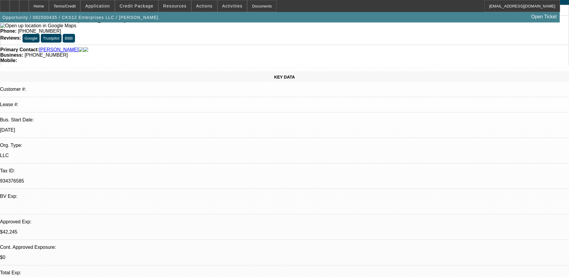
scroll to position [0, 0]
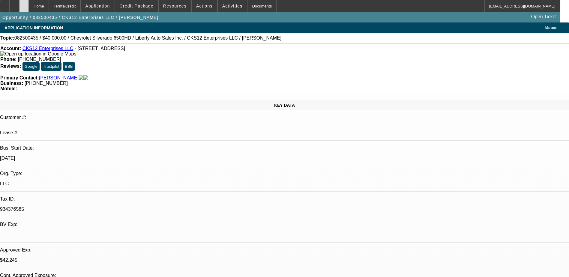
click at [29, 6] on div at bounding box center [24, 6] width 10 height 12
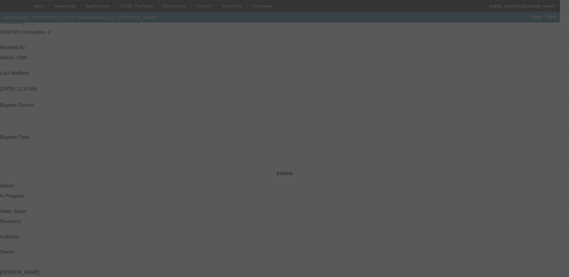
select select "0"
select select "0.1"
select select "0"
select select "2"
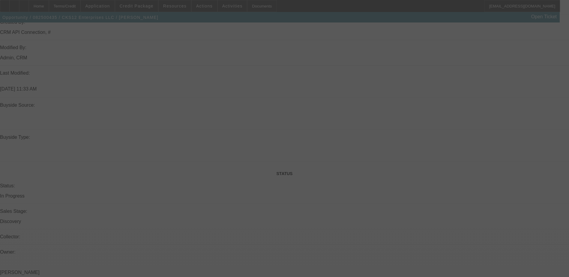
select select "0.1"
select select "0"
select select "0.1"
select select "0"
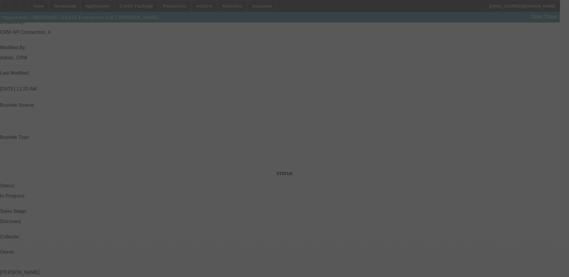
select select "2"
select select "0.1"
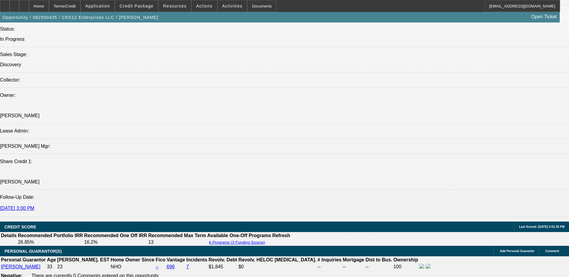
select select "1"
select select "2"
select select "4"
select select "1"
select select "2"
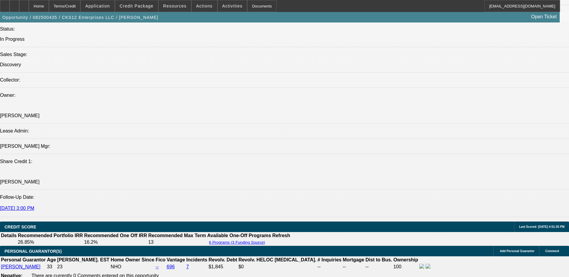
select select "4"
select select "1"
select select "3"
select select "4"
select select "1"
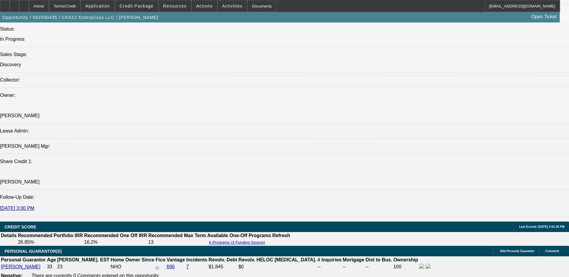
select select "2"
select select "4"
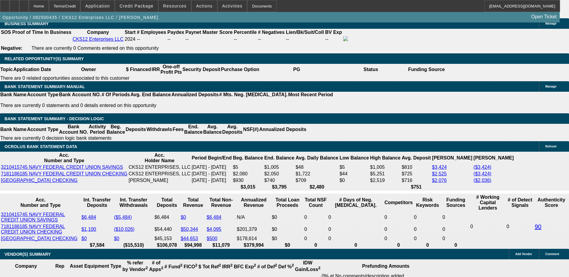
scroll to position [1013, 0]
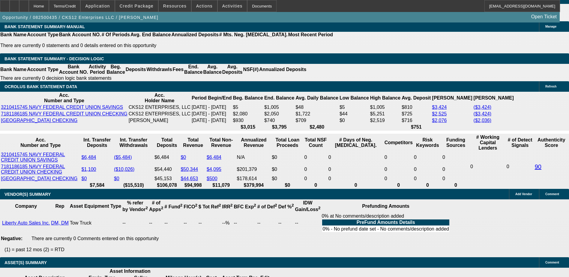
type input "$12,000.00"
type input "UNKNOWN"
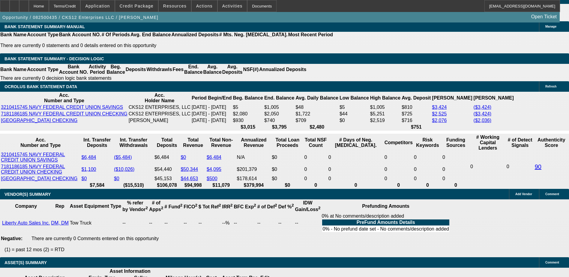
type input "$1,548.50"
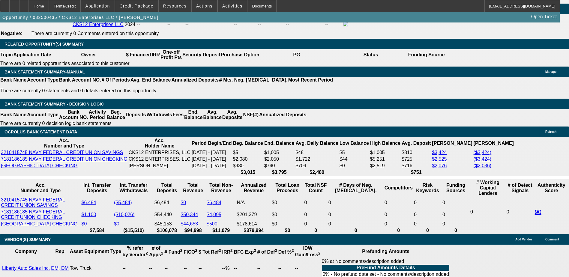
scroll to position [953, 0]
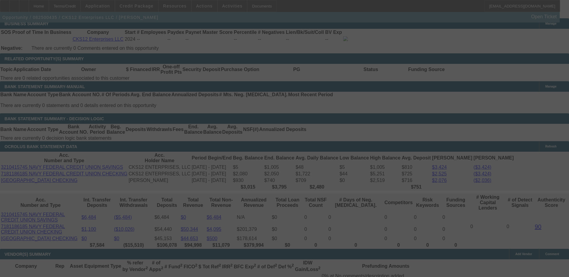
select select "0"
select select "2"
select select "0.1"
select select "4"
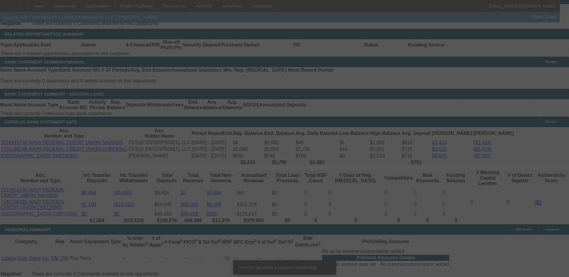
scroll to position [983, 0]
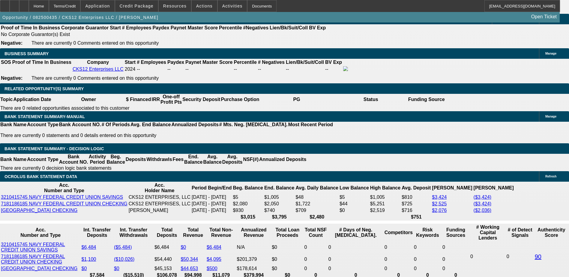
type input "$12,000.00"
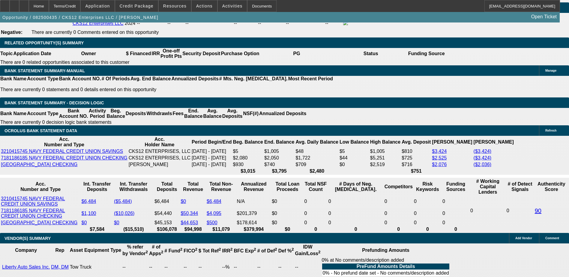
scroll to position [983, 0]
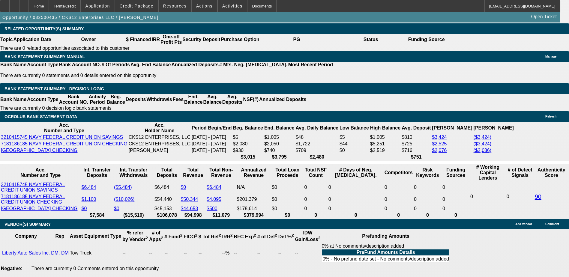
type input "3"
type input "UNKNOWN"
type input "$12,932.10"
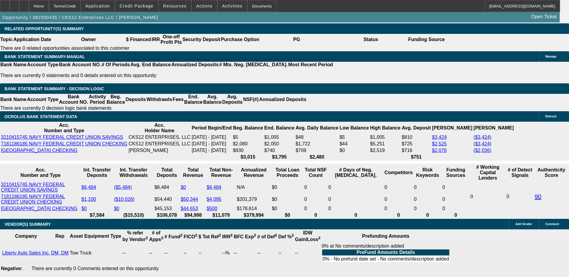
type input "30"
type input "$1,746.24"
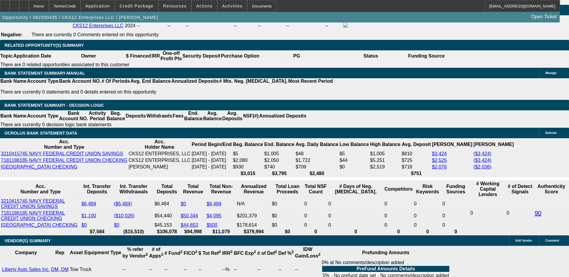
scroll to position [953, 0]
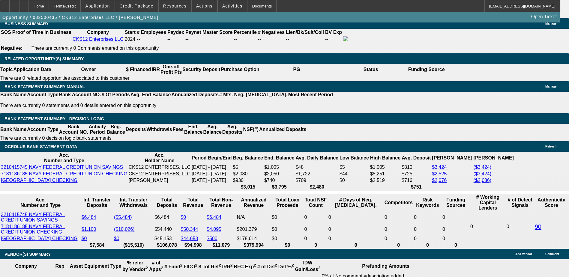
type input "30"
drag, startPoint x: 80, startPoint y: 53, endPoint x: 81, endPoint y: 29, distance: 24.3
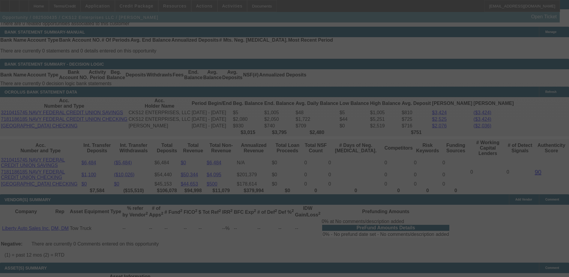
scroll to position [1013, 0]
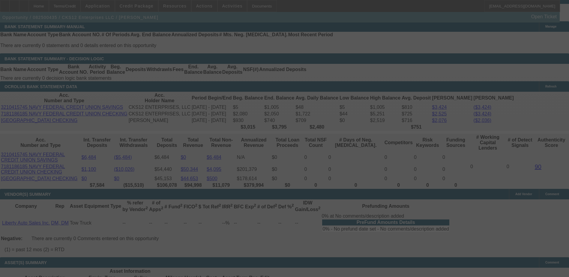
select select "0"
select select "2"
select select "0.1"
select select "4"
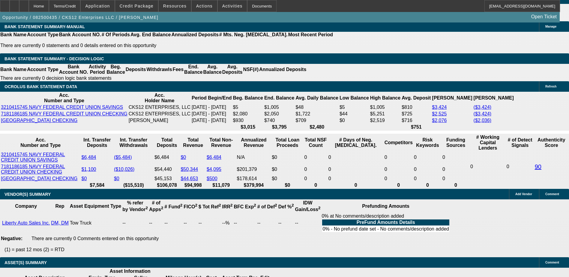
type input "UNKNOWN"
type input "28."
type input "$1,728.72"
type input "28.8"
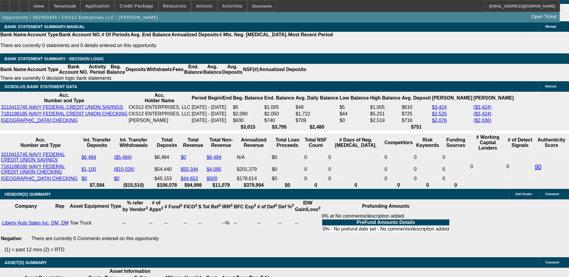
type input "$1,744.29"
type input "28."
type input "$1,728.72"
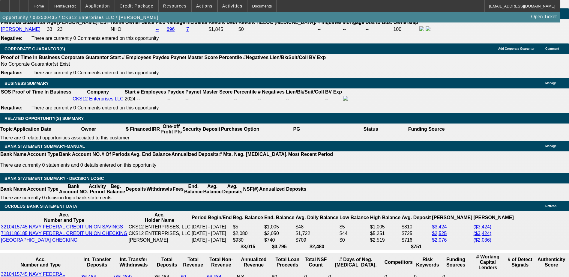
scroll to position [893, 0]
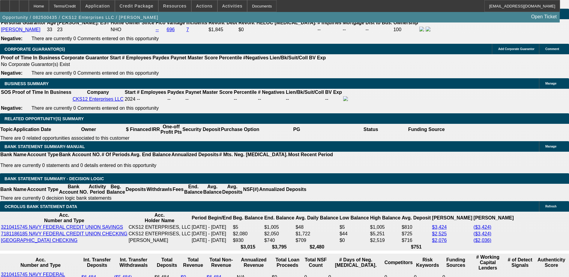
type input "28"
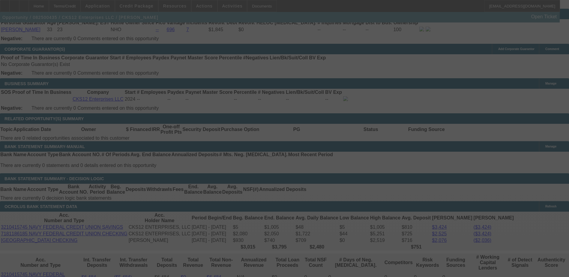
scroll to position [983, 0]
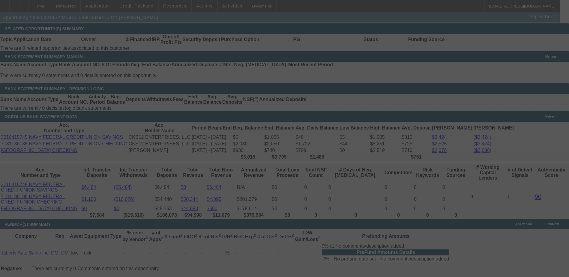
select select "0"
select select "2"
select select "0.1"
select select "4"
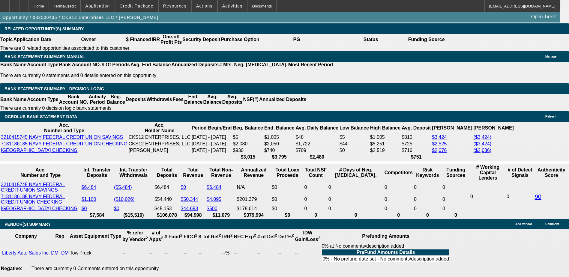
type input "UNKNOWN"
type input "36"
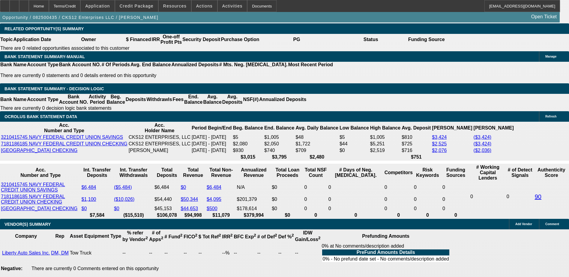
type input "$1,530.45"
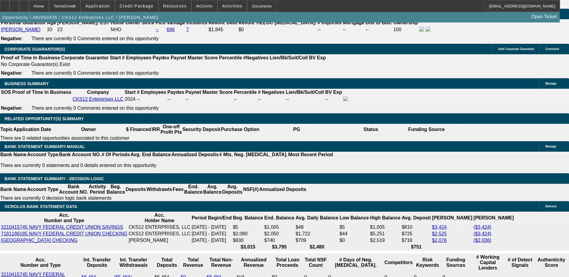
type input "36"
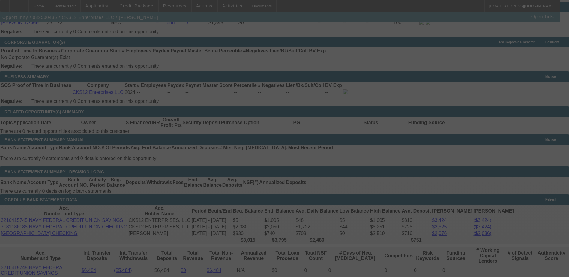
scroll to position [923, 0]
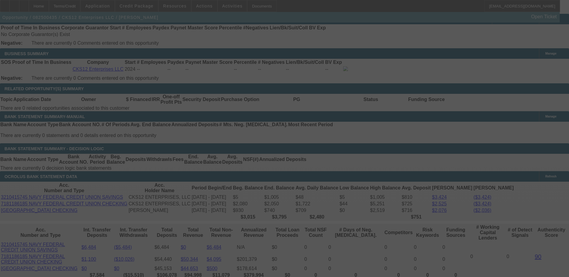
select select "0"
select select "2"
select select "0.1"
select select "4"
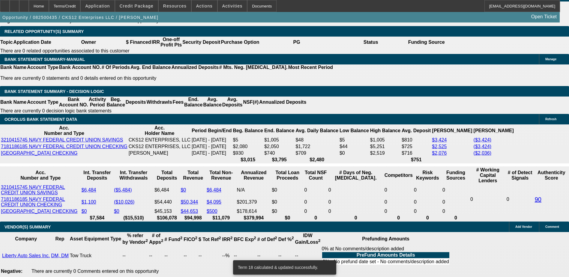
scroll to position [983, 0]
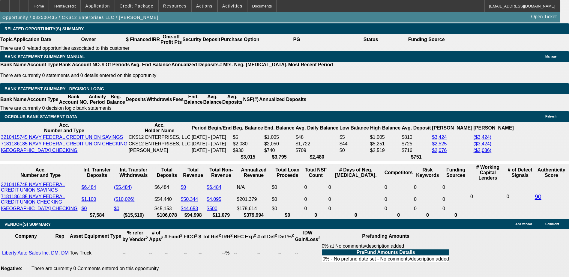
type input "28."
type input "UNKNOWN"
type input "28.9"
type input "$1,548.50"
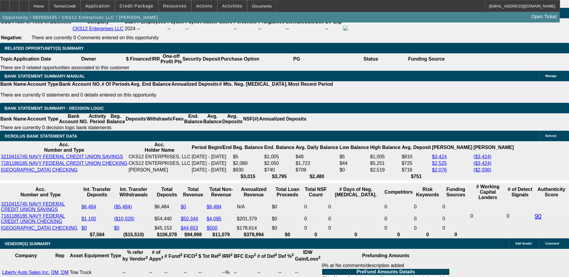
scroll to position [953, 0]
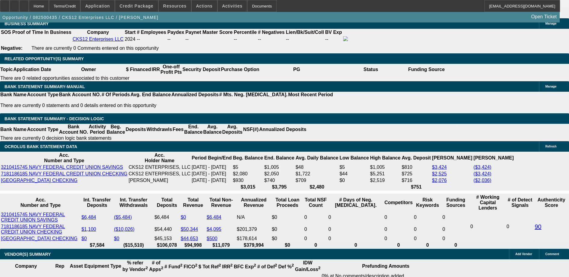
type input "28.9"
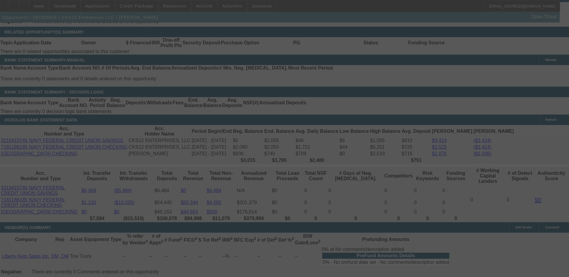
scroll to position [1013, 0]
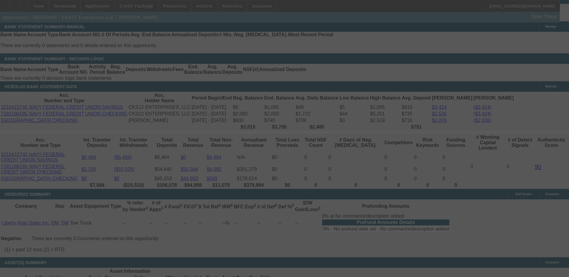
select select "0"
select select "2"
select select "0.1"
select select "4"
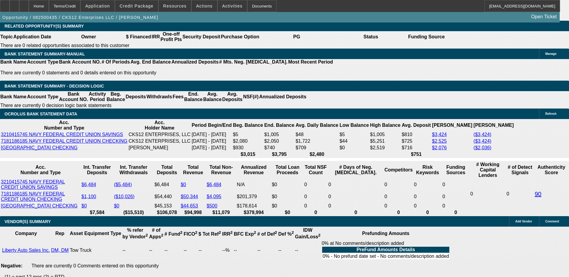
scroll to position [953, 0]
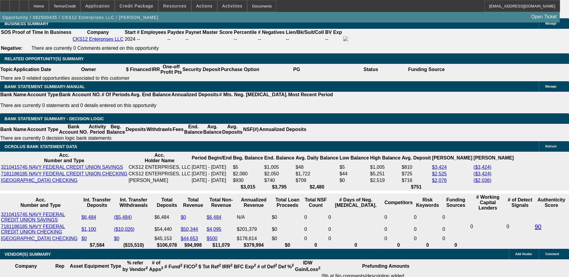
type input "$11,000.00"
type input "UNKNOWN"
type input "$1,590.35"
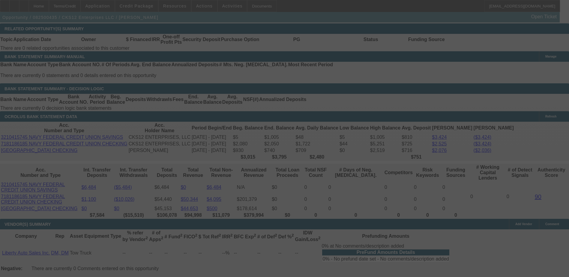
scroll to position [1013, 0]
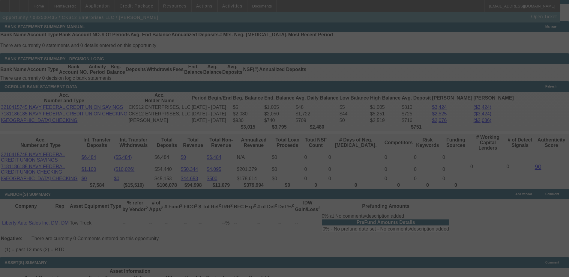
select select "0"
select select "2"
select select "0.1"
select select "4"
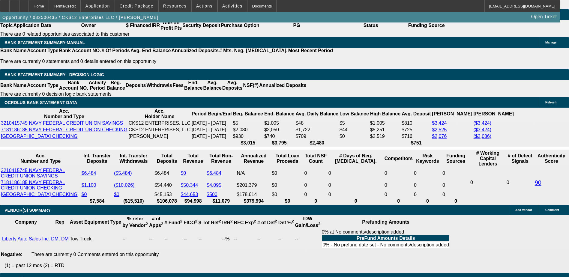
scroll to position [983, 0]
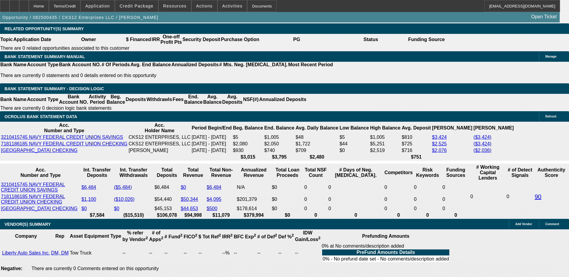
type input "$12,000.00"
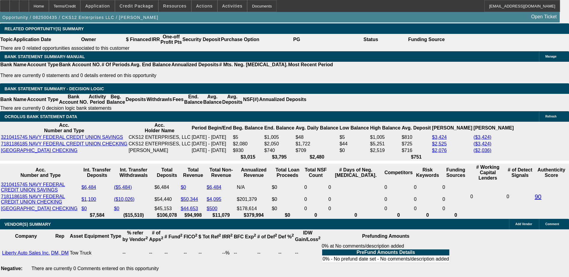
type input "UNKNOWN"
type input "$1,548.50"
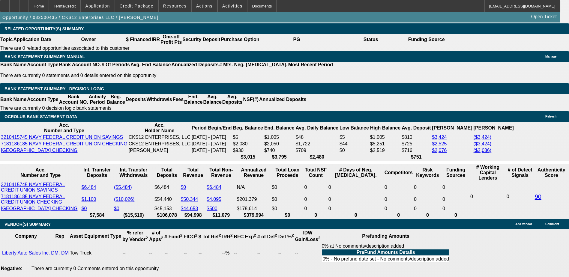
type input "30"
type input "$1,746.24"
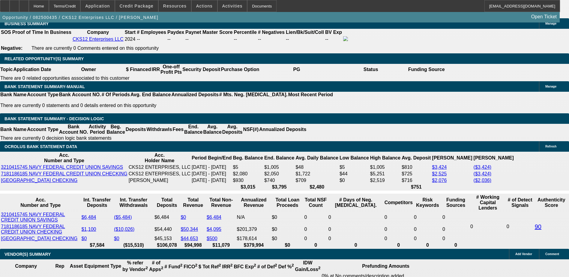
type input "30"
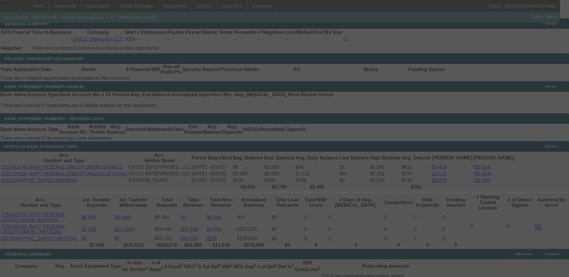
select select "0"
select select "2"
select select "0.1"
select select "4"
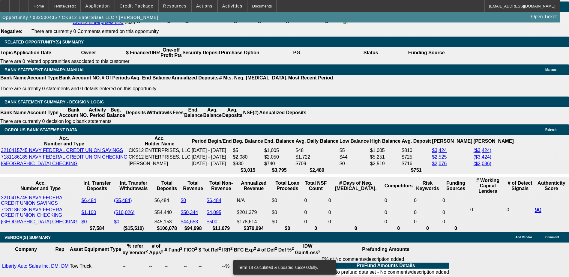
scroll to position [983, 0]
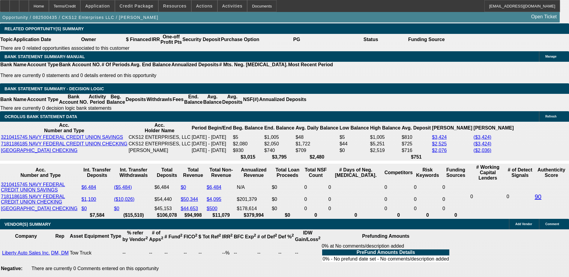
type input "UNKNOWN"
type input "28."
type input "$1,728.72"
type input "28.5"
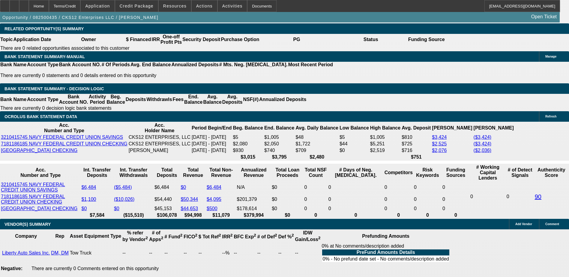
type input "$1,738.44"
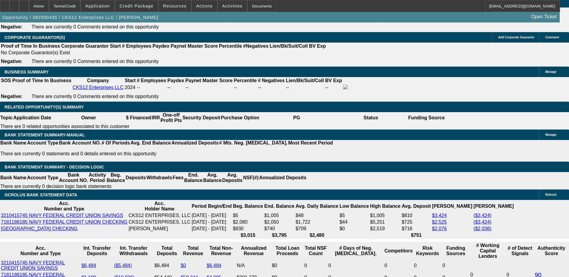
scroll to position [893, 0]
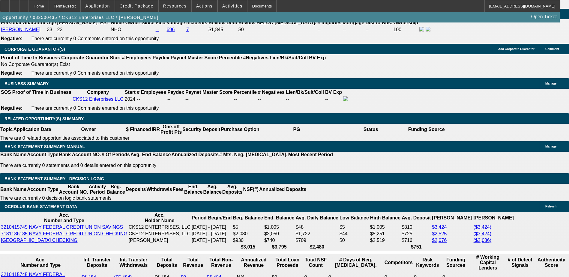
type input "28.5"
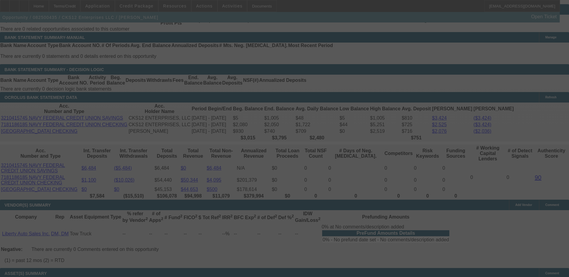
scroll to position [1013, 0]
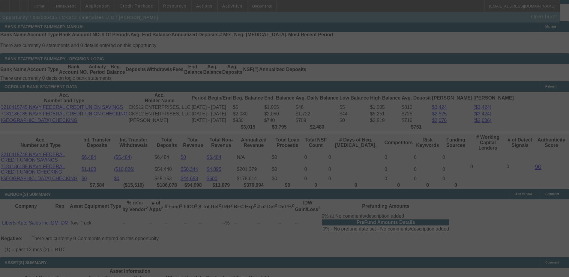
select select "0"
select select "2"
select select "0.1"
select select "4"
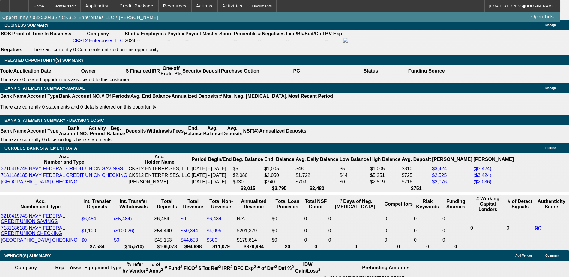
scroll to position [953, 0]
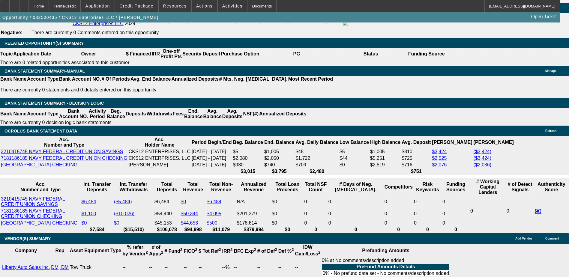
scroll to position [983, 0]
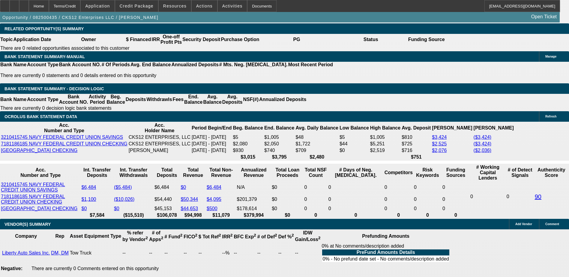
type input "UNKNOWN"
type input "3"
type input "$12,923.75"
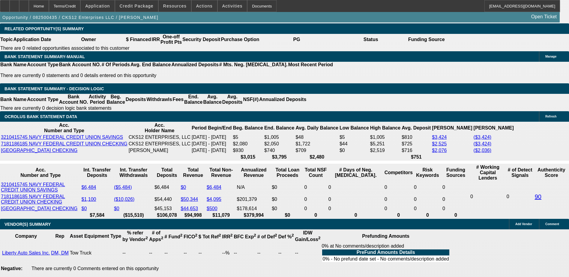
type input "36"
type input "$1,540.46"
type input "36"
type input "28."
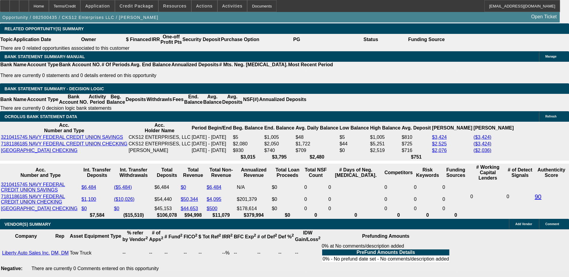
type input "$1,530.45"
type input "2"
type input "$1,059.78"
type input "29"
type input "$1,550.51"
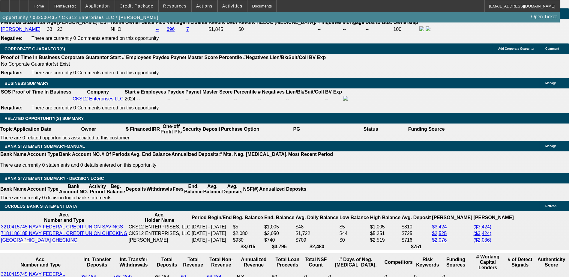
scroll to position [893, 0]
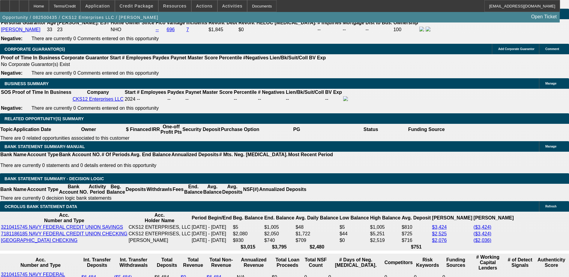
type input "29"
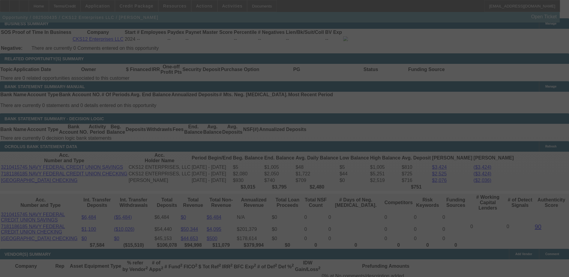
scroll to position [1013, 0]
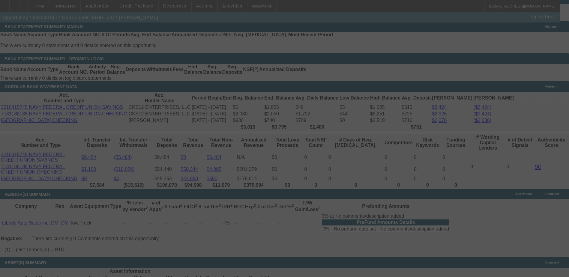
select select "0"
select select "2"
select select "0.1"
select select "4"
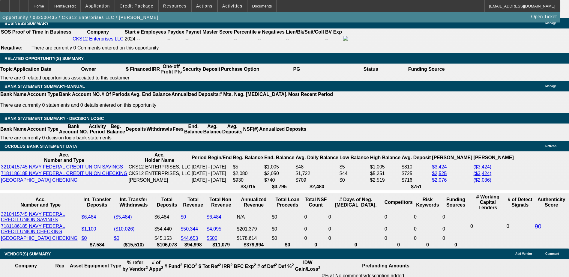
scroll to position [953, 0]
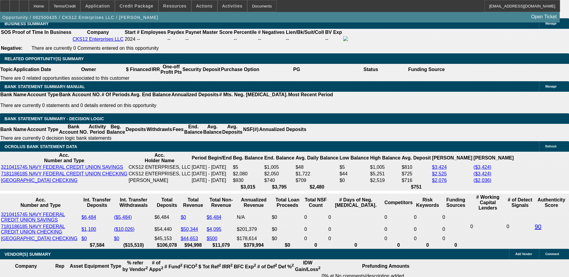
type input "$11,000.00"
type input "UNKNOWN"
drag, startPoint x: 78, startPoint y: 80, endPoint x: 81, endPoint y: 71, distance: 9.0
type input "$1,592.42"
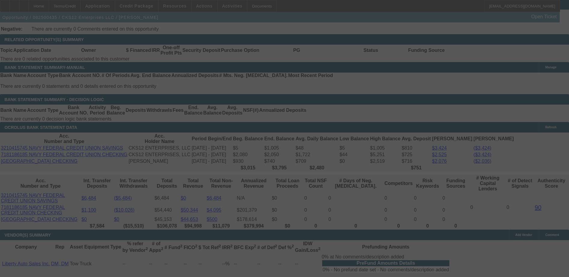
scroll to position [983, 0]
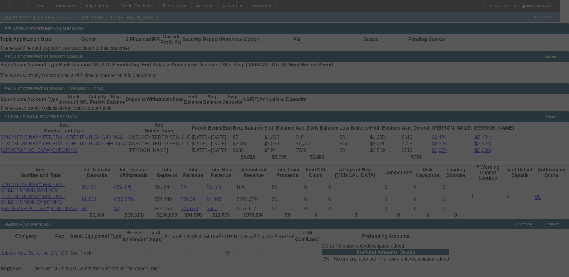
select select "0"
select select "2"
select select "0.1"
select select "4"
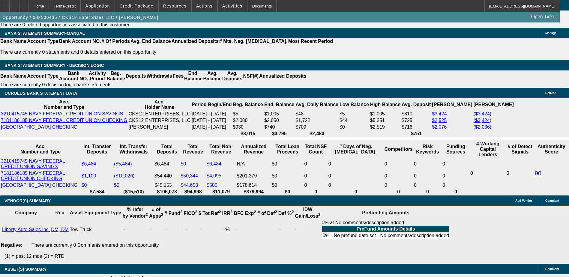
scroll to position [1043, 0]
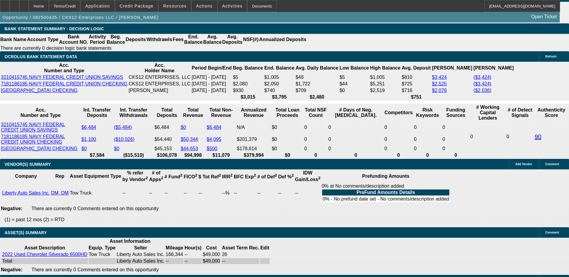
type input "$10,000.00"
type input "UNKNOWN"
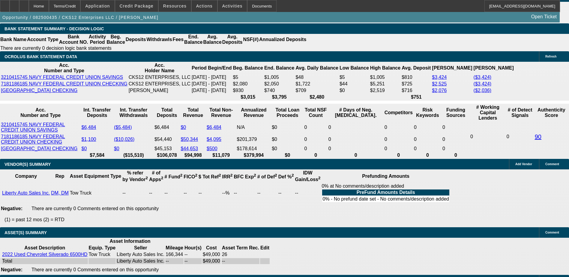
type input "$1,634.32"
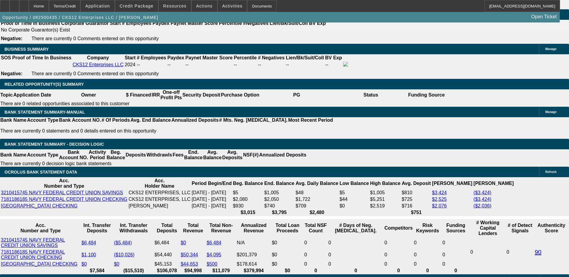
scroll to position [893, 0]
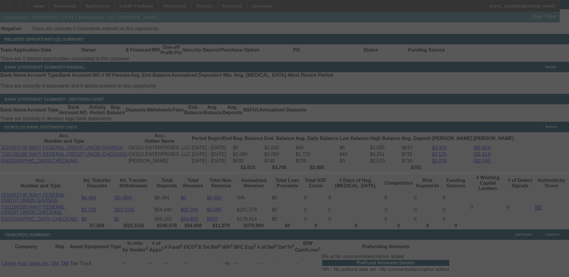
scroll to position [983, 0]
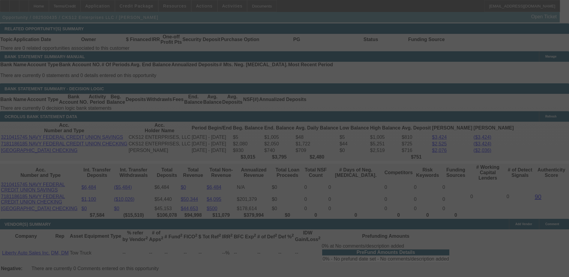
select select "0"
select select "2"
select select "0.1"
select select "4"
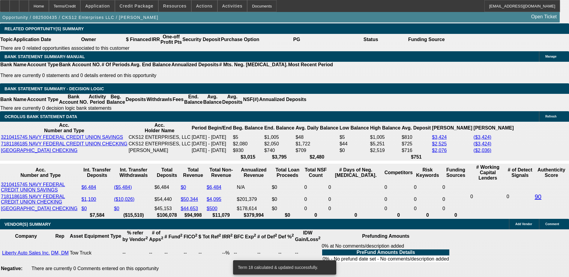
scroll to position [1013, 0]
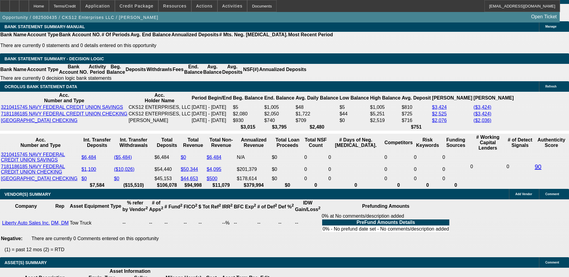
select select "3"
type input "UNKNOWN"
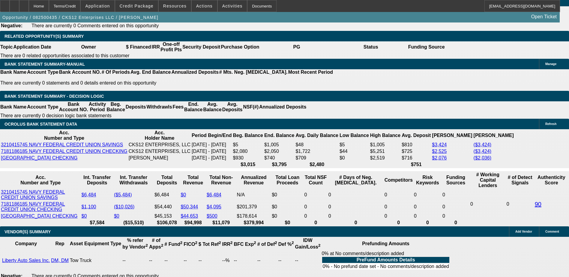
scroll to position [923, 0]
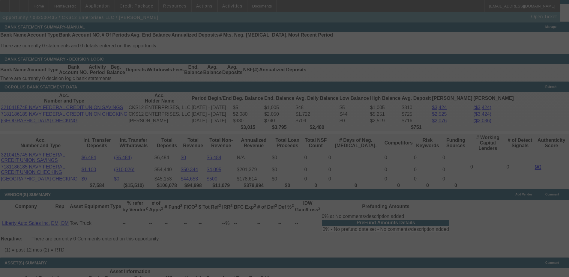
scroll to position [1013, 0]
select select "0"
select select "3"
select select "0.1"
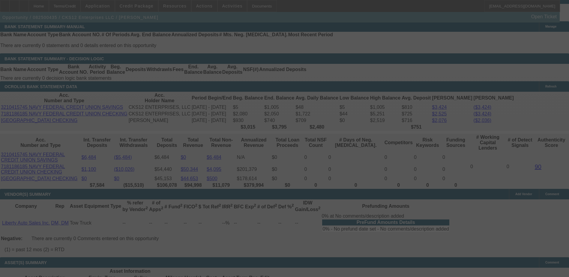
select select "4"
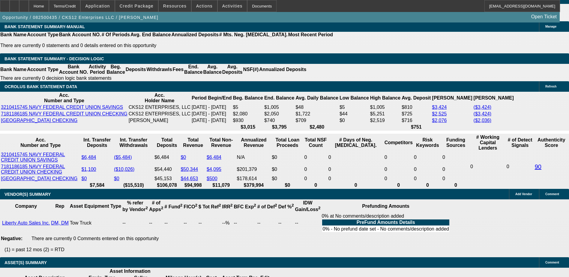
select select "2"
type input "UNKNOWN"
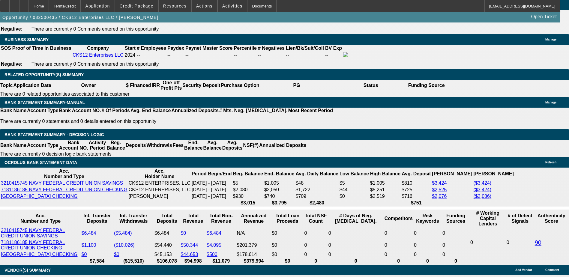
scroll to position [923, 0]
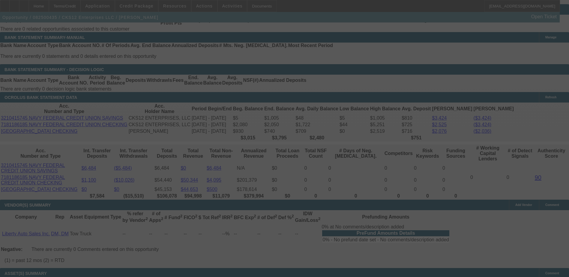
scroll to position [1013, 0]
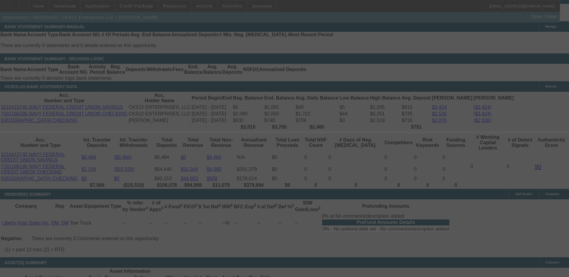
select select "0"
select select "2"
select select "0.1"
select select "4"
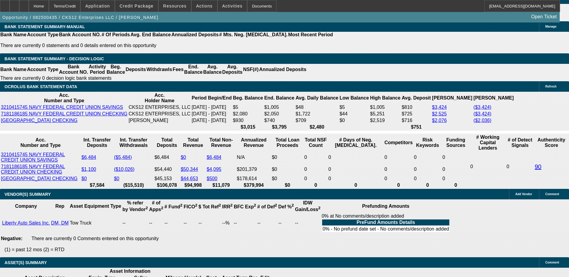
type input "$11,000.00"
type input "UNKNOWN"
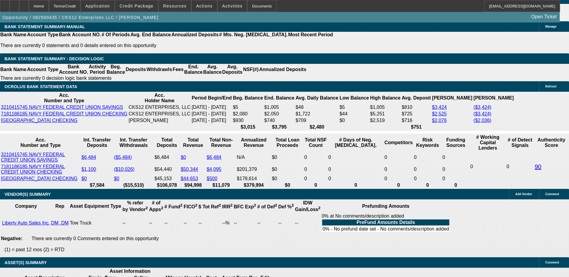
type input "$1,592.42"
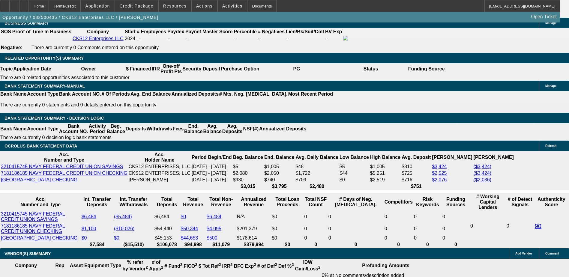
scroll to position [953, 0]
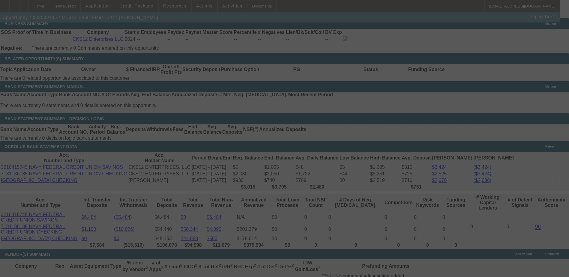
select select "0"
select select "2"
select select "0.1"
select select "4"
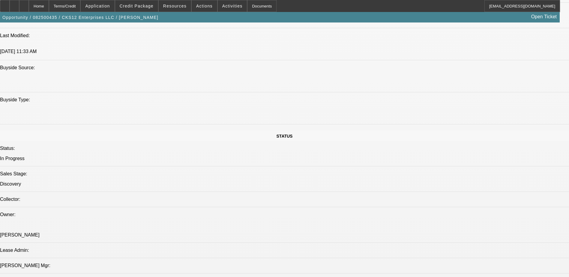
scroll to position [472, 0]
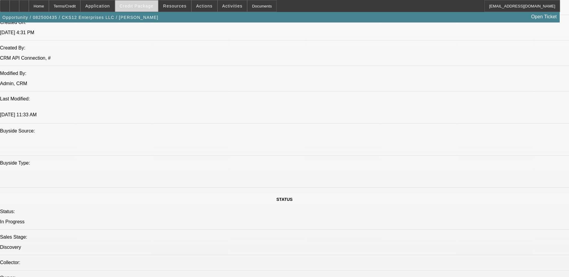
click at [149, 3] on span at bounding box center [136, 6] width 43 height 14
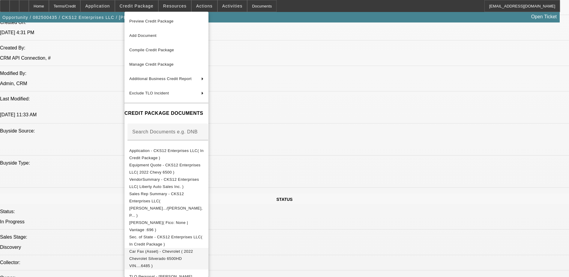
click at [176, 249] on span "Car Fax (Asset) - Chevrolet ( 2022 Chevrolet Silverado 6500HD VIN....6485 )" at bounding box center [161, 258] width 64 height 19
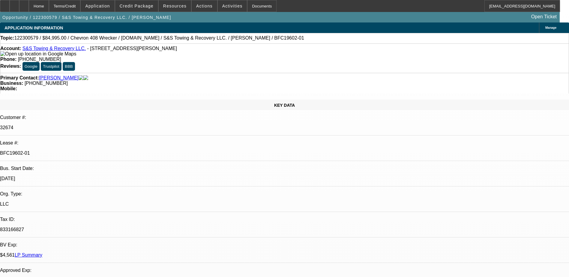
select select "0"
select select "0.1"
select select "0"
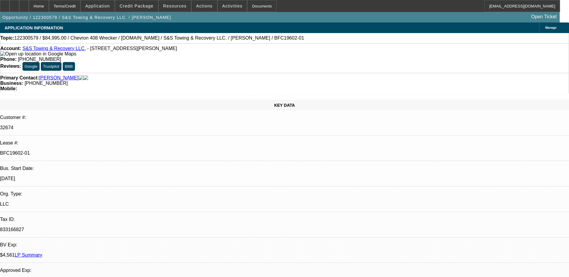
select select "0.1"
select select "0"
select select "0.1"
select select "0"
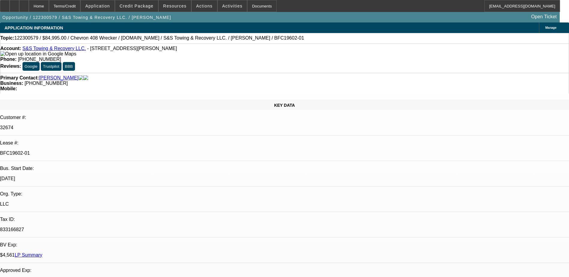
select select "2"
select select "0.1"
select select "1"
select select "2"
select select "4"
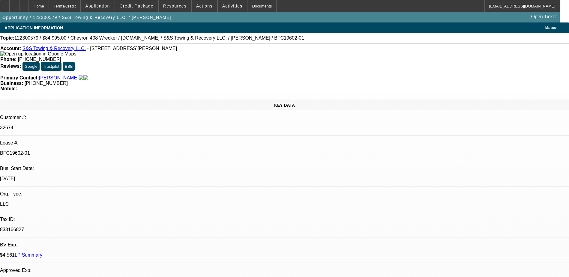
select select "1"
select select "3"
select select "4"
select select "1"
select select "3"
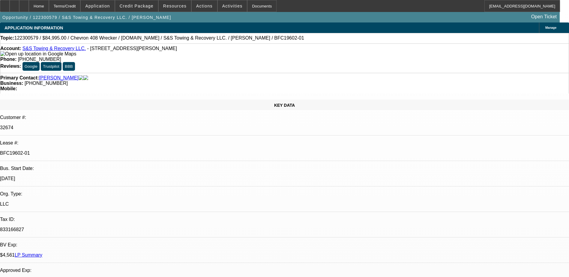
select select "4"
select select "1"
select select "2"
select select "4"
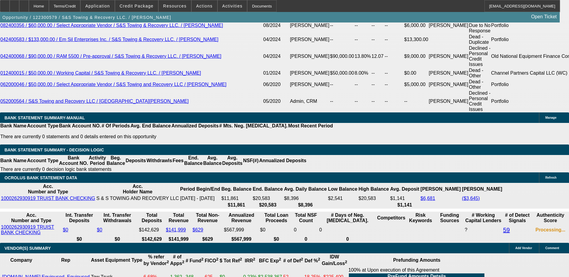
scroll to position [1180, 0]
